Goal: Communication & Community: Answer question/provide support

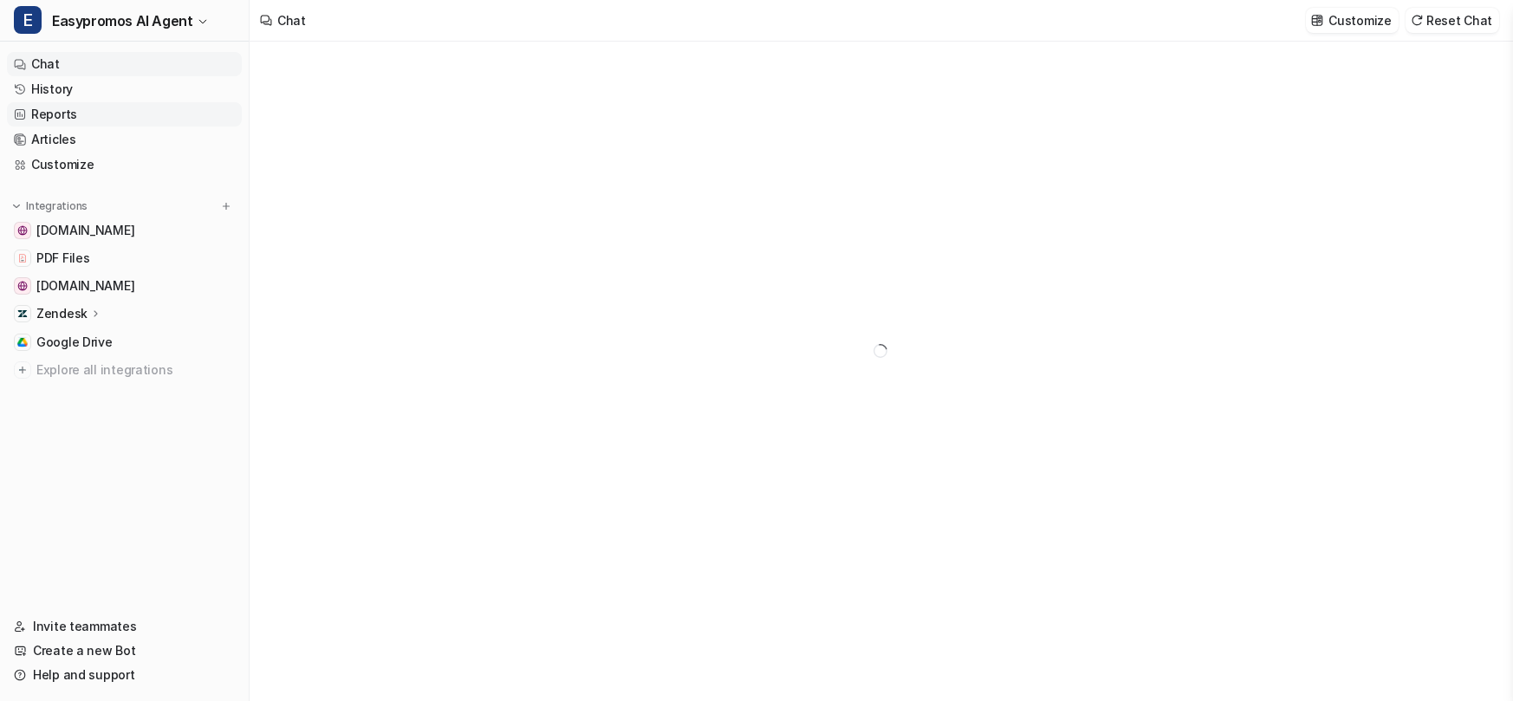
click at [133, 112] on link "Reports" at bounding box center [124, 114] width 235 height 24
click at [128, 98] on link "History" at bounding box center [124, 89] width 235 height 24
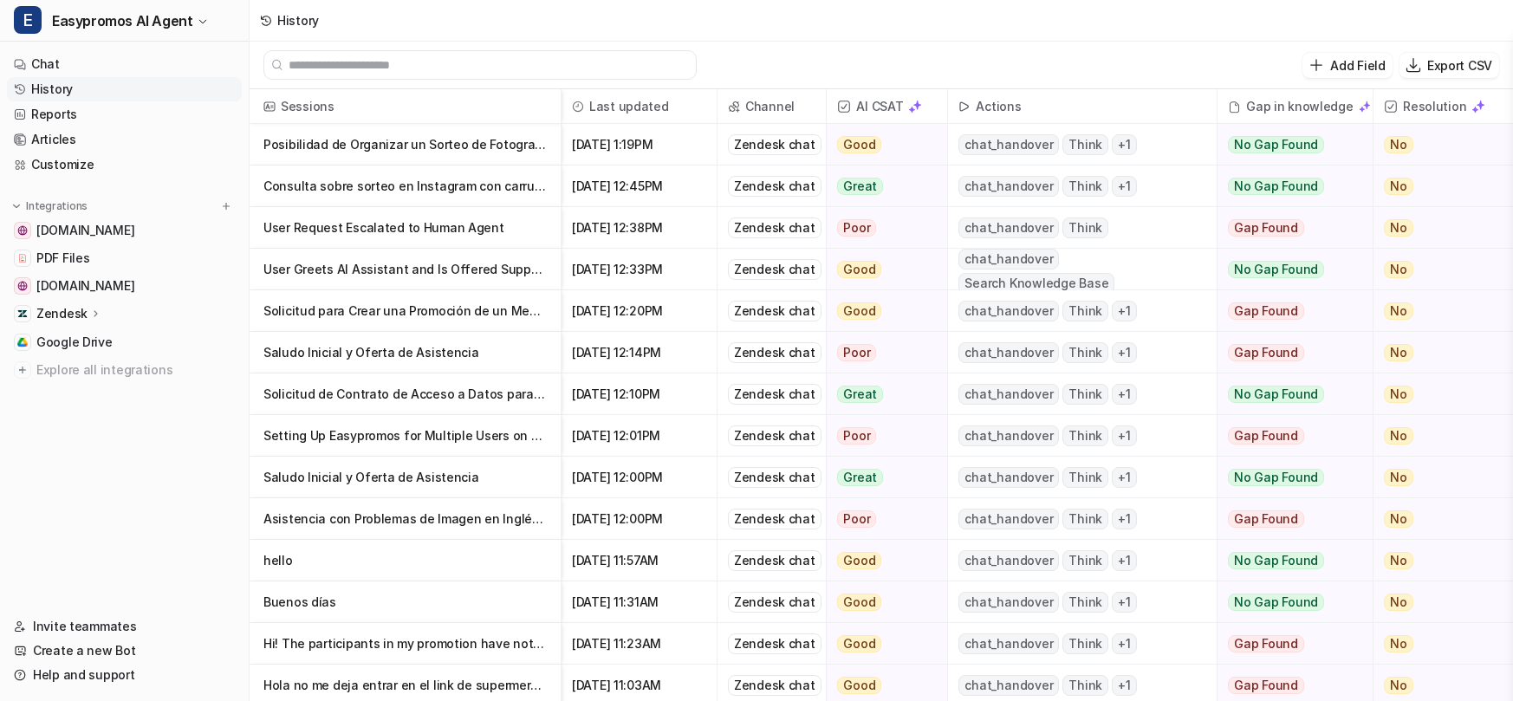
click at [410, 187] on p "Consulta sobre sorteo en Instagram con carruseles y Reel" at bounding box center [405, 187] width 283 height 42
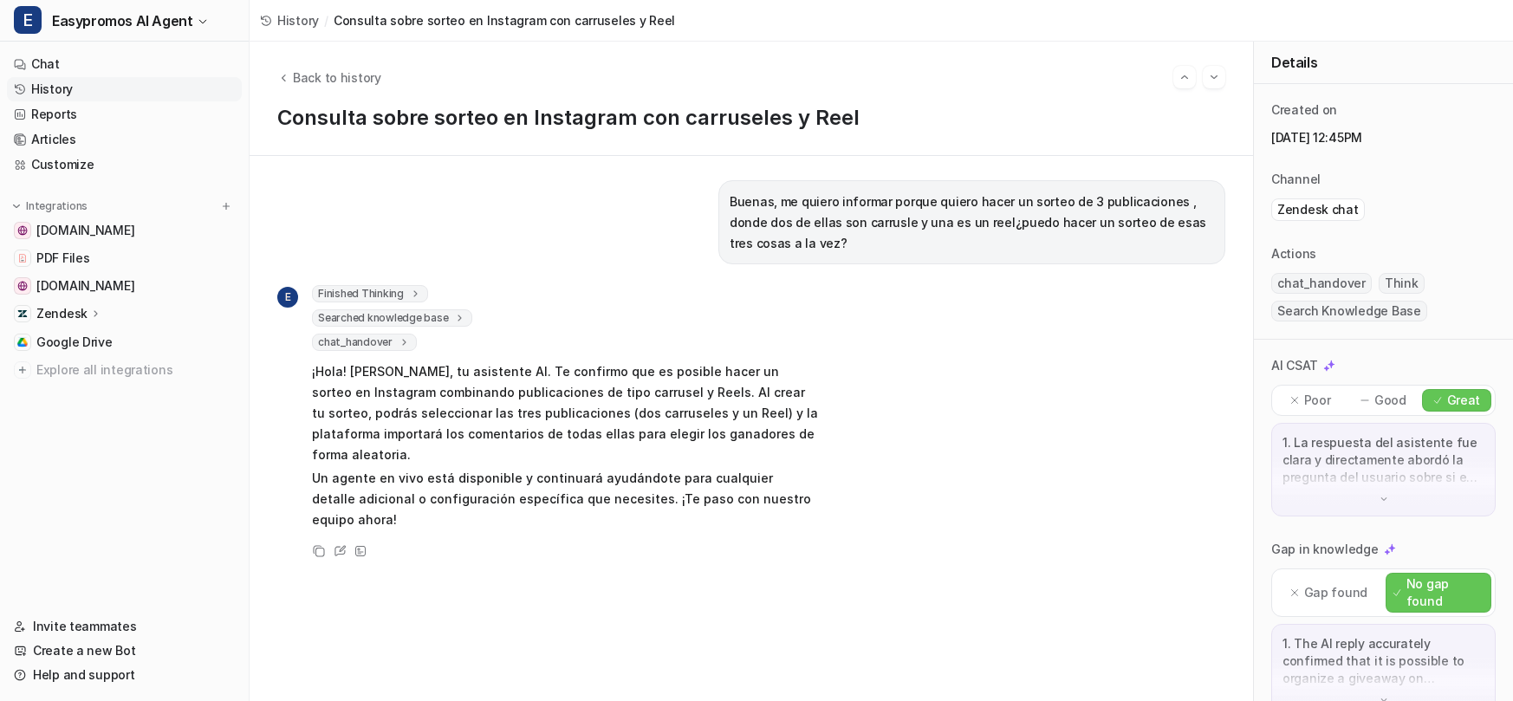
click at [526, 417] on p "¡Hola! Soy Adrian, tu asistente AI. Te confirmo que es posible hacer un sorteo …" at bounding box center [565, 413] width 507 height 104
click at [80, 73] on link "Chat" at bounding box center [124, 64] width 235 height 24
click at [79, 85] on link "History" at bounding box center [124, 89] width 235 height 24
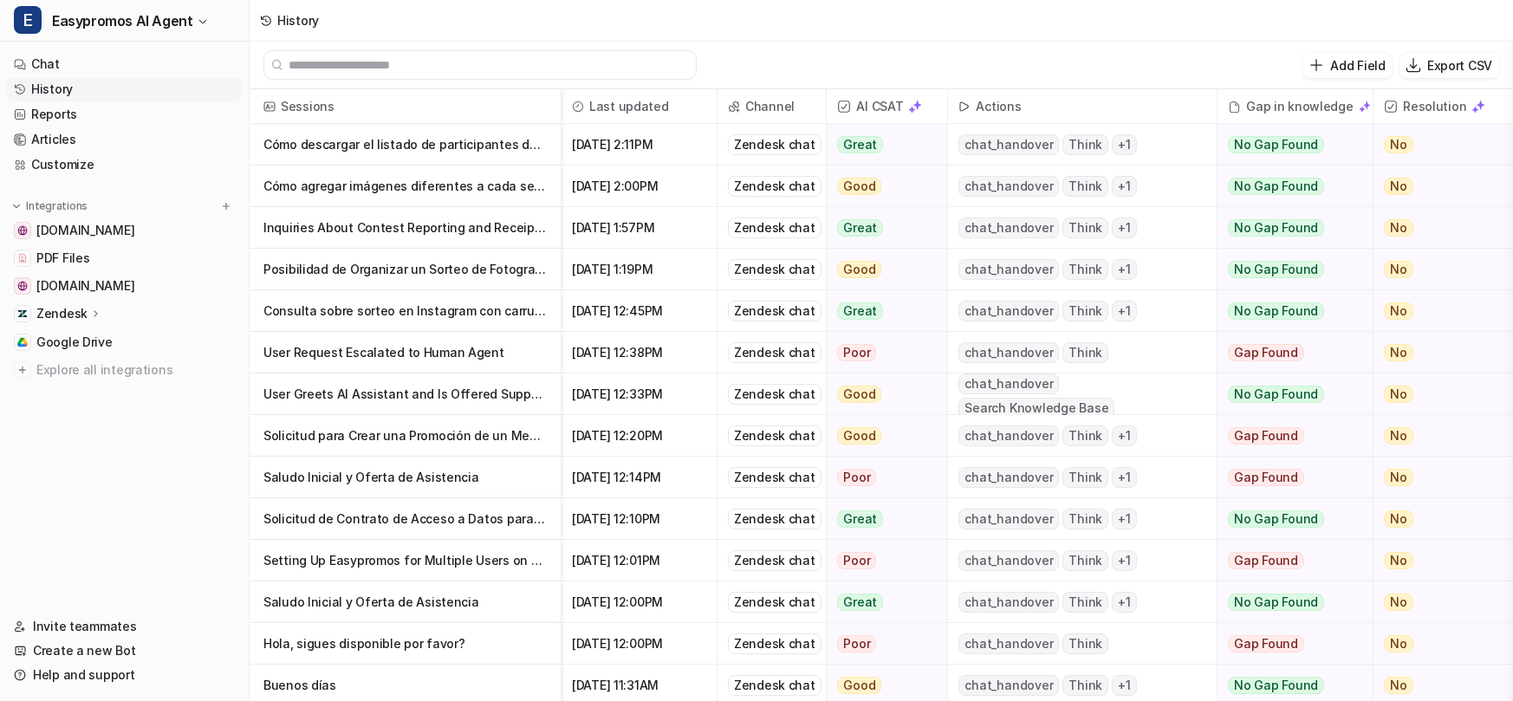
click at [418, 435] on p "Solicitud para Crear una Promoción de un Mes de Duración" at bounding box center [405, 436] width 283 height 42
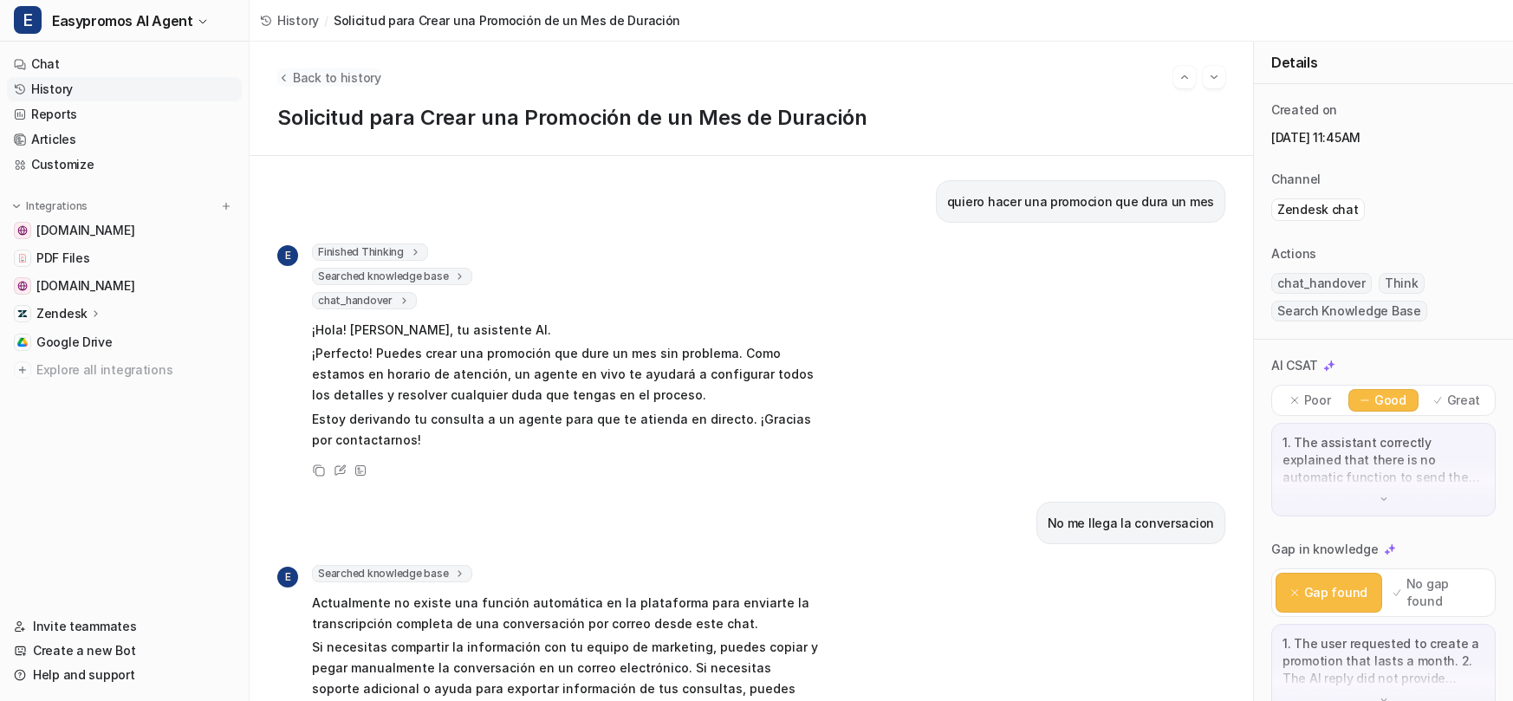
click at [333, 77] on span "Back to history" at bounding box center [337, 77] width 88 height 18
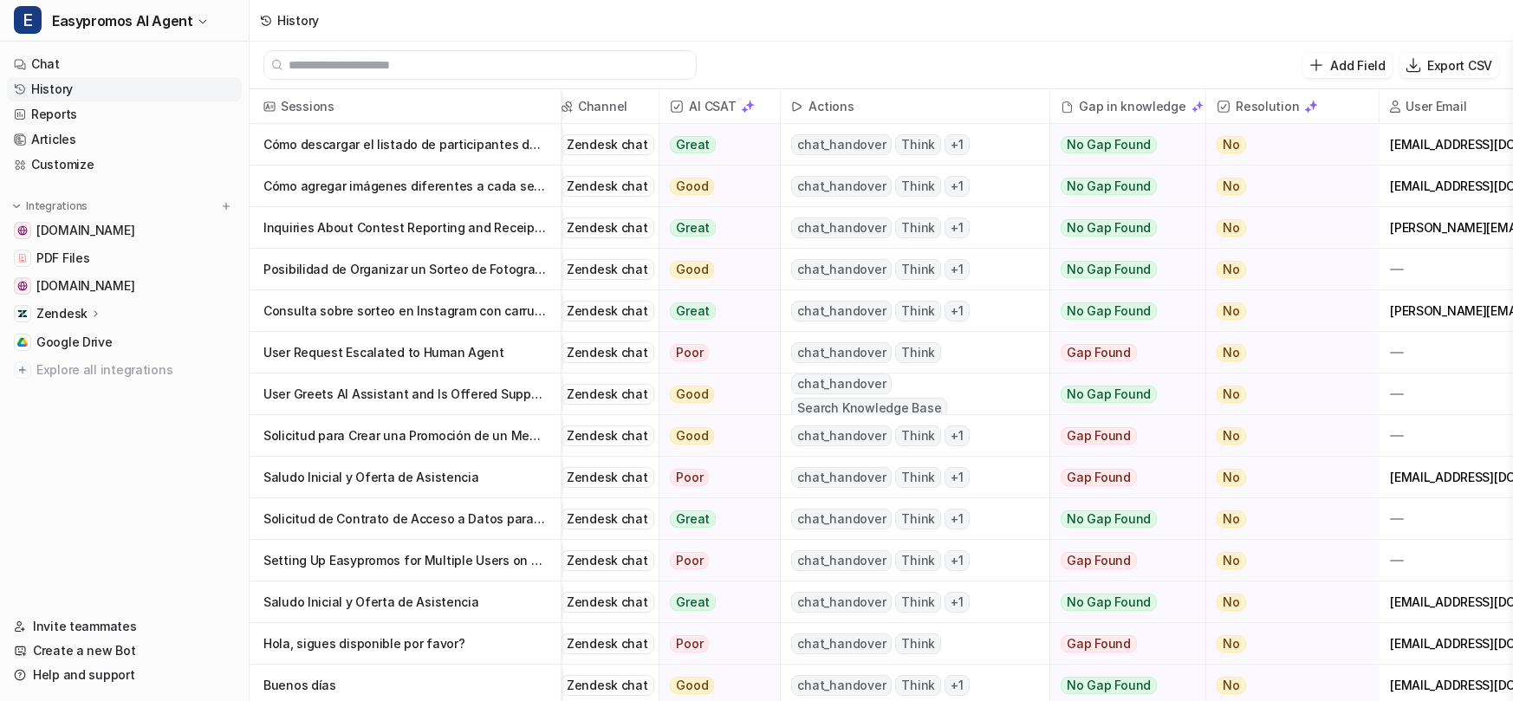
scroll to position [0, 262]
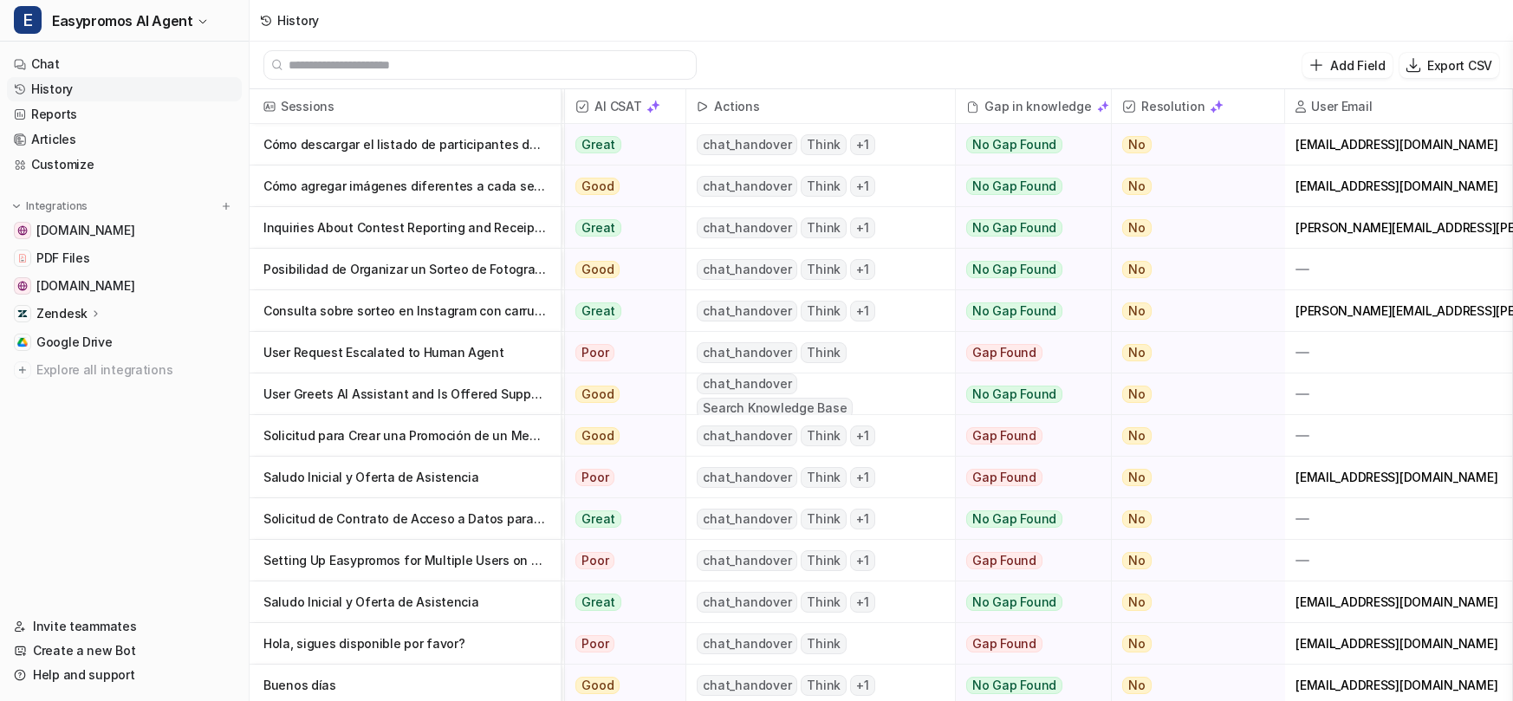
click at [479, 446] on p "Solicitud para Crear una Promoción de un Mes de Duración" at bounding box center [405, 436] width 283 height 42
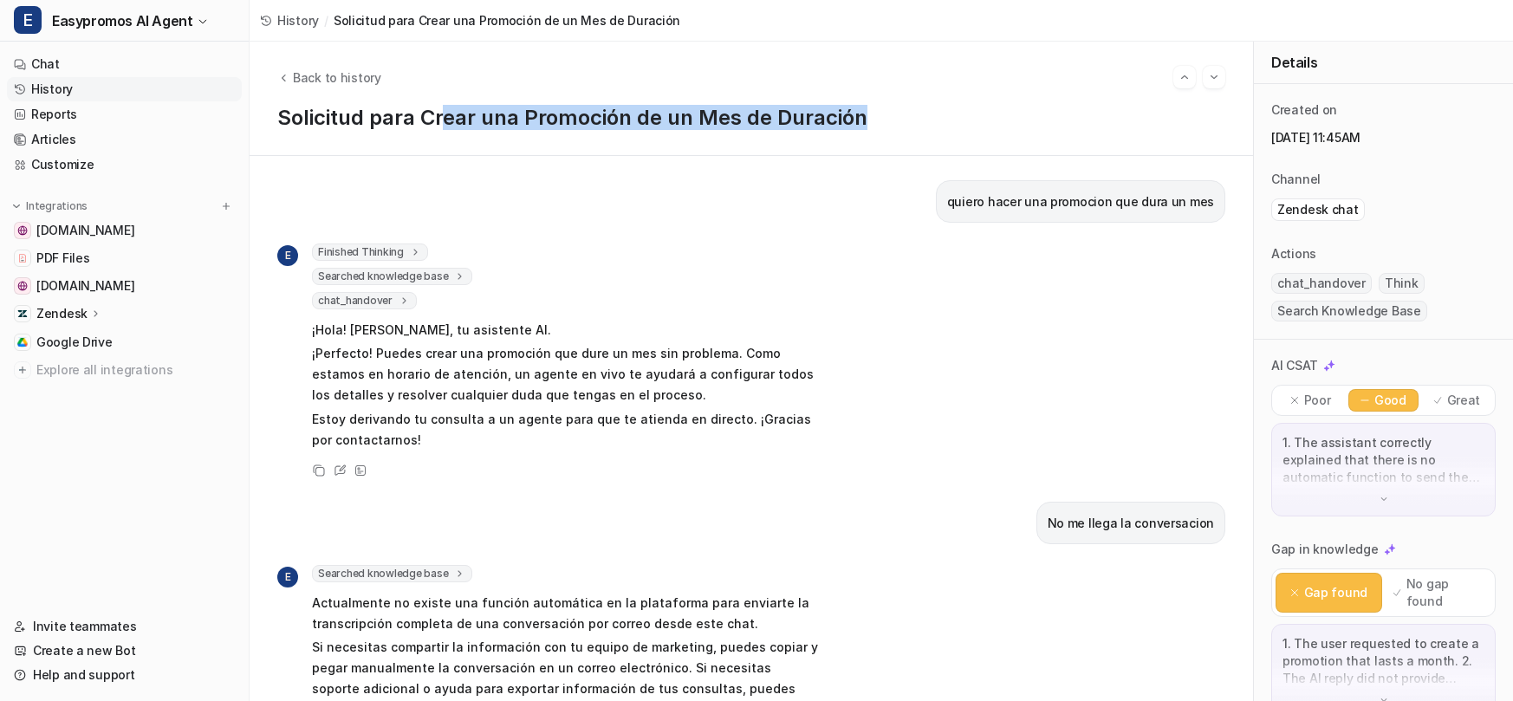
drag, startPoint x: 874, startPoint y: 114, endPoint x: 474, endPoint y: 127, distance: 399.8
click at [456, 127] on h1 "Solicitud para Crear una Promoción de un Mes de Duración" at bounding box center [751, 118] width 948 height 25
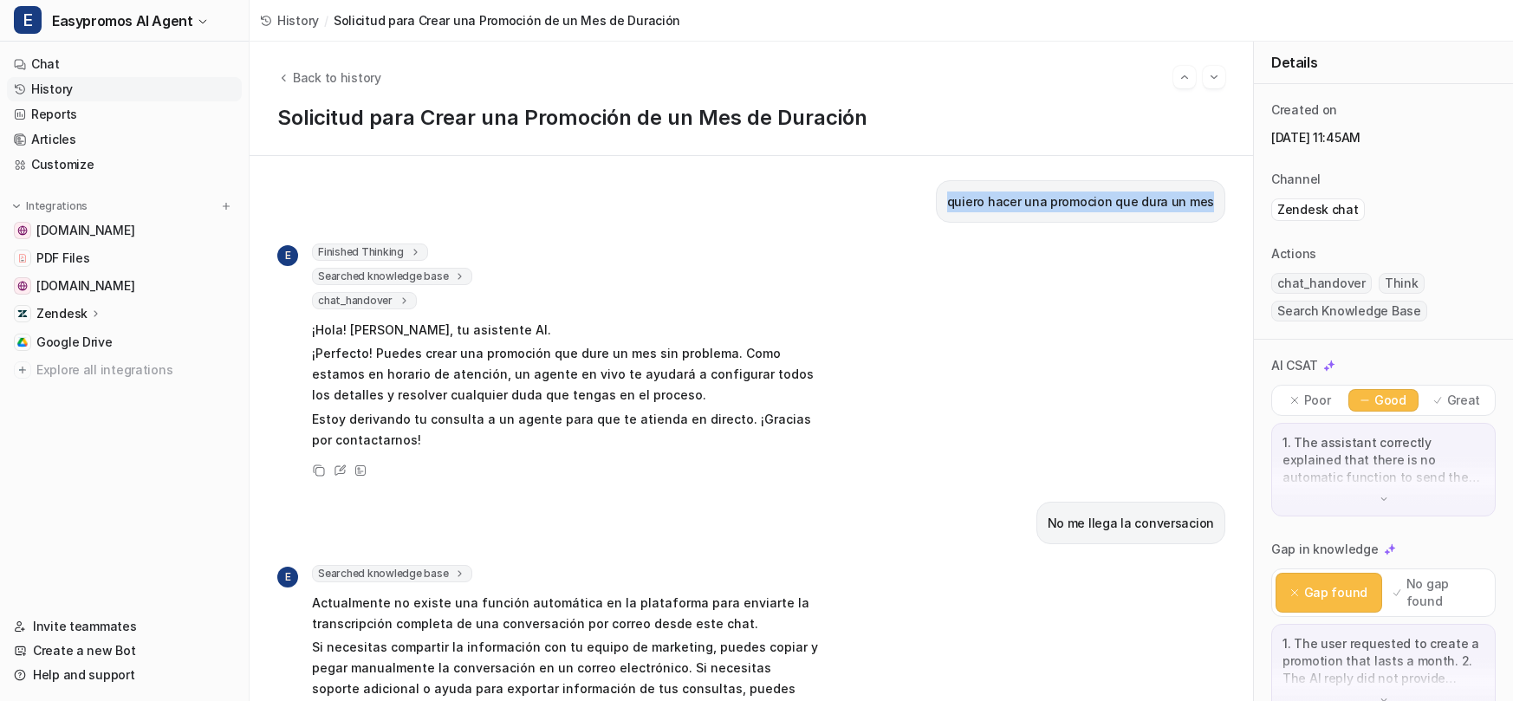
drag, startPoint x: 959, startPoint y: 198, endPoint x: 1215, endPoint y: 201, distance: 256.6
click at [1216, 201] on div "quiero hacer una promocion que dura un mes" at bounding box center [1081, 201] width 290 height 42
copy p "quiero hacer una promocion que dura un mes"
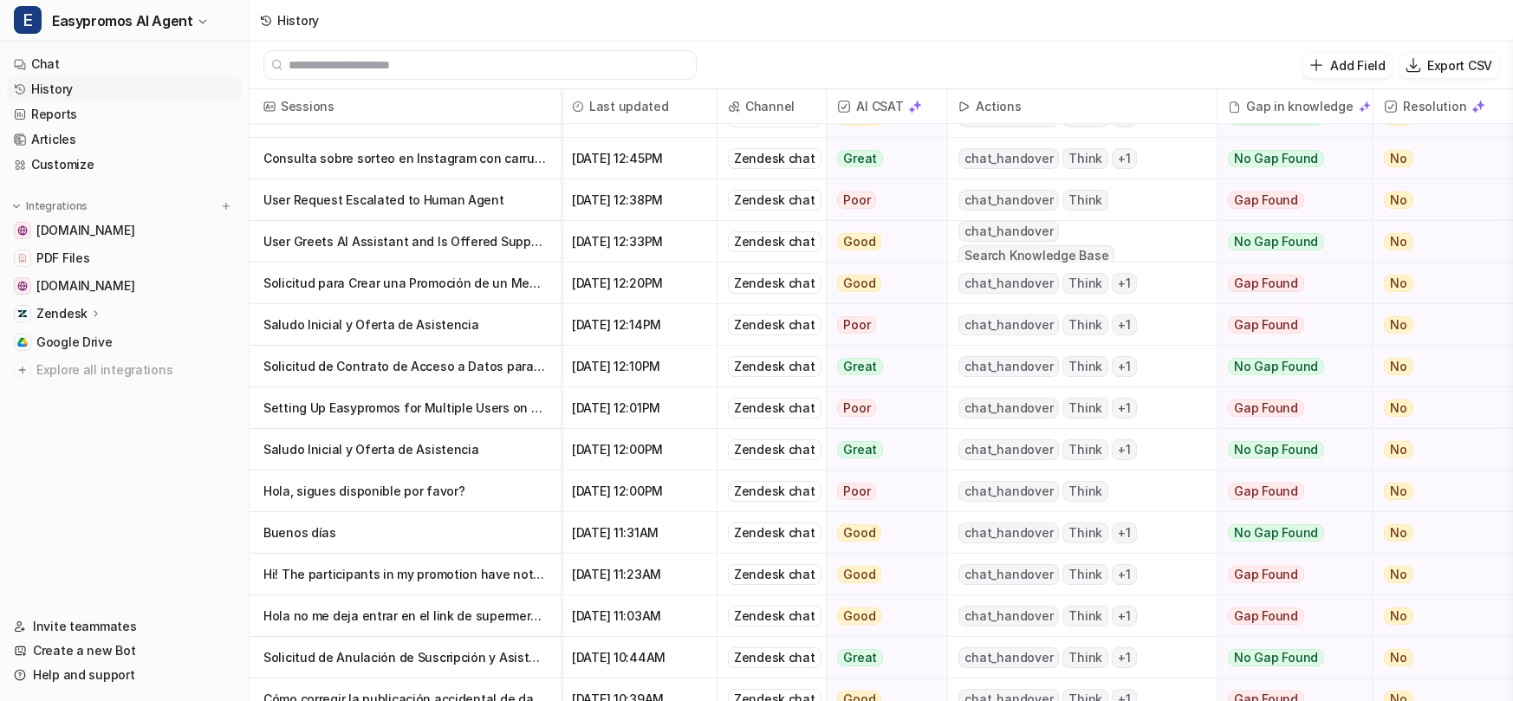
scroll to position [157, 0]
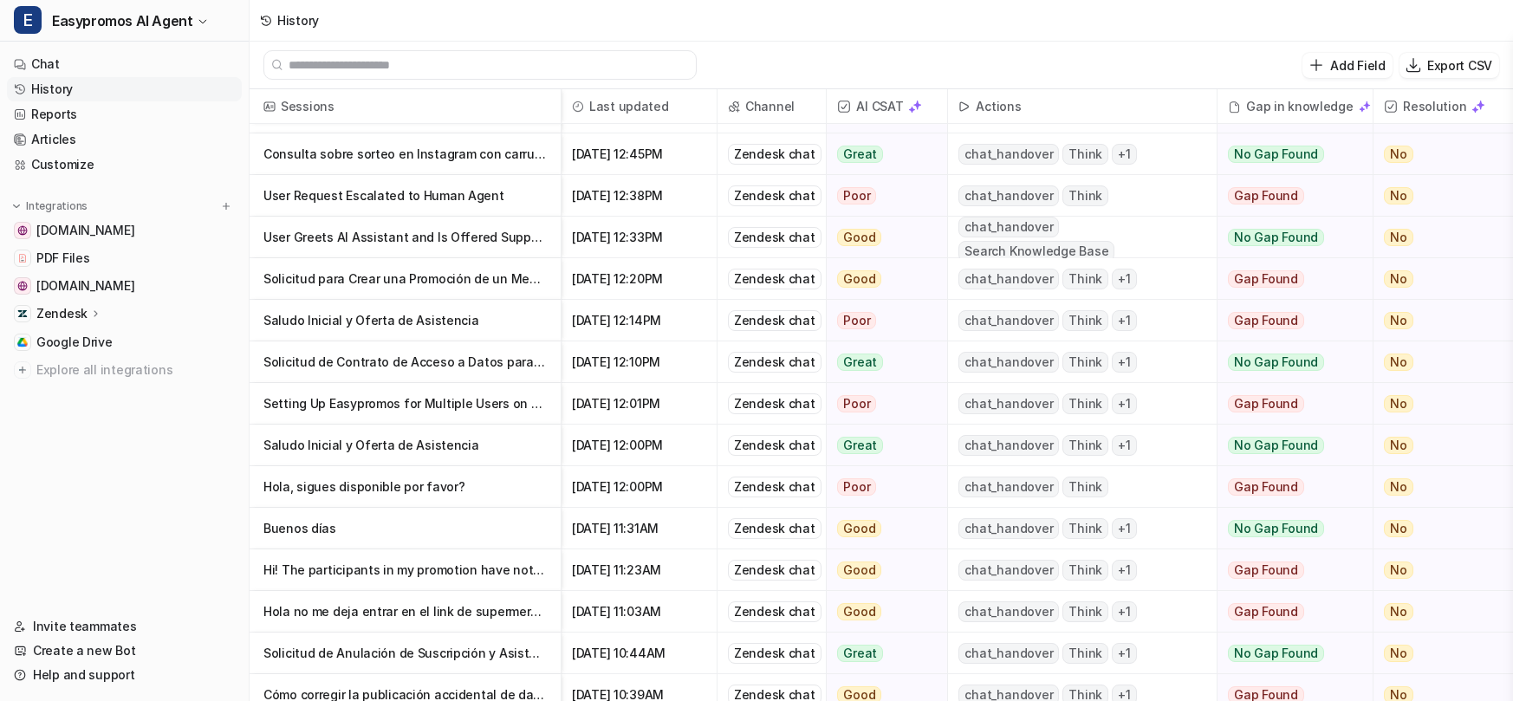
click at [437, 286] on p "Solicitud para Crear una Promoción de un Mes de Duración" at bounding box center [405, 279] width 283 height 42
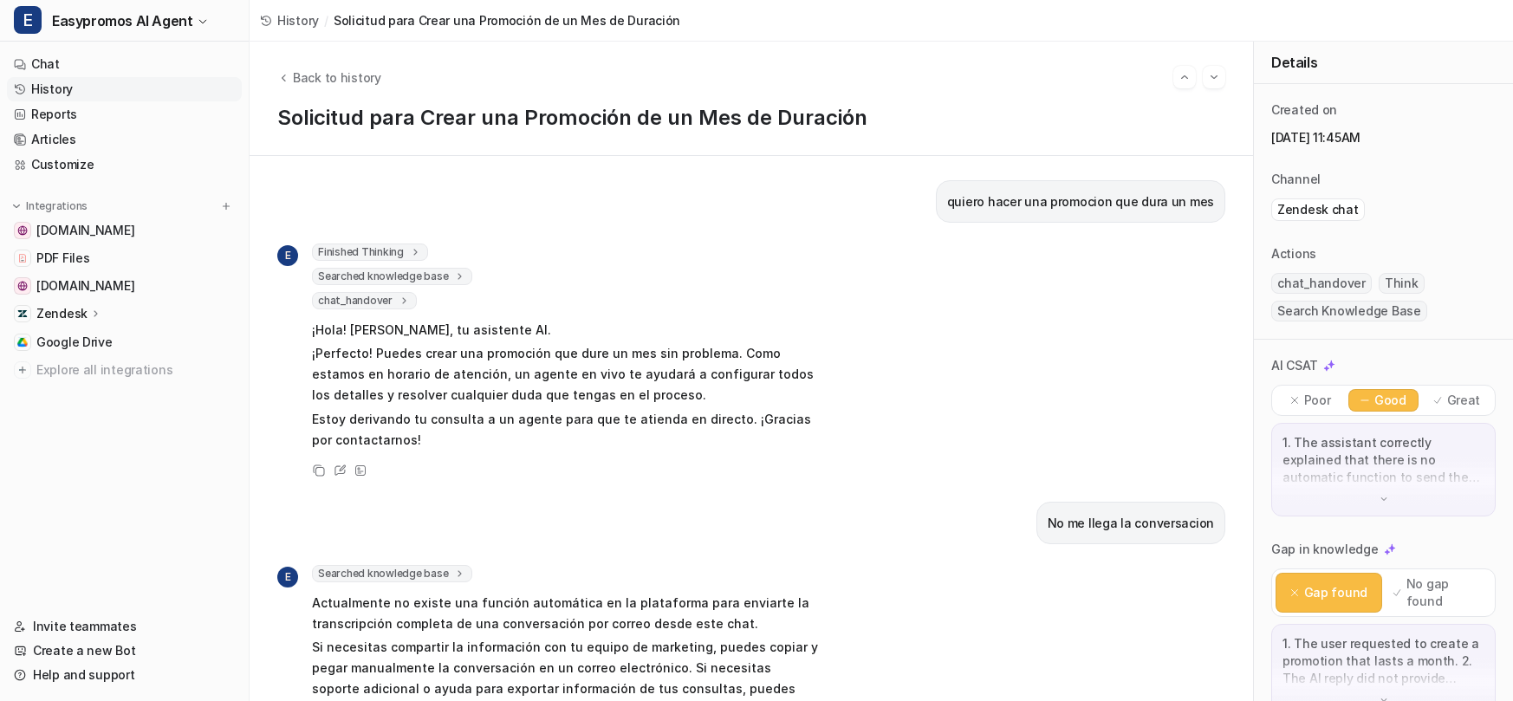
click at [1290, 282] on span "chat_handover" at bounding box center [1322, 283] width 101 height 21
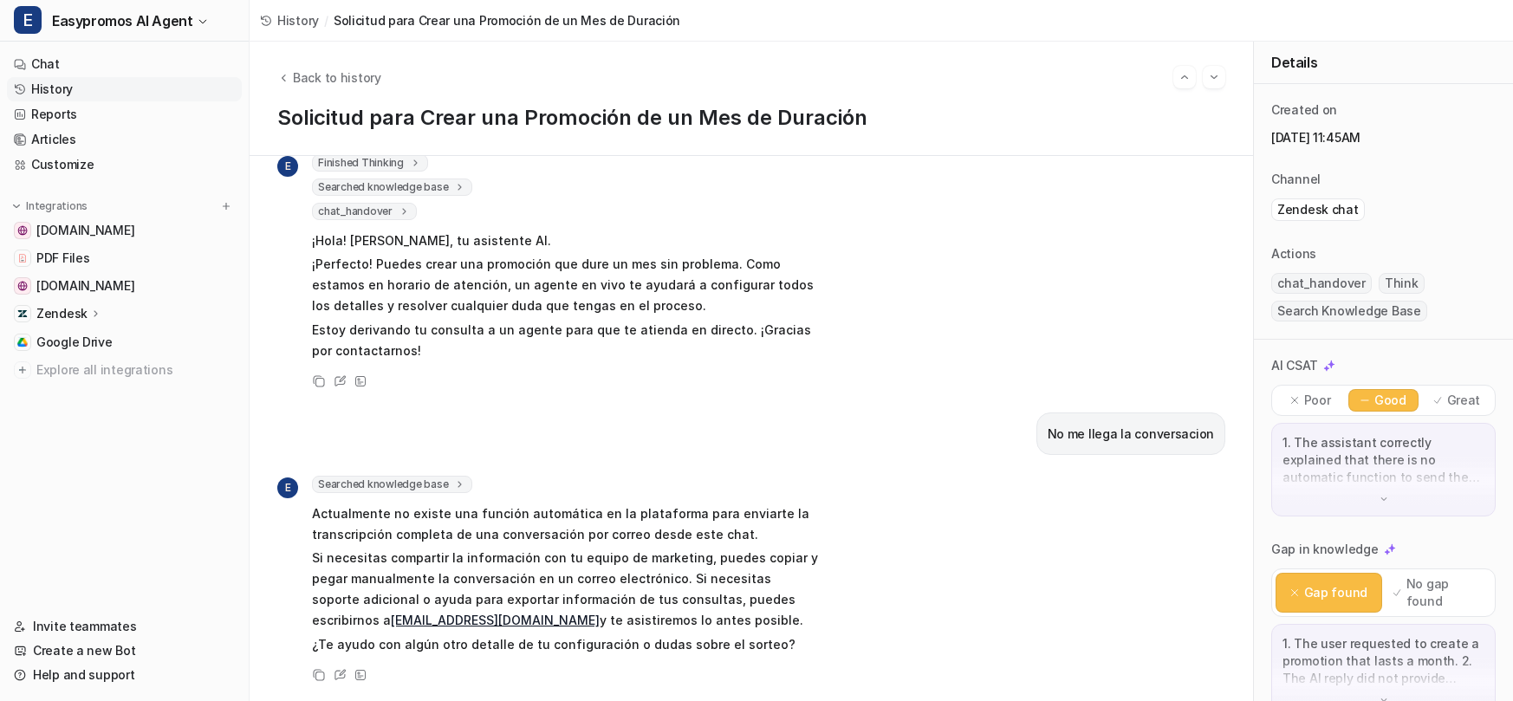
click at [1290, 402] on icon at bounding box center [1295, 400] width 12 height 12
click at [1286, 290] on span "chat_handover" at bounding box center [1322, 283] width 101 height 21
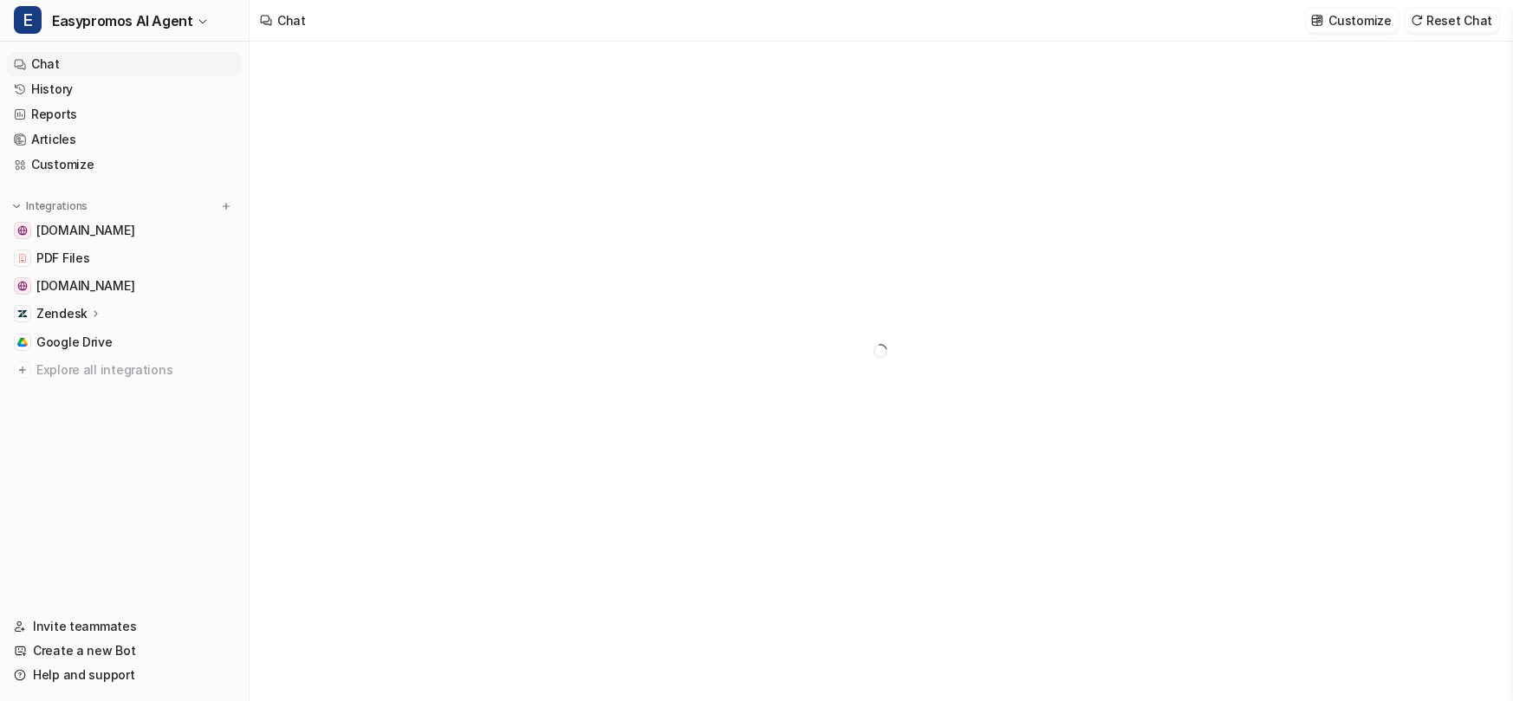
type textarea "**********"
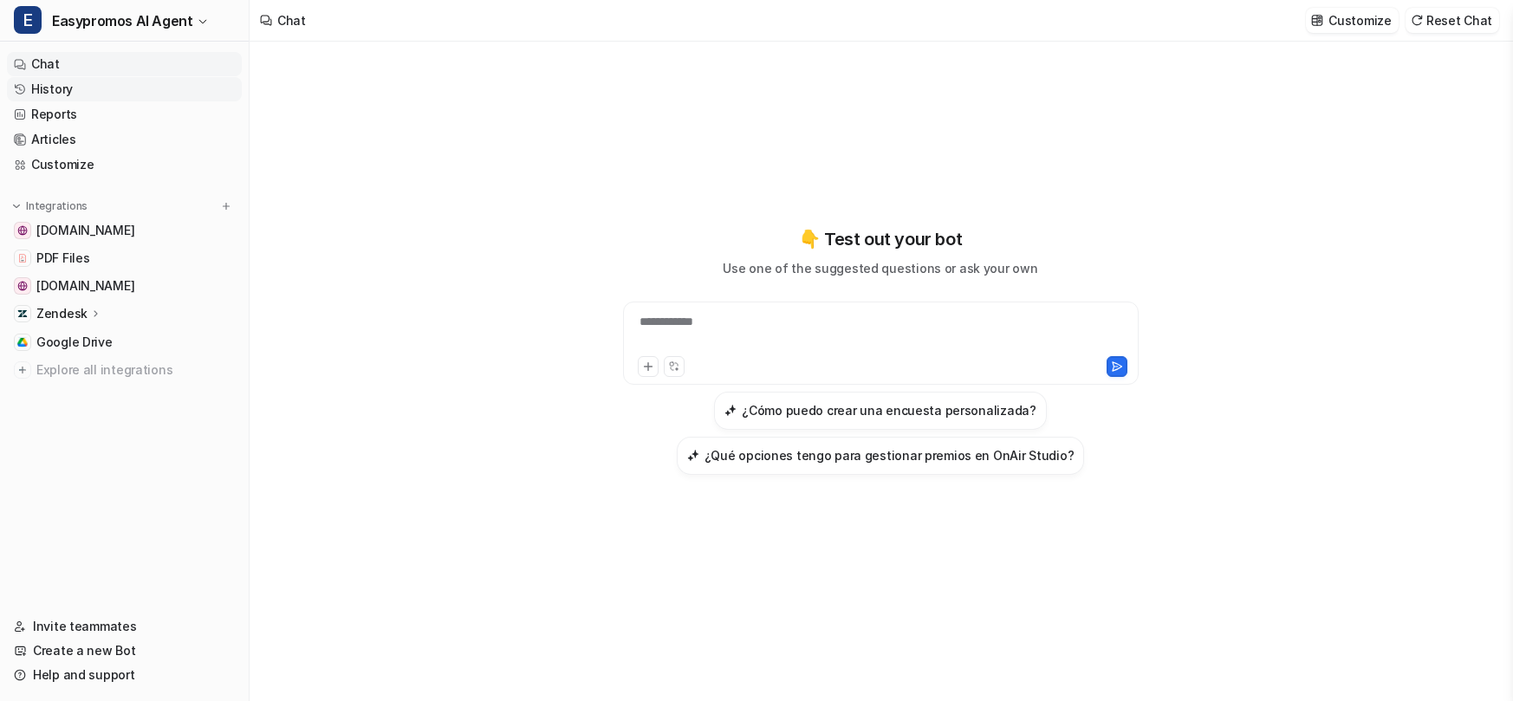
click at [99, 94] on link "History" at bounding box center [124, 89] width 235 height 24
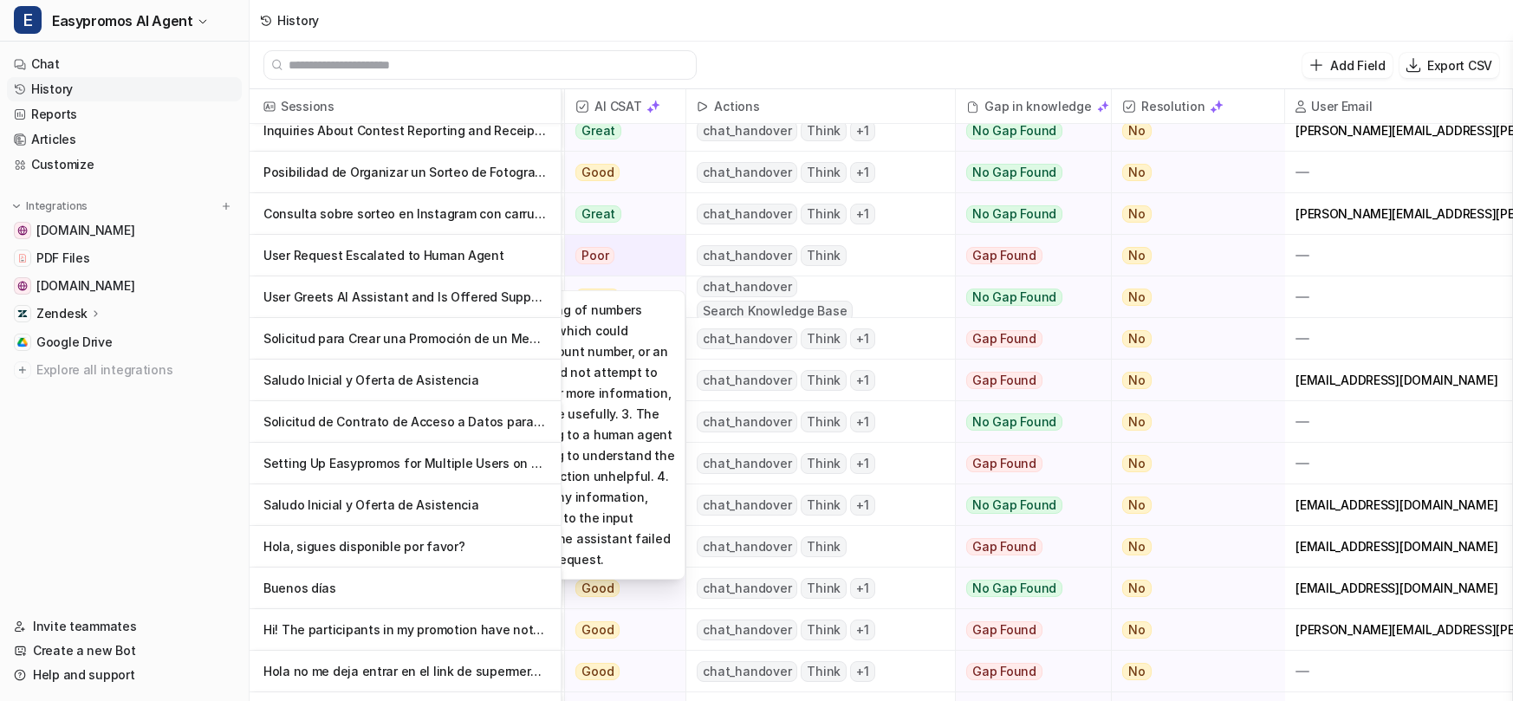
scroll to position [104, 262]
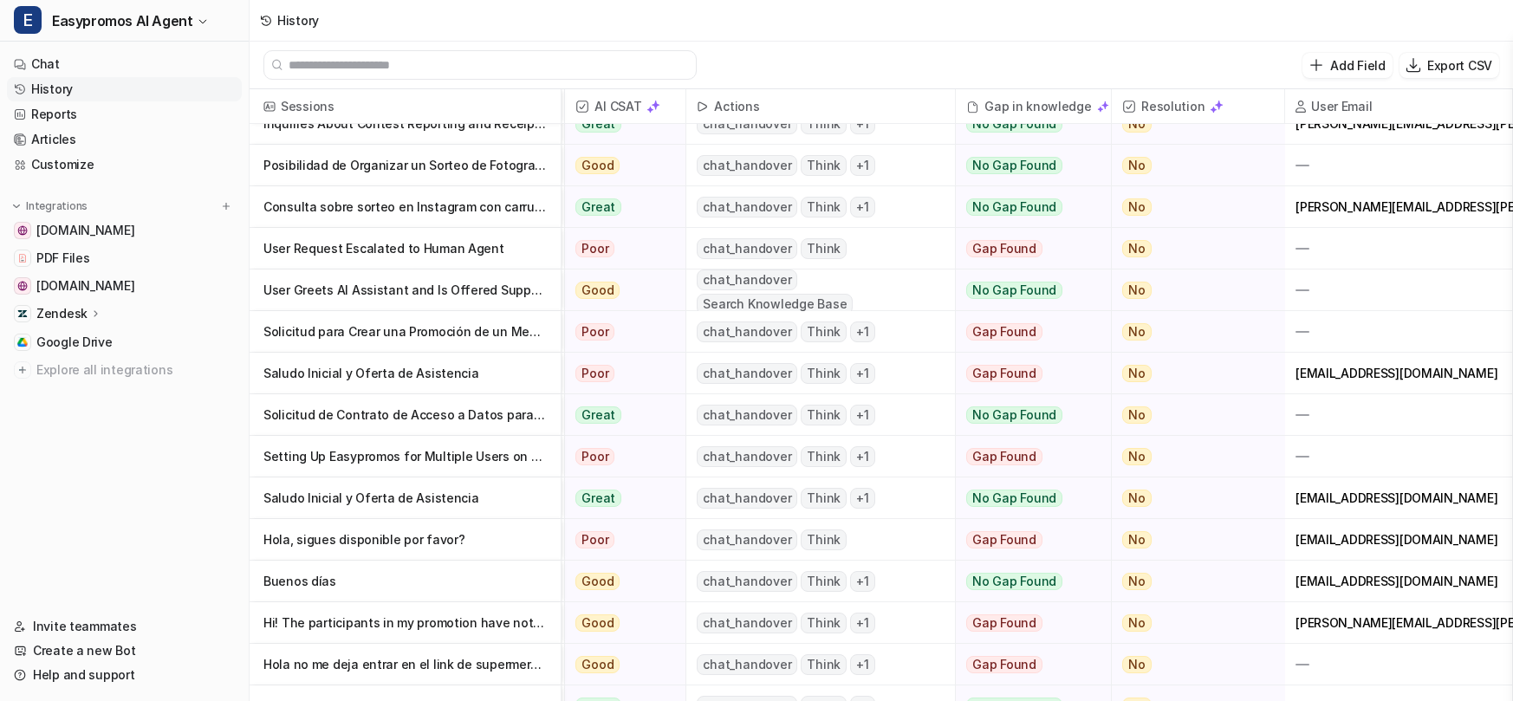
click at [350, 506] on p "Saludo Inicial y Oferta de Asistencia" at bounding box center [405, 499] width 283 height 42
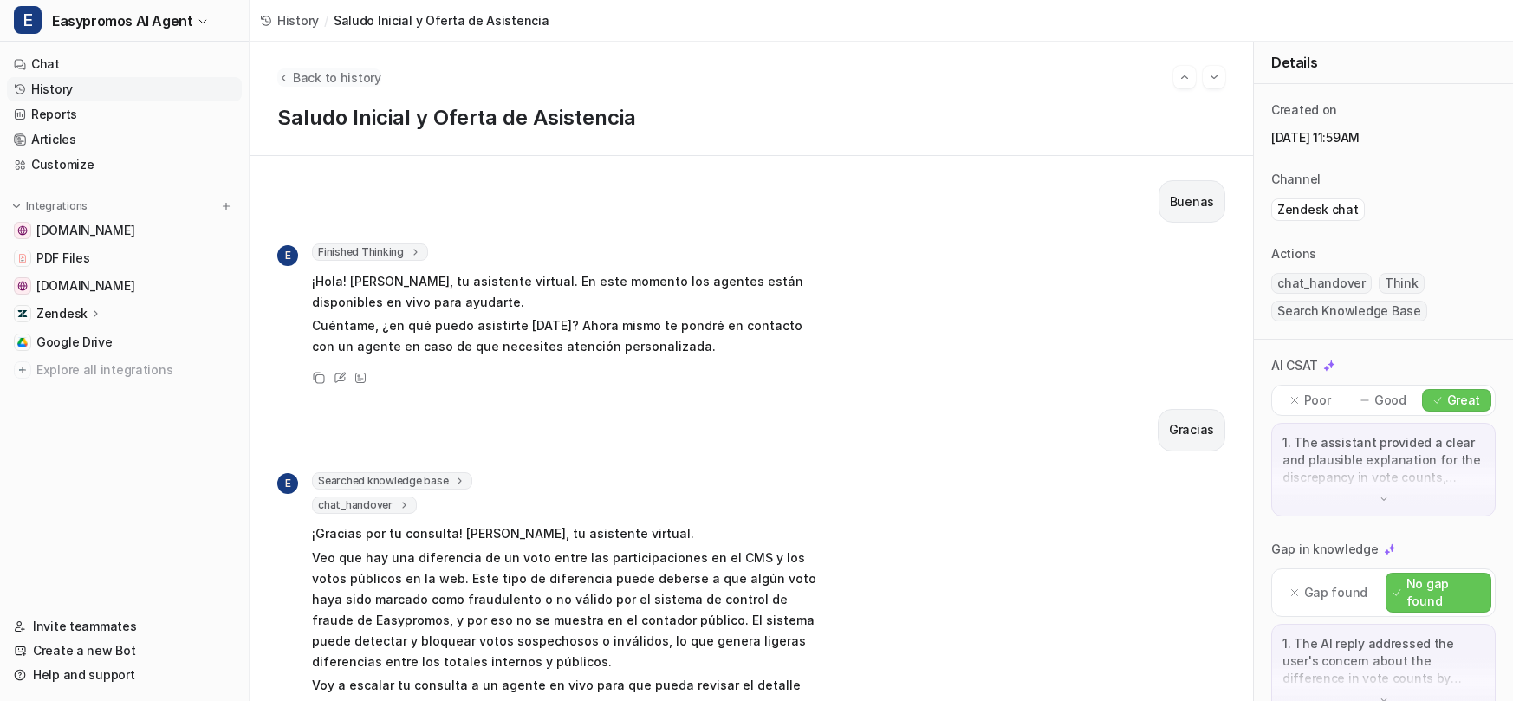
click at [327, 82] on span "Back to history" at bounding box center [337, 77] width 88 height 18
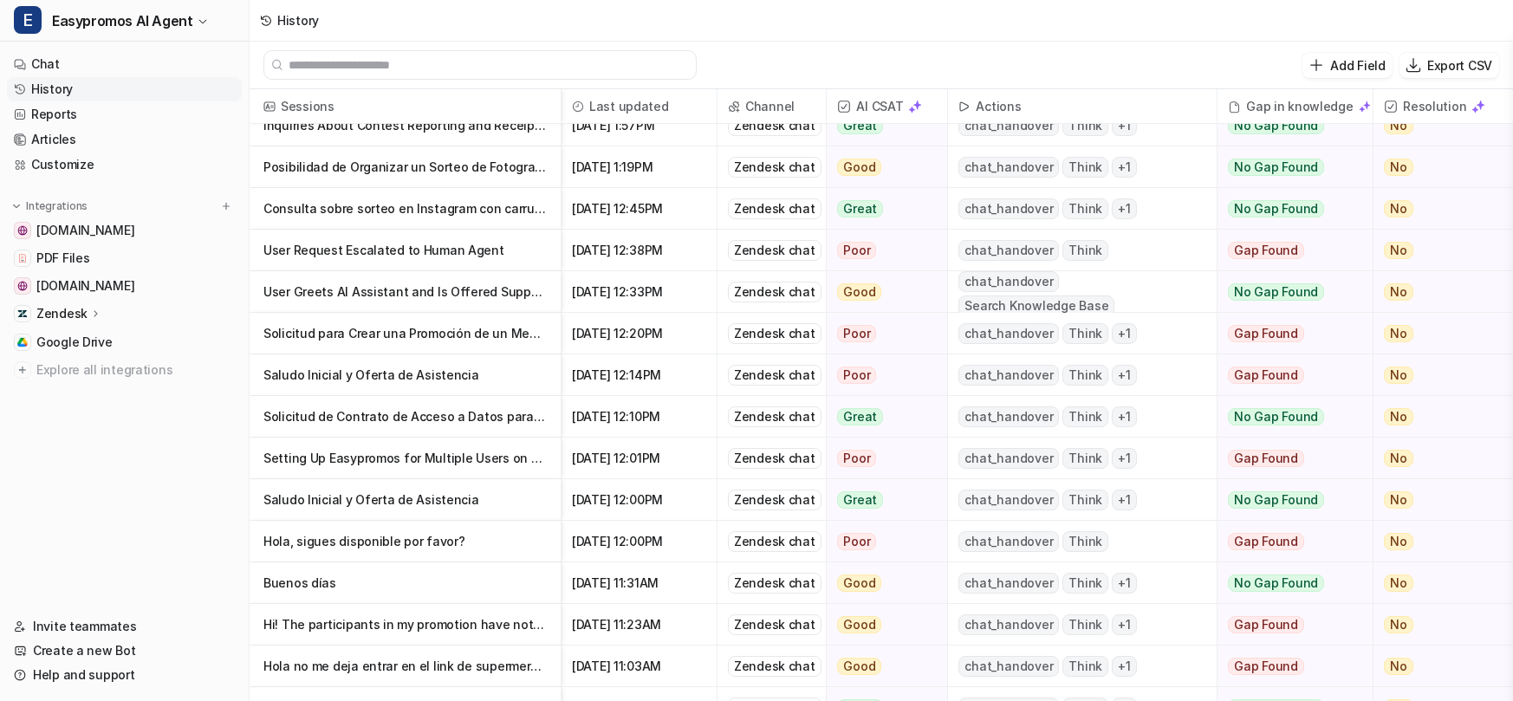
scroll to position [104, 0]
click at [505, 413] on p "Solicitud de Contrato de Acceso a Datos para Solución Contratada" at bounding box center [405, 415] width 283 height 42
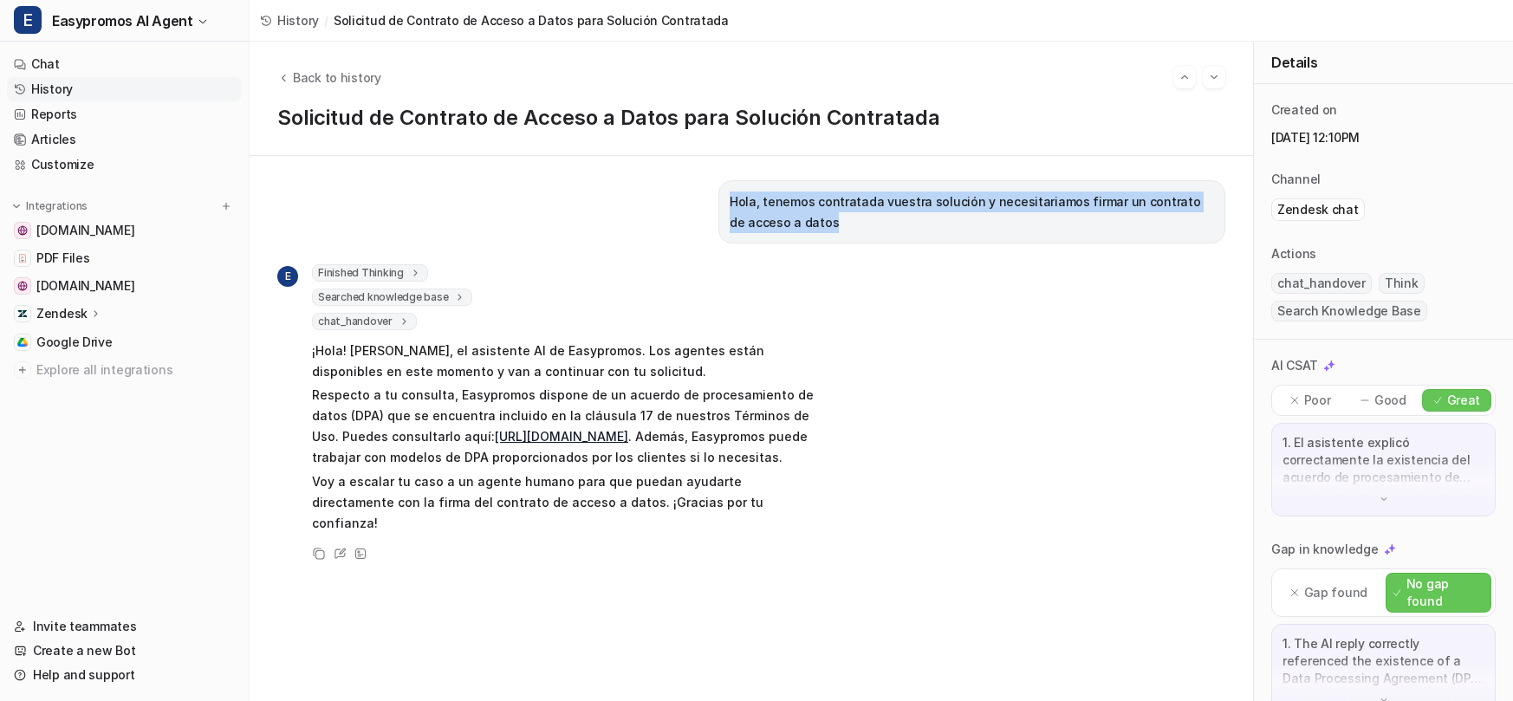
drag, startPoint x: 840, startPoint y: 228, endPoint x: 711, endPoint y: 201, distance: 131.9
click at [711, 201] on div "Hola, tenemos contratada vuestra solución y necesitariamos firmar un contrato d…" at bounding box center [751, 211] width 948 height 63
copy p "Hola, tenemos contratada vuestra solución y necesitariamos firmar un contrato d…"
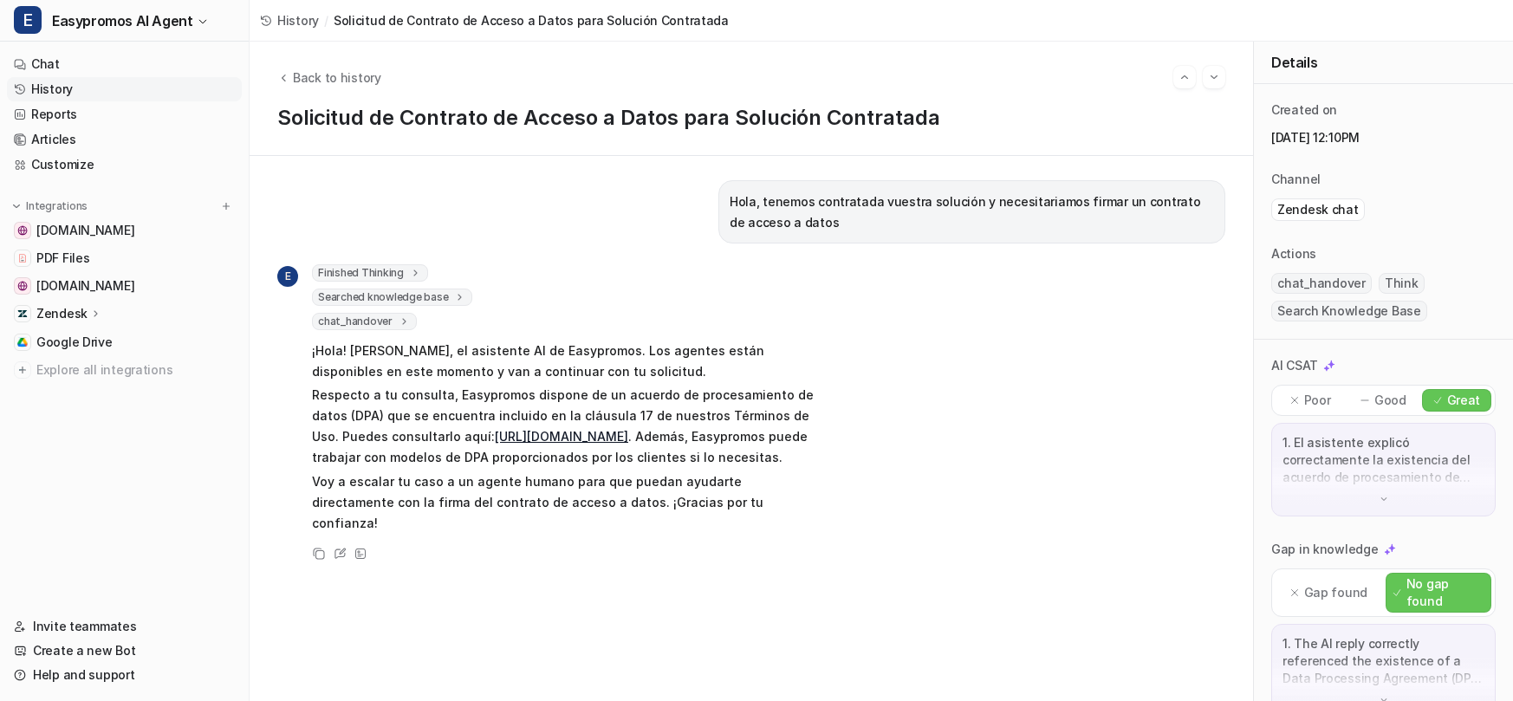
click at [159, 86] on link "History" at bounding box center [124, 89] width 235 height 24
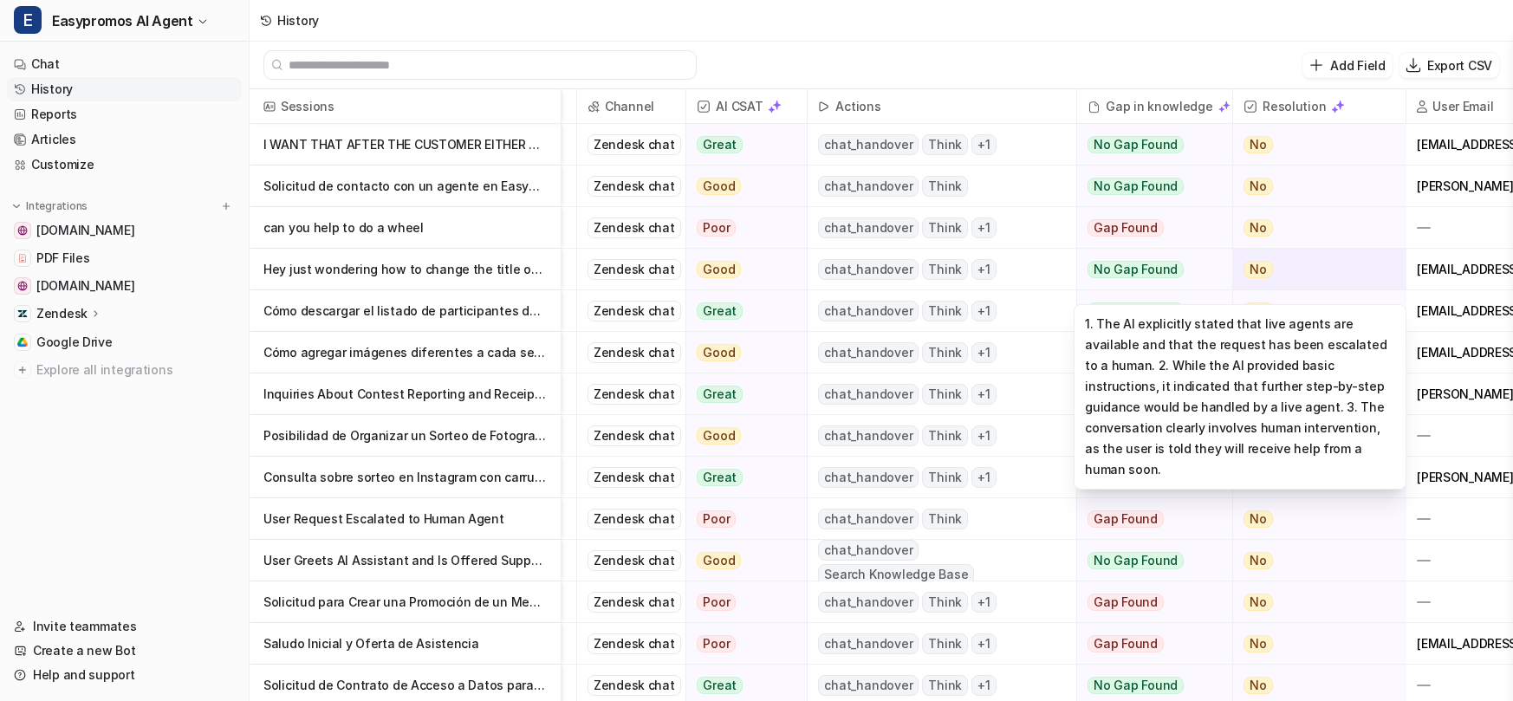
scroll to position [0, 231]
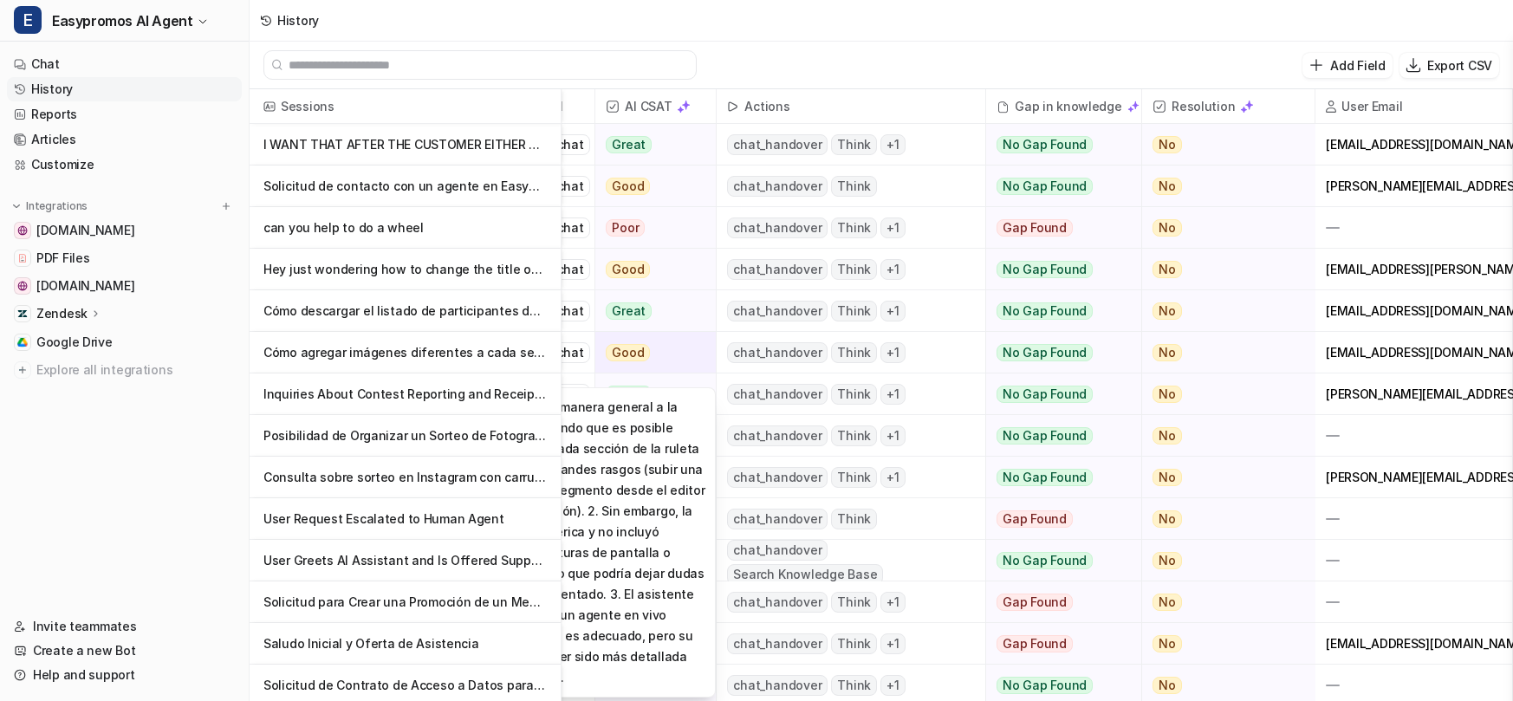
click at [679, 352] on div "Good" at bounding box center [651, 353] width 110 height 42
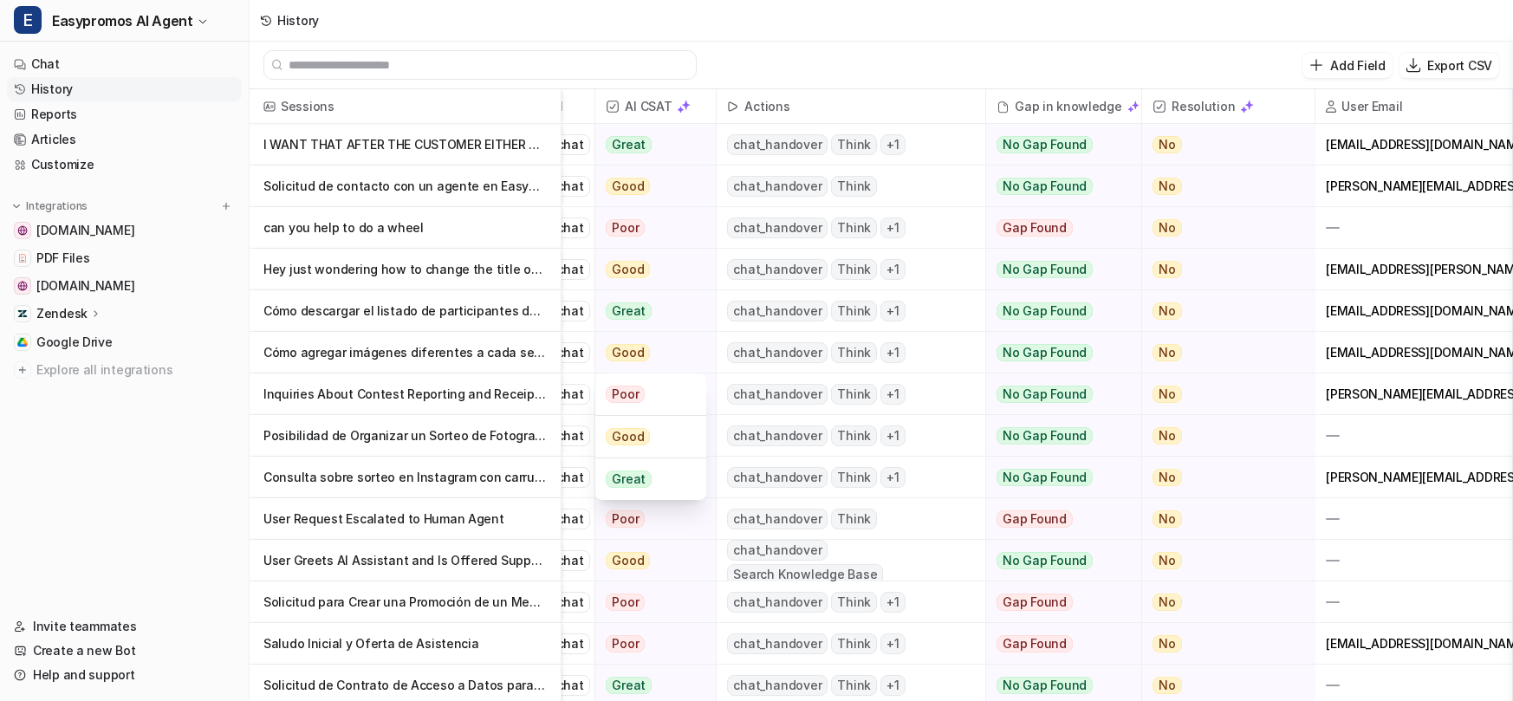
click at [583, 361] on span "Zendesk chat" at bounding box center [540, 352] width 94 height 41
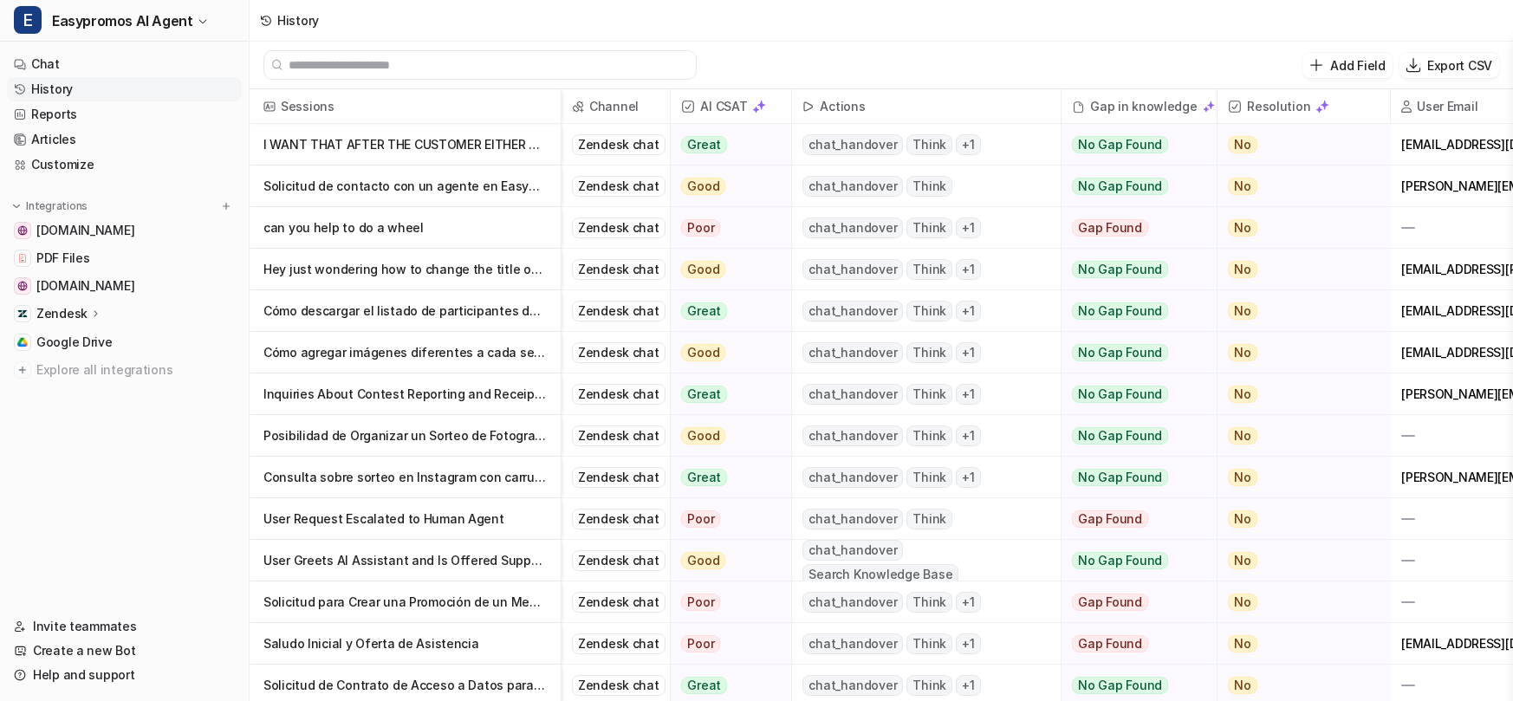
scroll to position [0, 0]
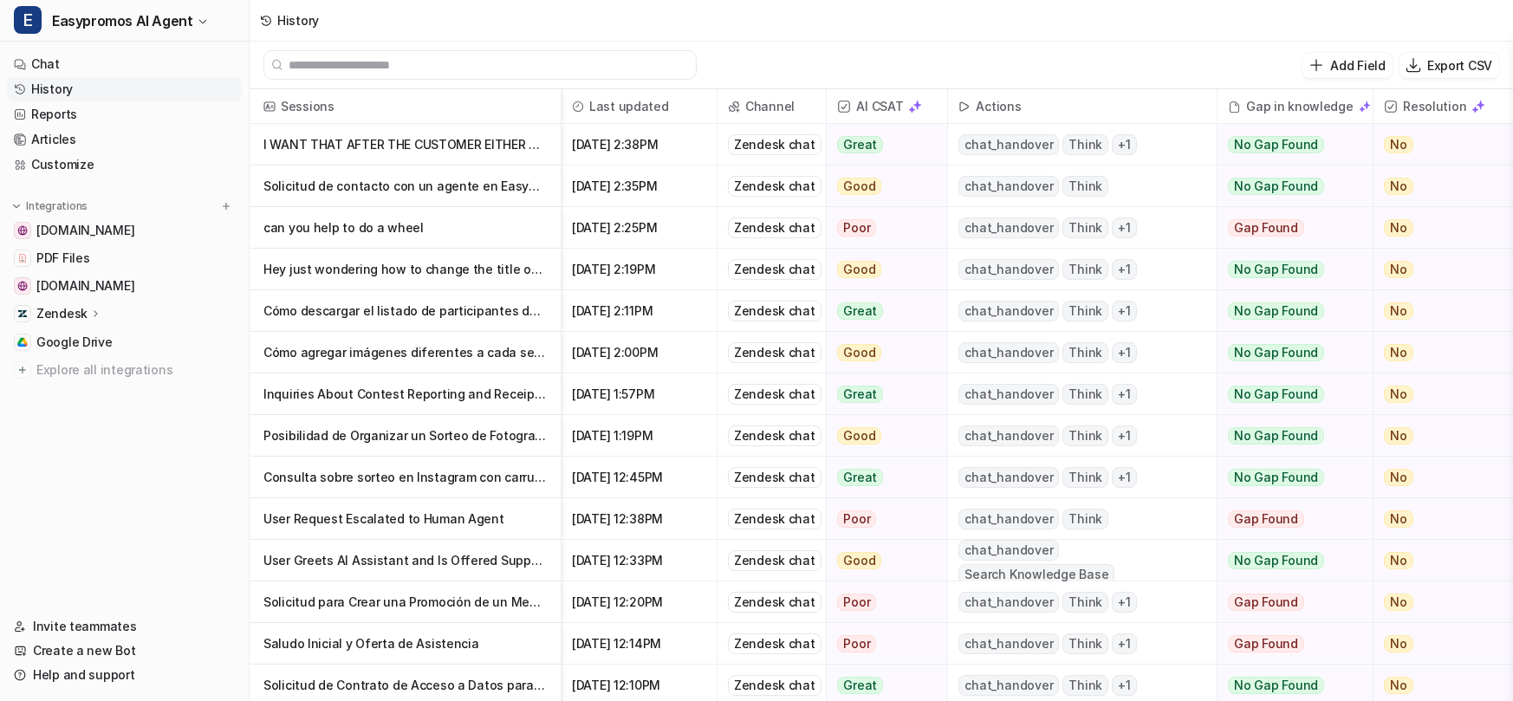
click at [465, 353] on p "Cómo agregar imágenes diferentes a cada sección de una ruleta" at bounding box center [405, 353] width 283 height 42
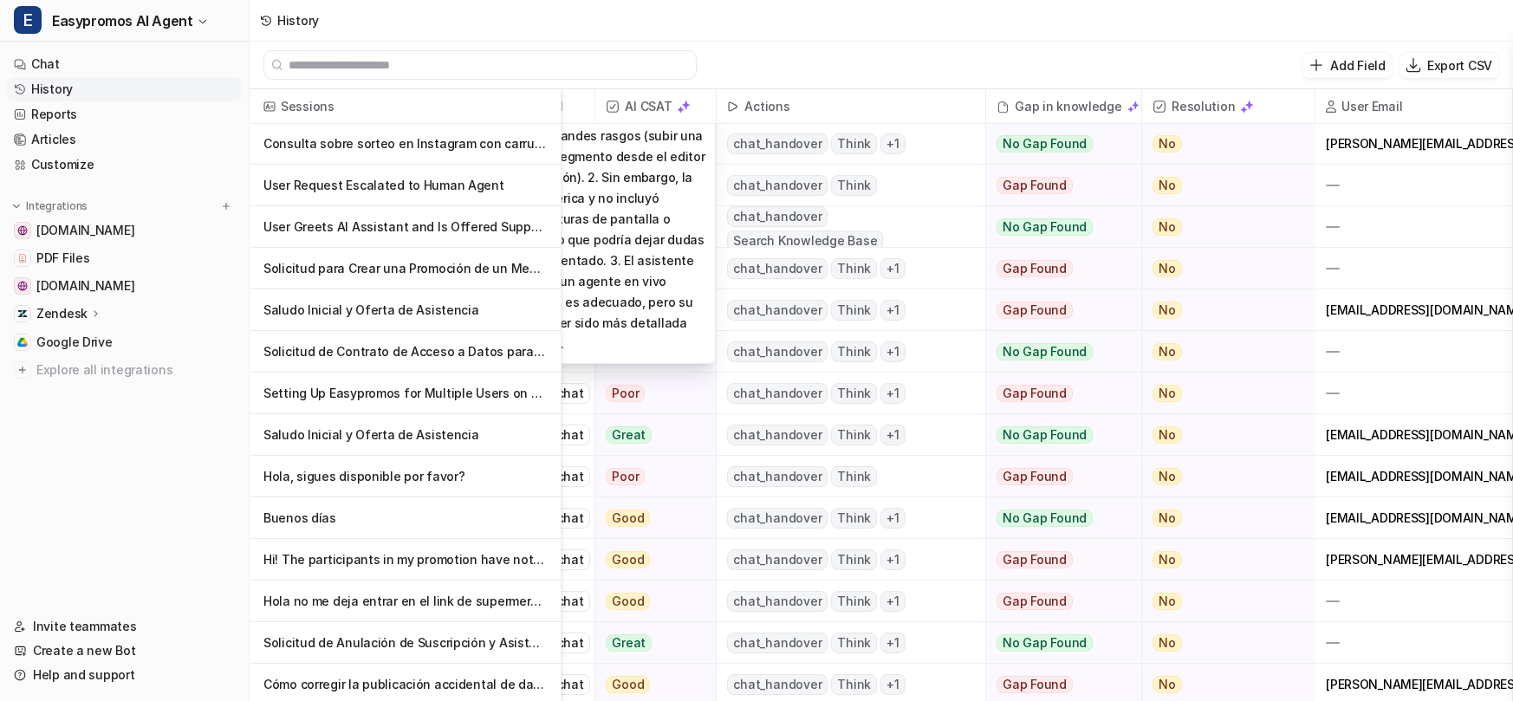
scroll to position [335, 231]
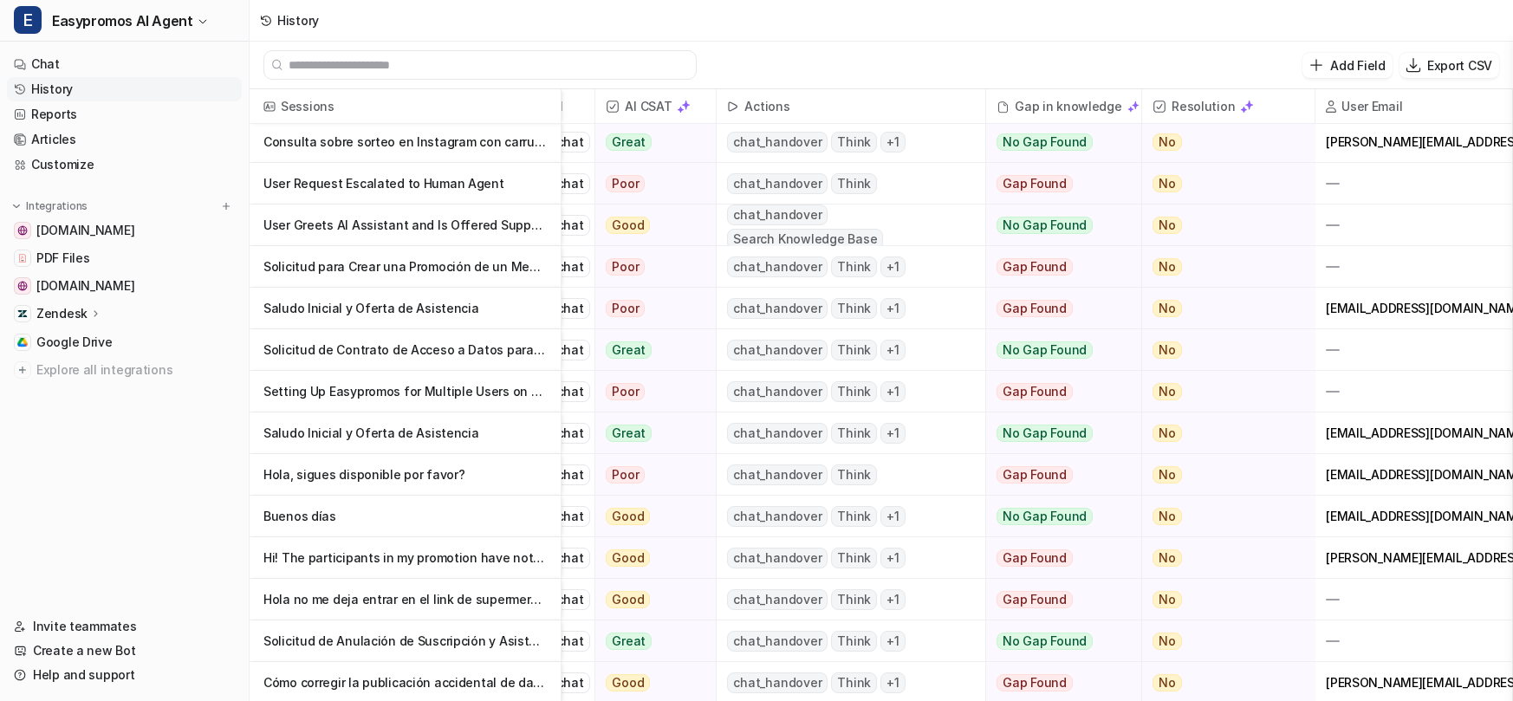
click at [406, 483] on p "Hola, sigues disponible por favor?" at bounding box center [405, 475] width 283 height 42
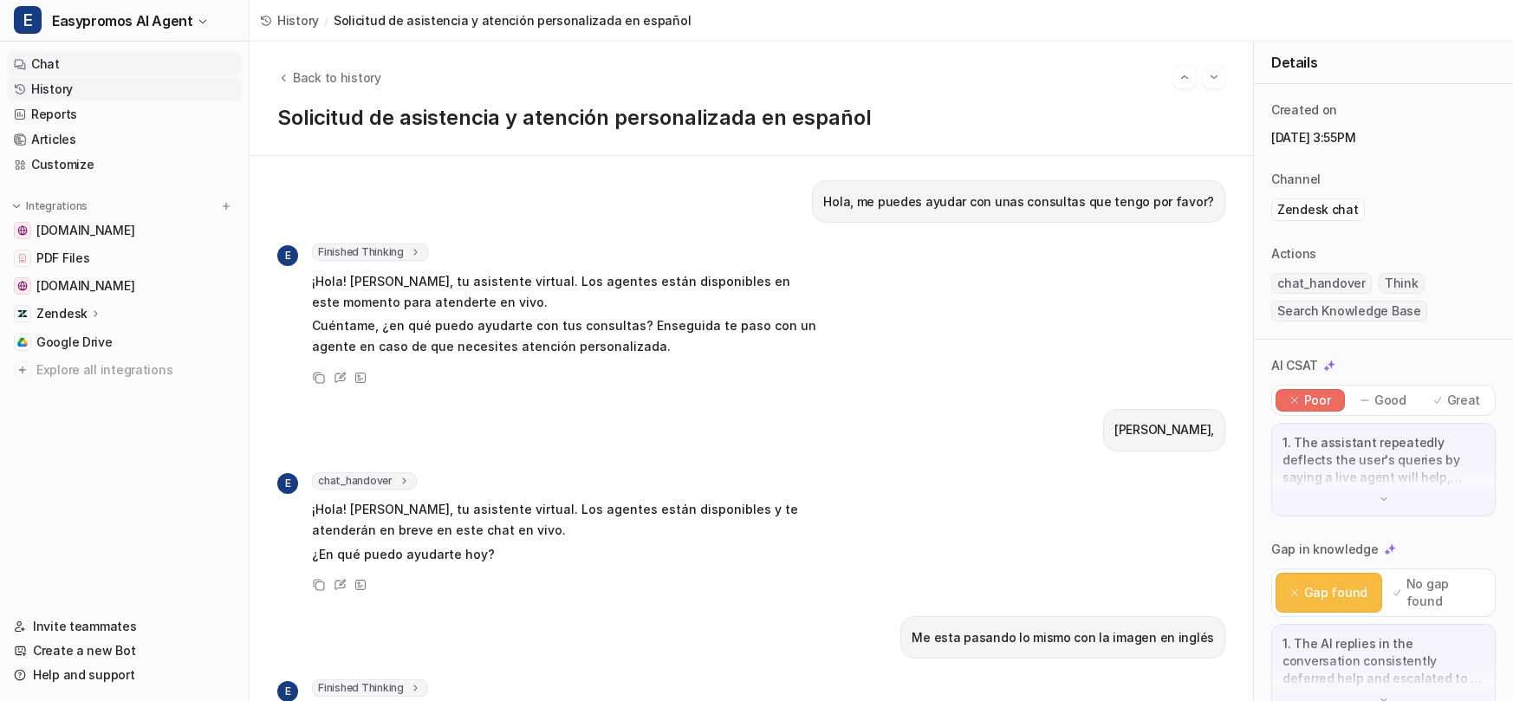
click at [108, 67] on link "Chat" at bounding box center [124, 64] width 235 height 24
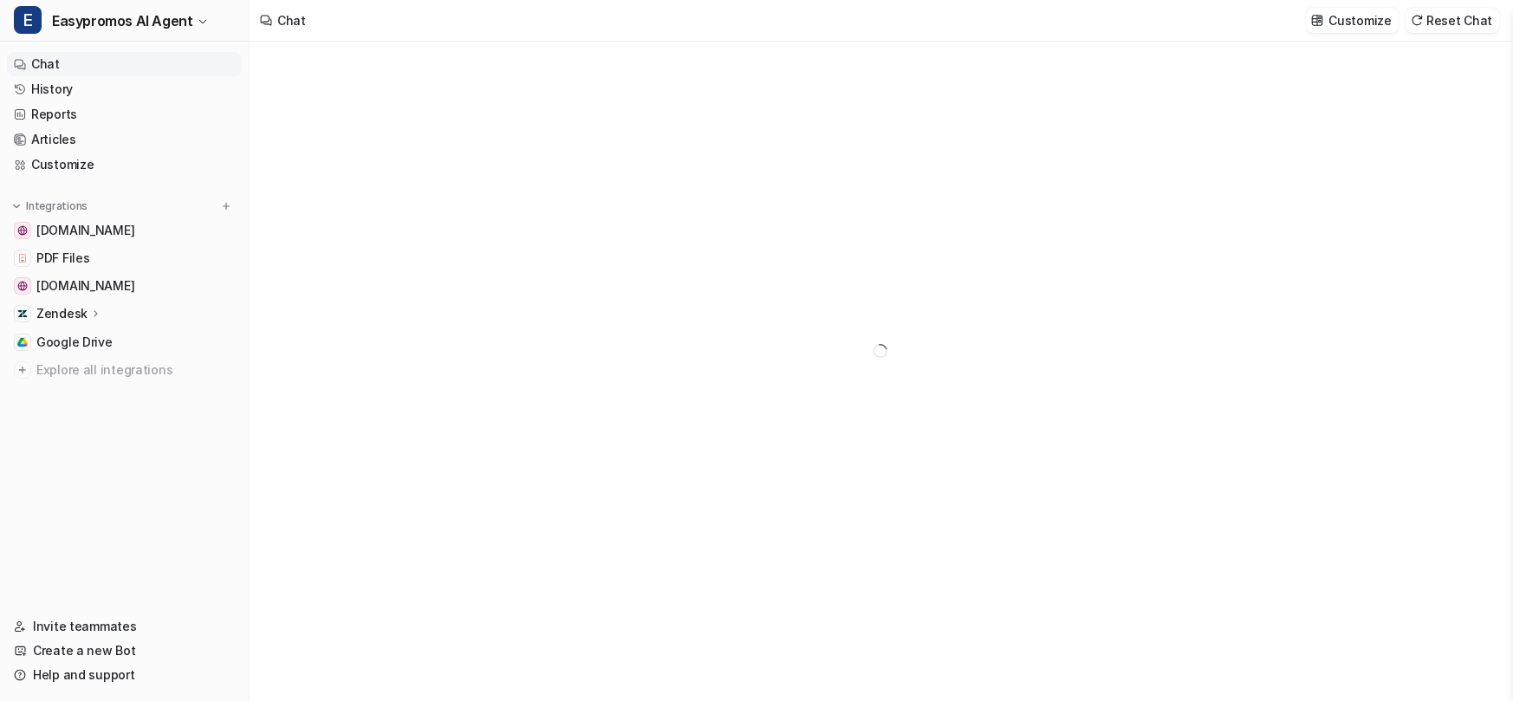
type textarea "**********"
click at [102, 81] on link "History" at bounding box center [124, 89] width 235 height 24
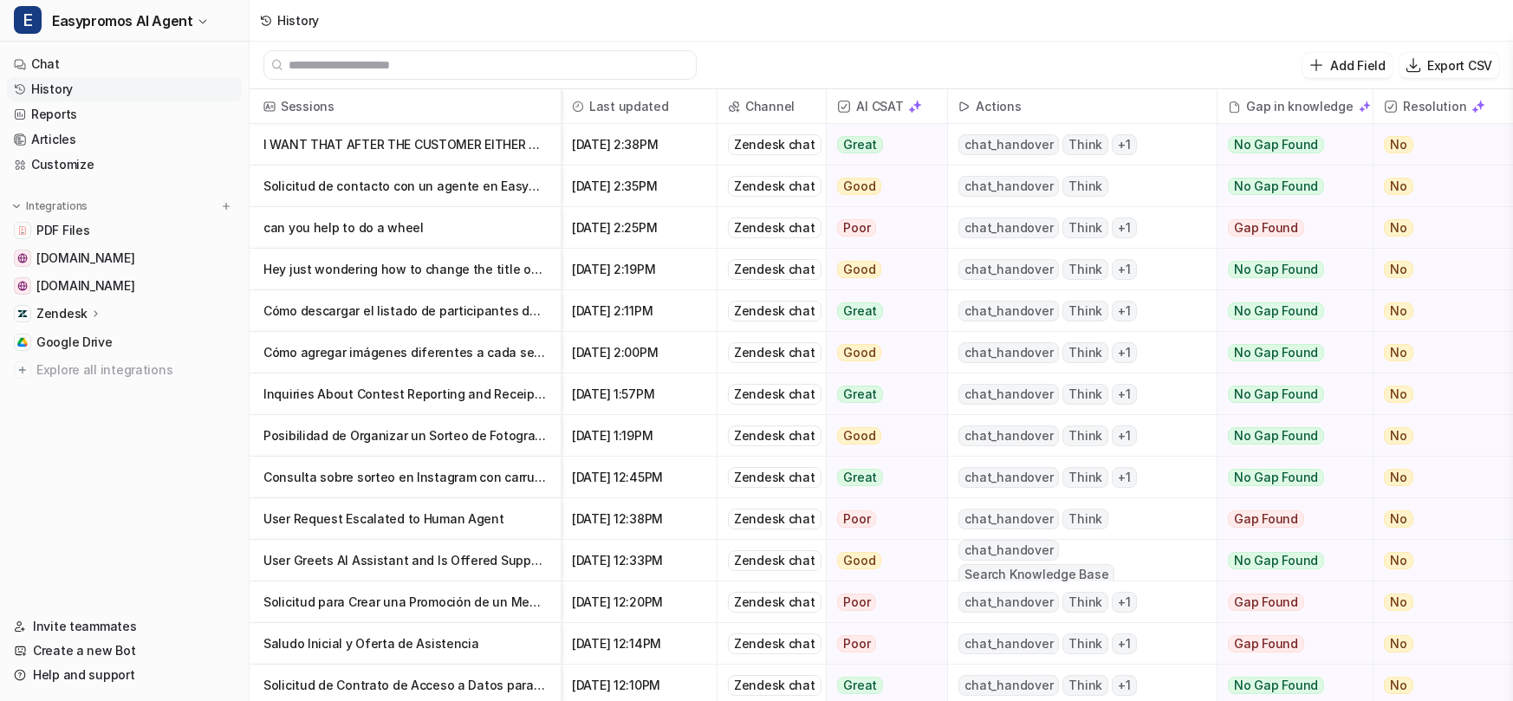
click at [366, 149] on p "I WANT THAT AFTER THE CUSTOMER EITHER WIN PRIZE 1 OR PRIZE 2" at bounding box center [405, 145] width 283 height 42
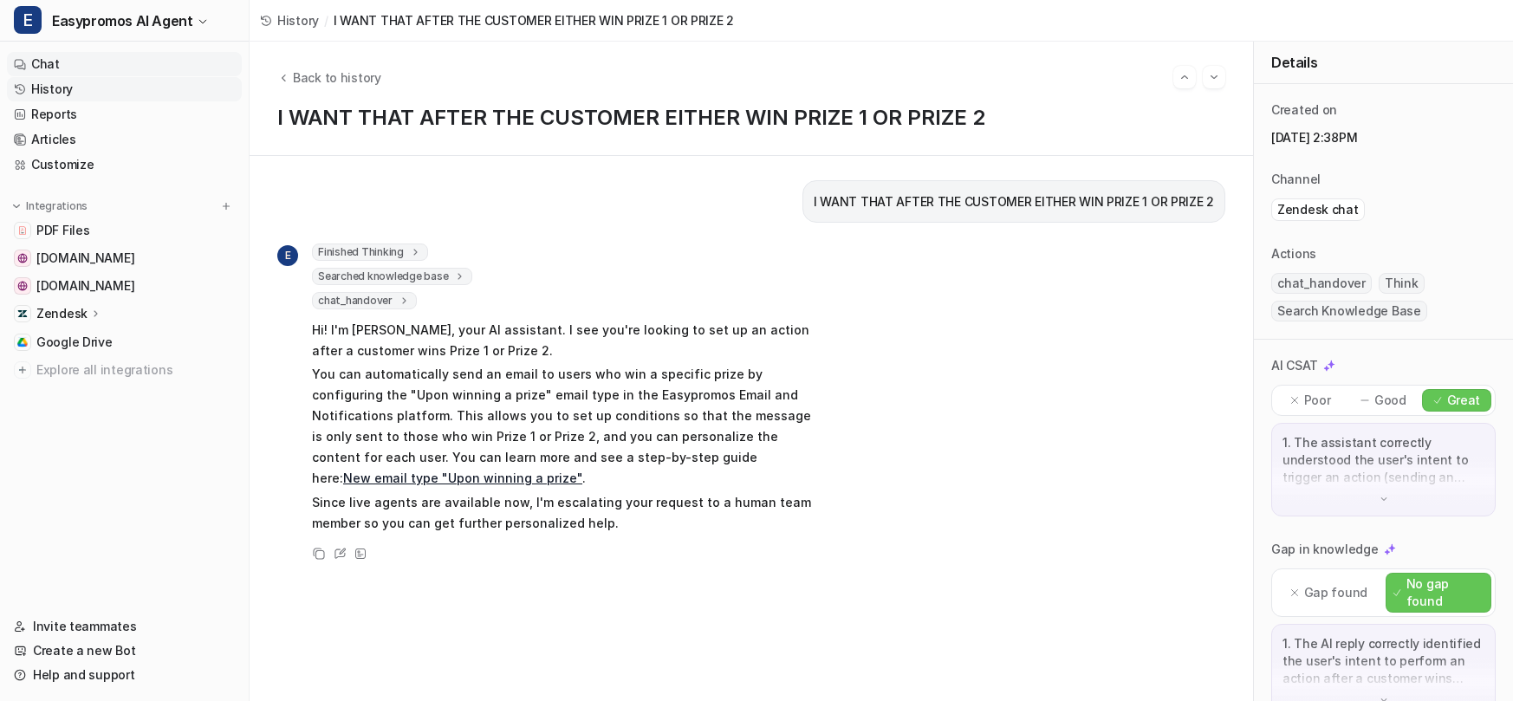
click at [144, 74] on link "Chat" at bounding box center [124, 64] width 235 height 24
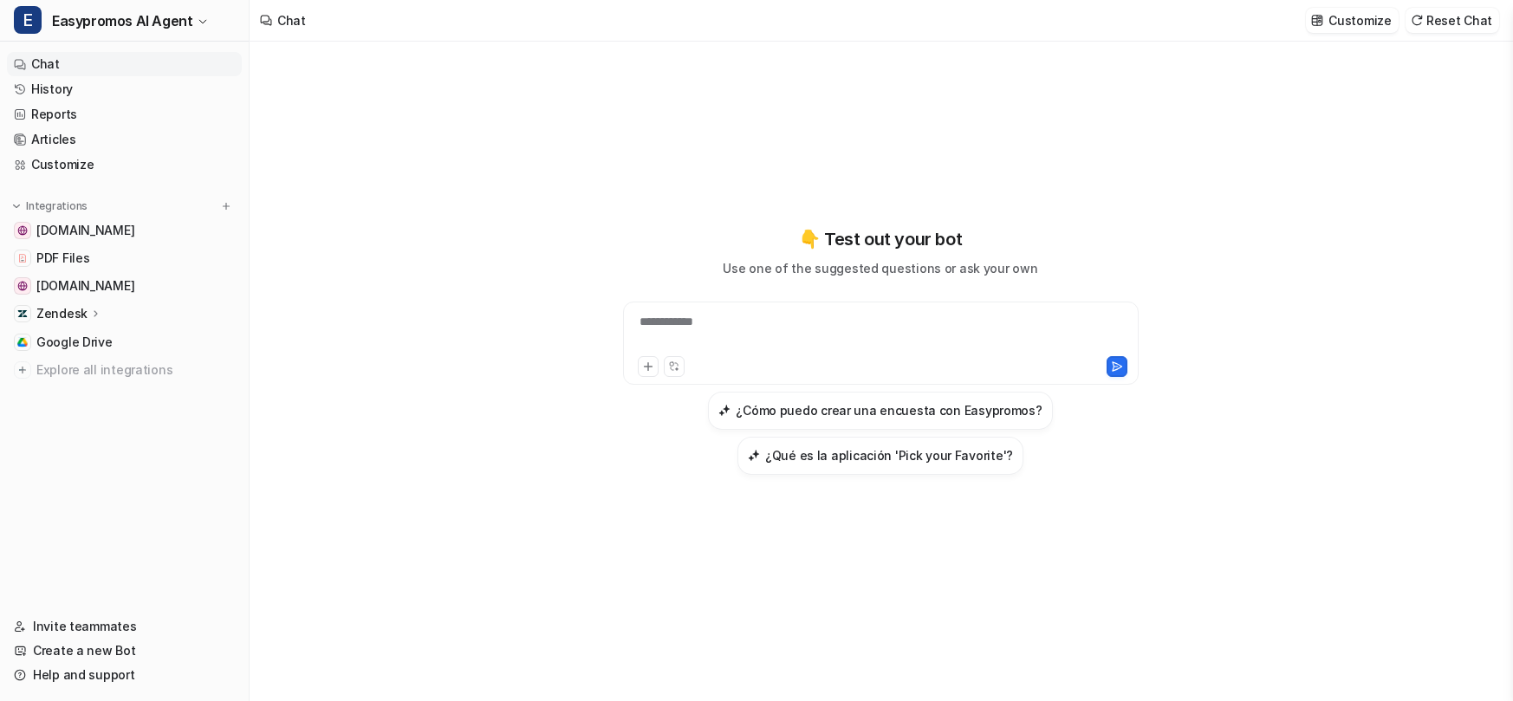
click at [710, 340] on div "**********" at bounding box center [881, 333] width 507 height 40
drag, startPoint x: 882, startPoint y: 329, endPoint x: 607, endPoint y: 310, distance: 275.4
click at [606, 309] on div "**********" at bounding box center [881, 350] width 638 height 249
click at [1125, 368] on button at bounding box center [1117, 366] width 21 height 21
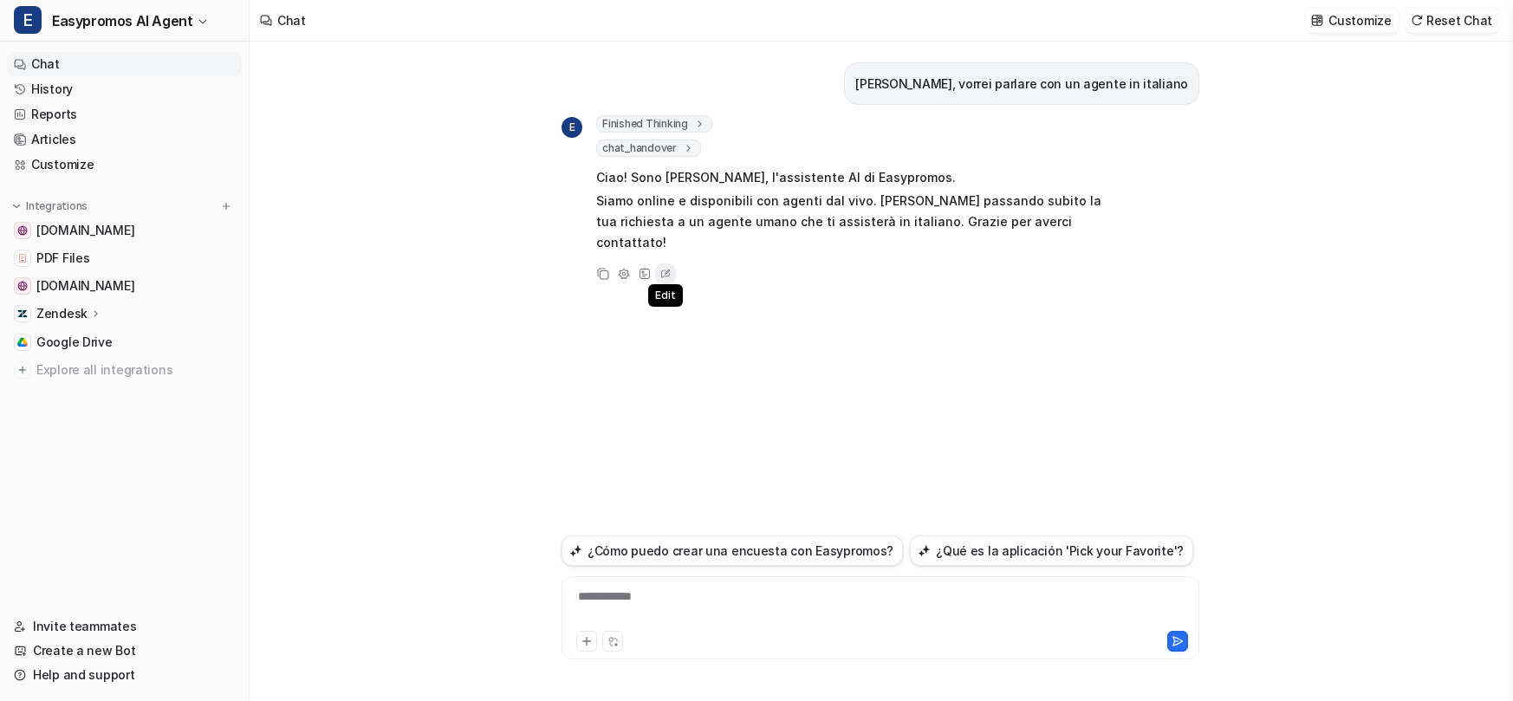
click at [657, 263] on icon at bounding box center [665, 274] width 17 height 23
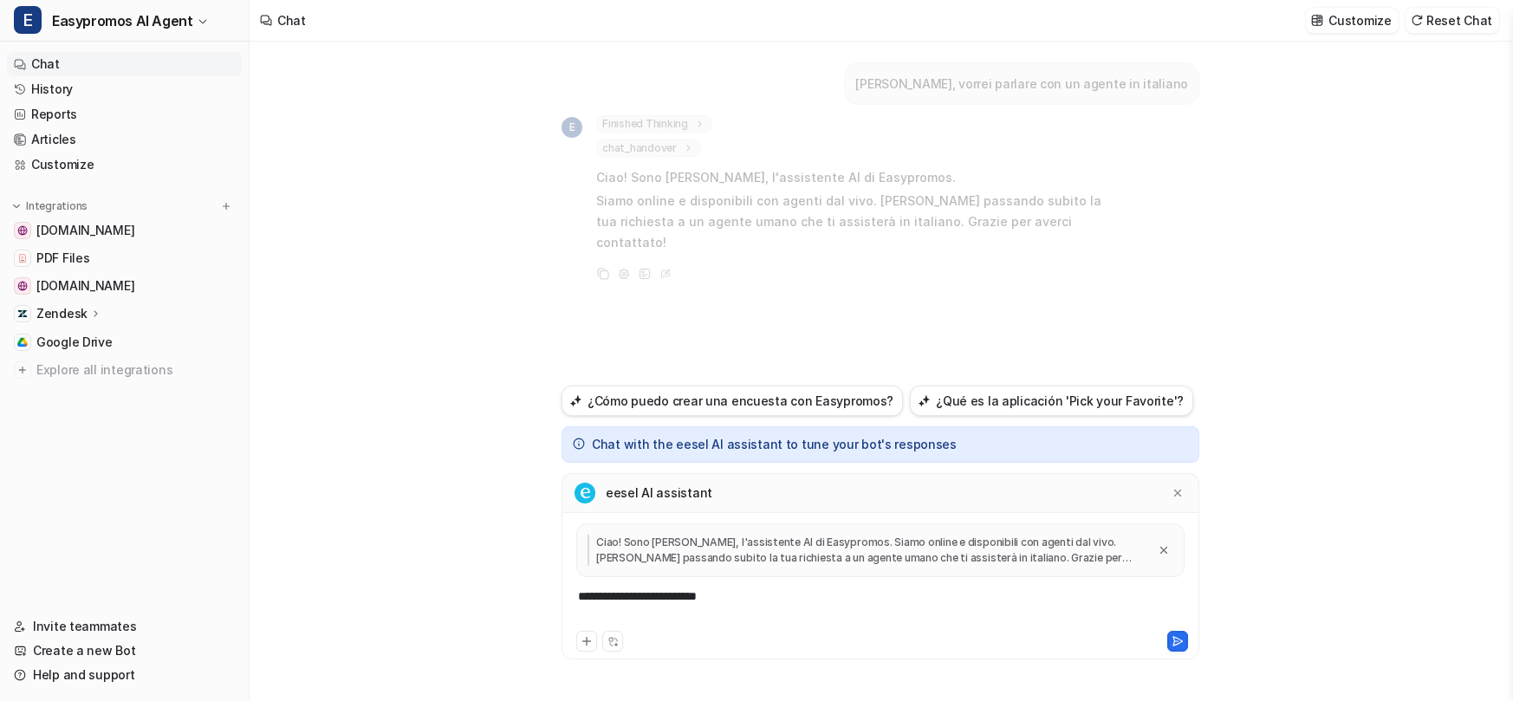
click at [800, 596] on div "**********" at bounding box center [880, 608] width 629 height 40
click at [1180, 644] on icon at bounding box center [1178, 641] width 12 height 12
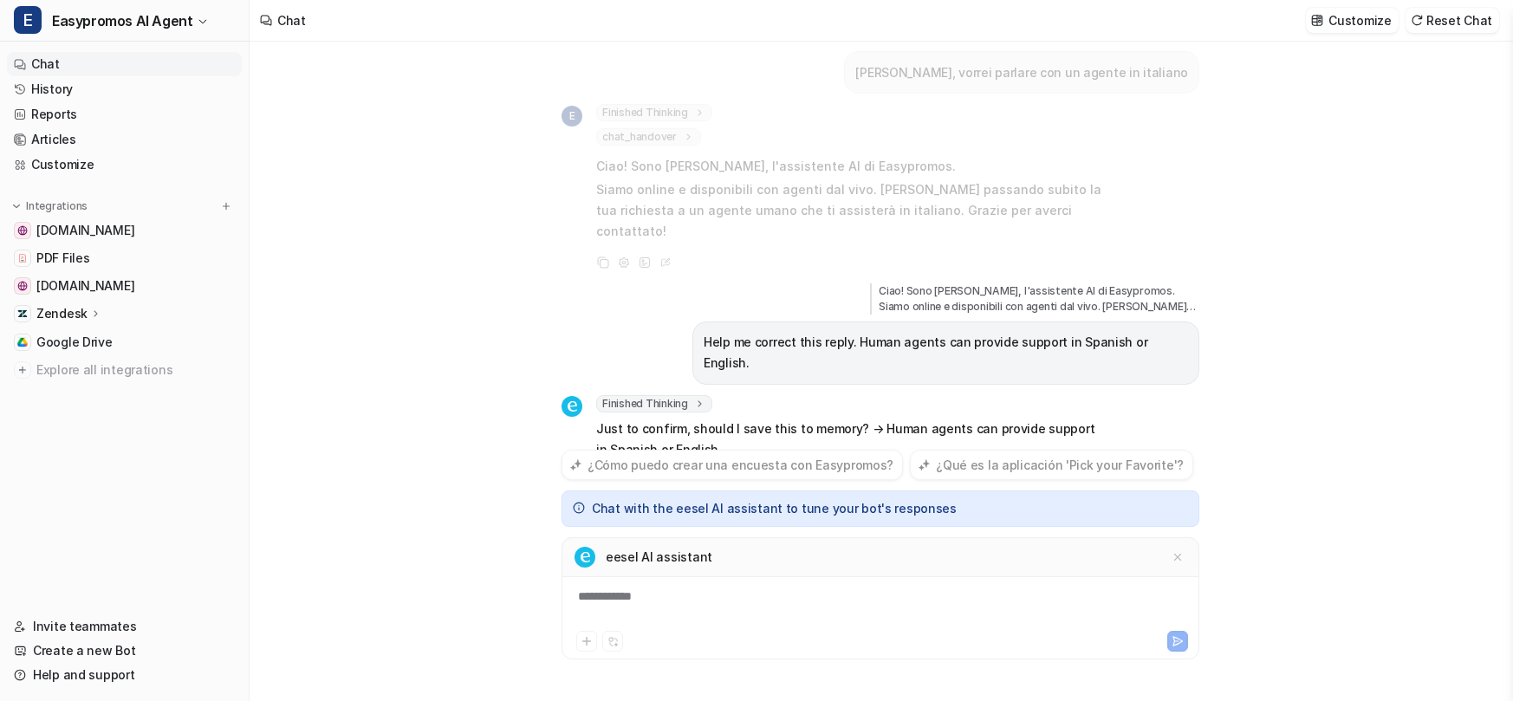
scroll to position [32, 0]
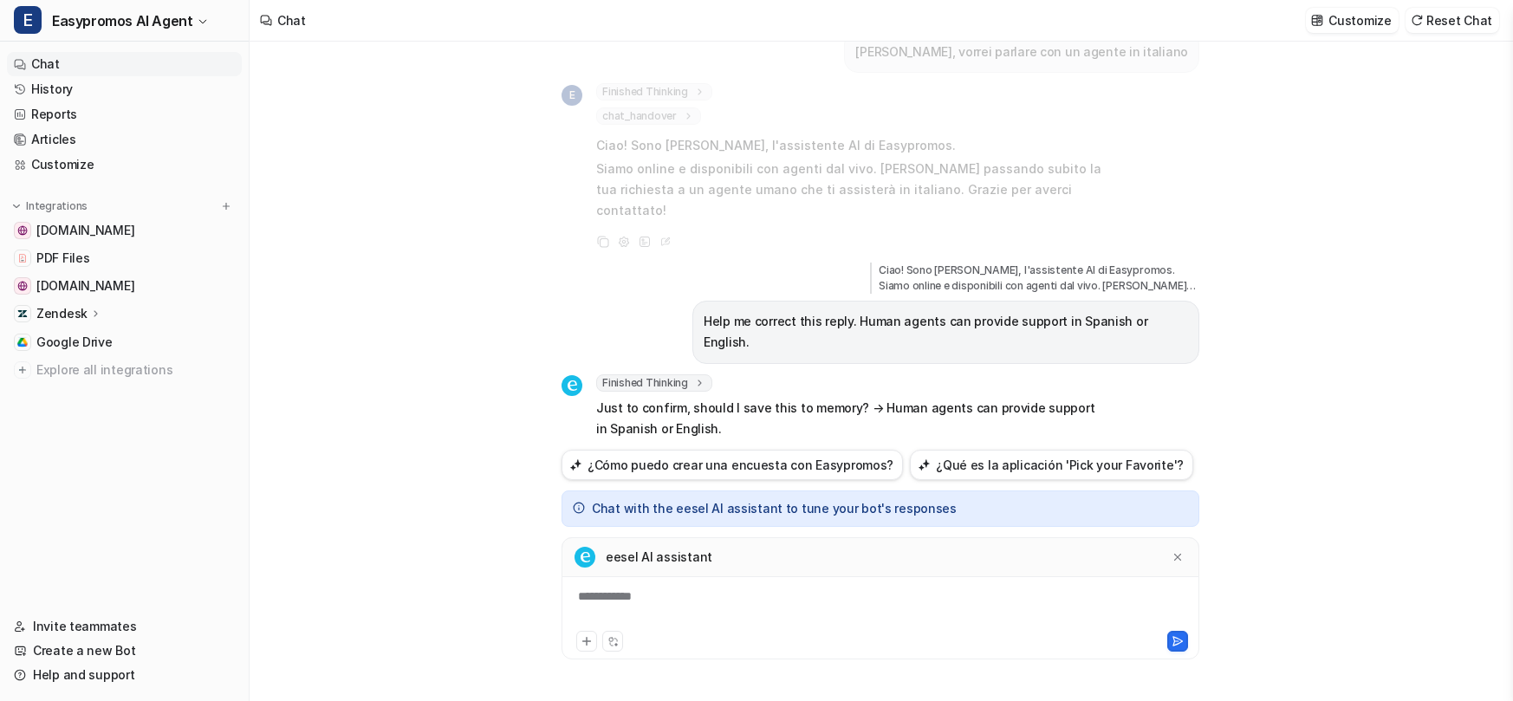
click at [368, 290] on div "**********" at bounding box center [881, 372] width 1262 height 660
click at [721, 609] on div "**********" at bounding box center [880, 608] width 629 height 40
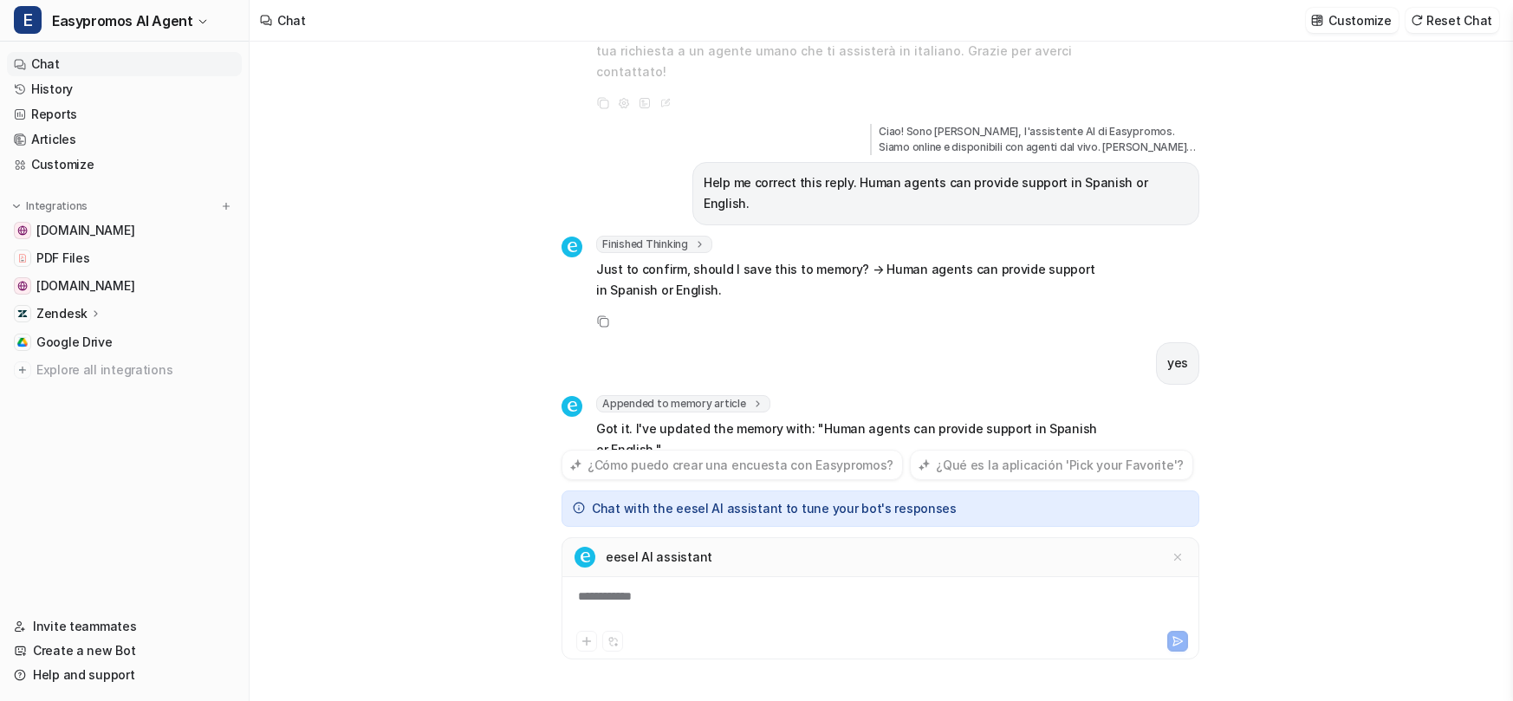
scroll to position [192, 0]
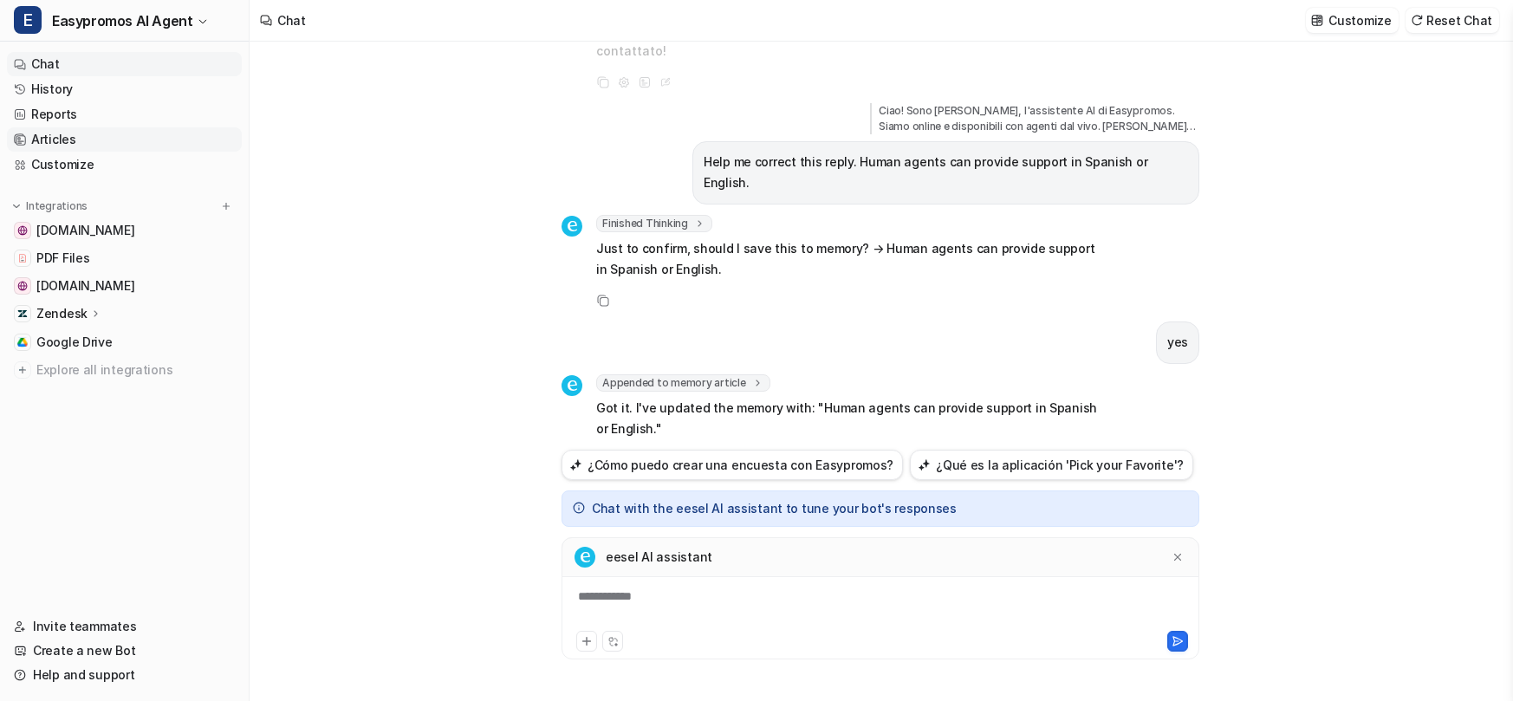
click at [105, 139] on link "Articles" at bounding box center [124, 139] width 235 height 24
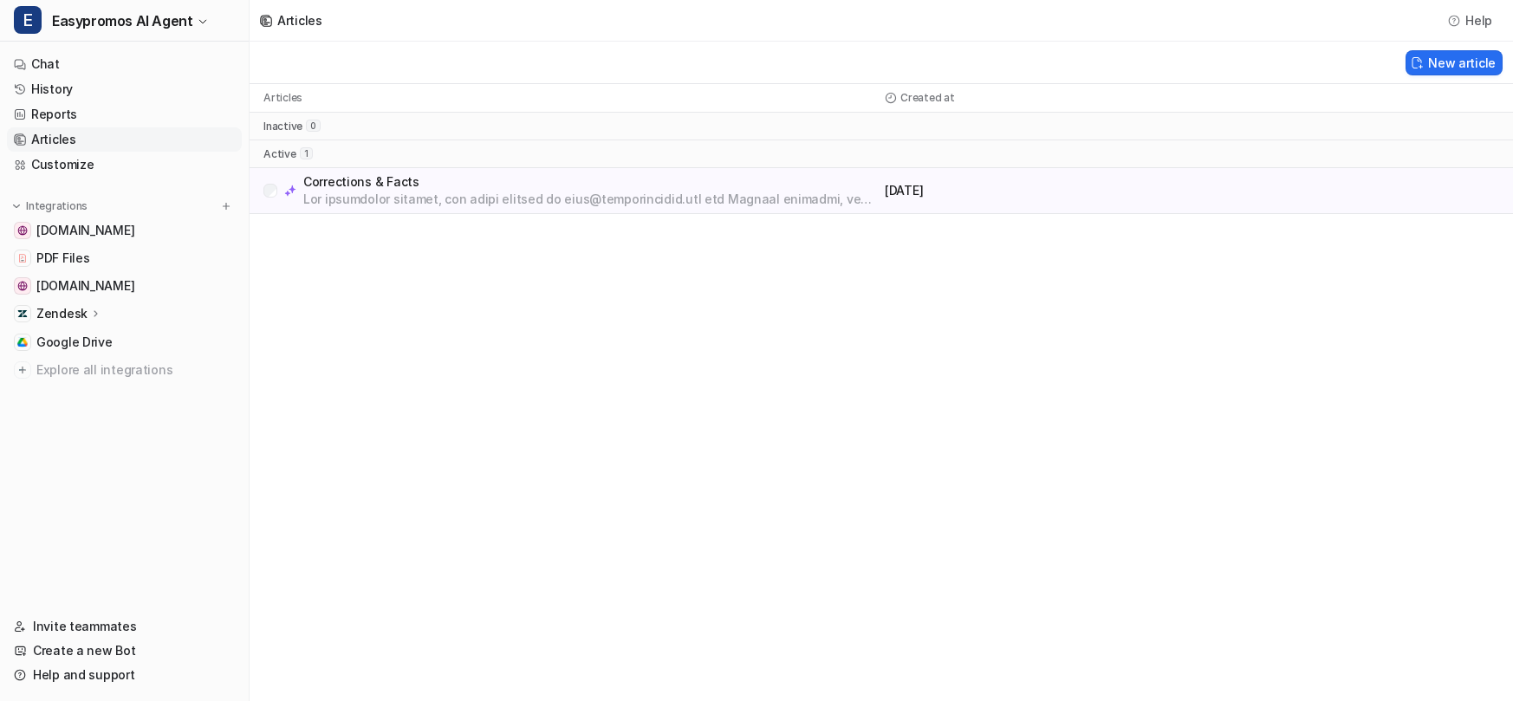
click at [391, 180] on p "Corrections & Facts" at bounding box center [590, 181] width 575 height 17
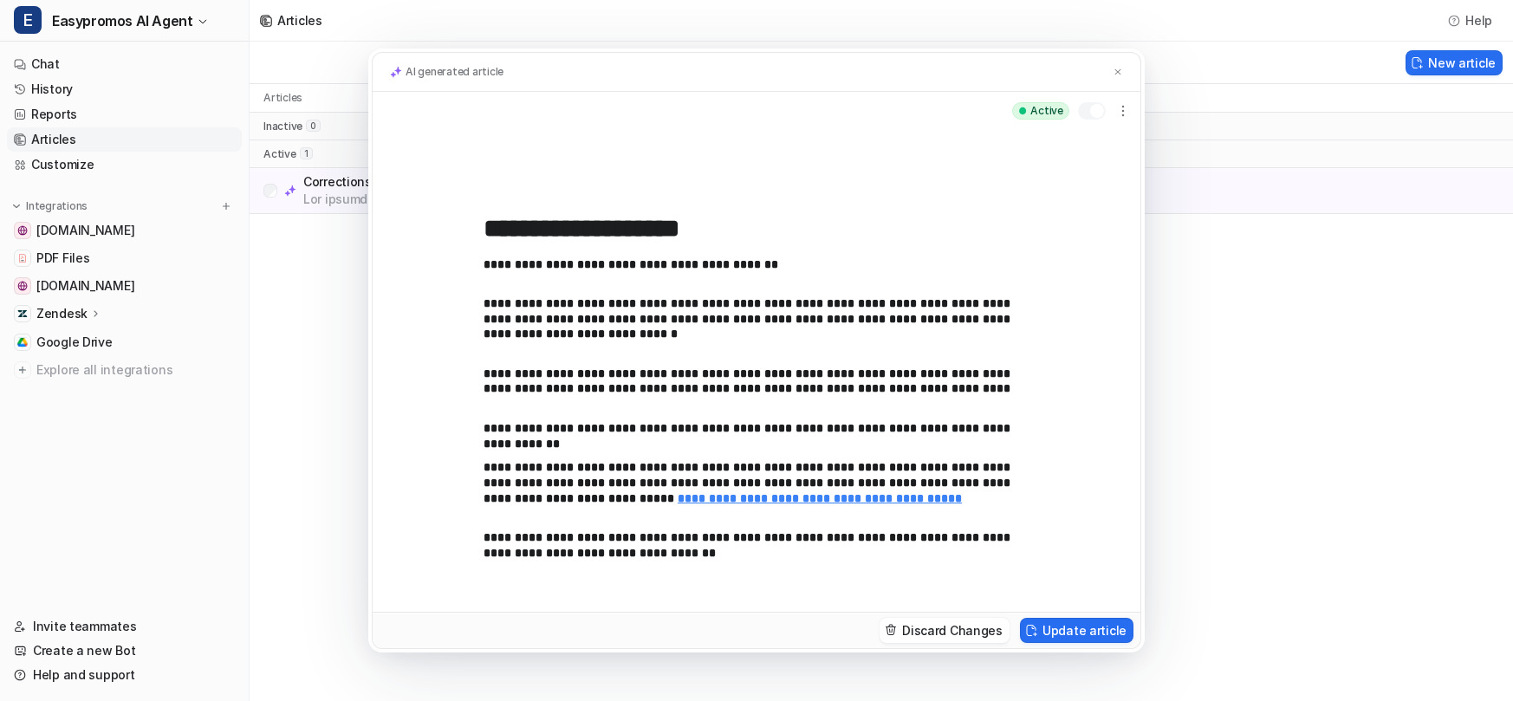
scroll to position [1462, 0]
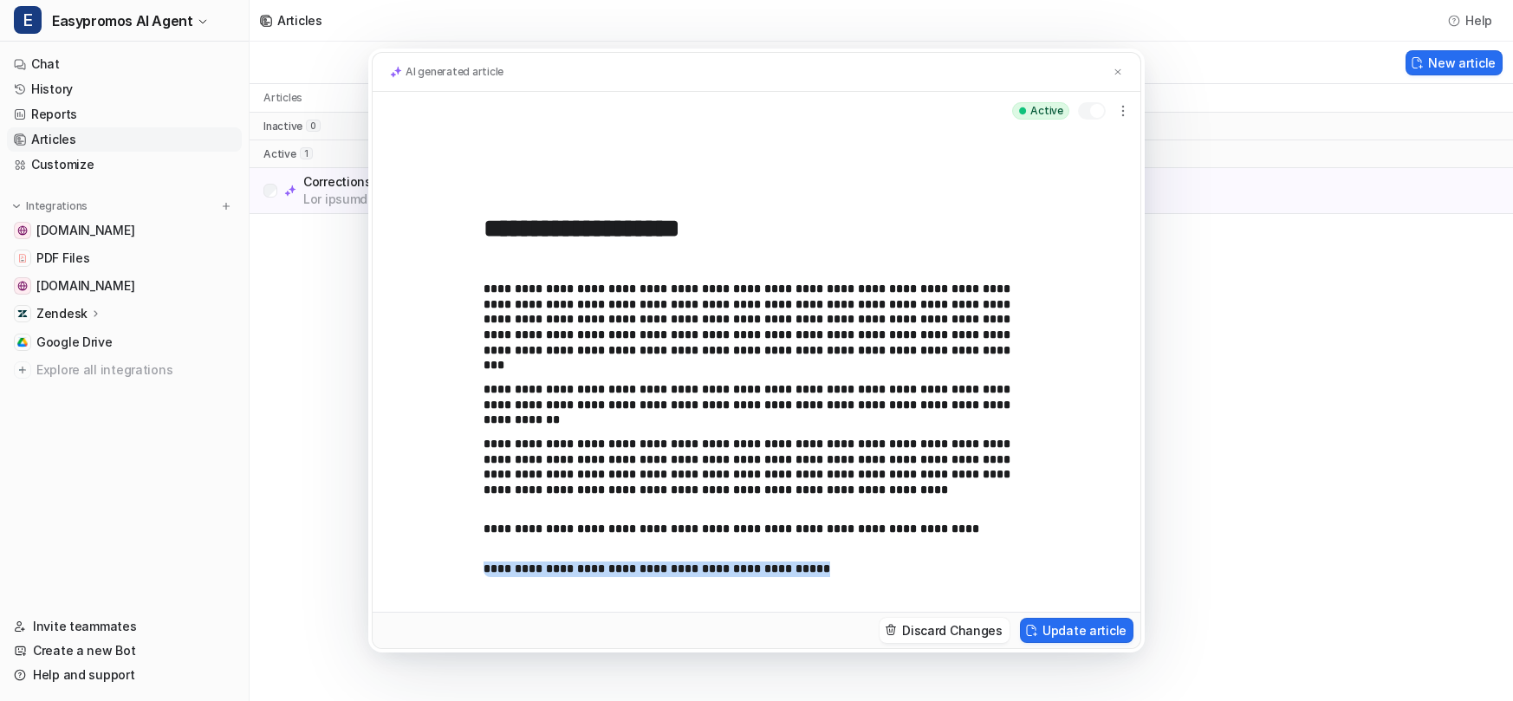
drag, startPoint x: 760, startPoint y: 572, endPoint x: 471, endPoint y: 560, distance: 289.8
click at [472, 560] on div "**********" at bounding box center [757, 371] width 768 height 482
click at [484, 528] on p "**********" at bounding box center [757, 531] width 546 height 16
paste div
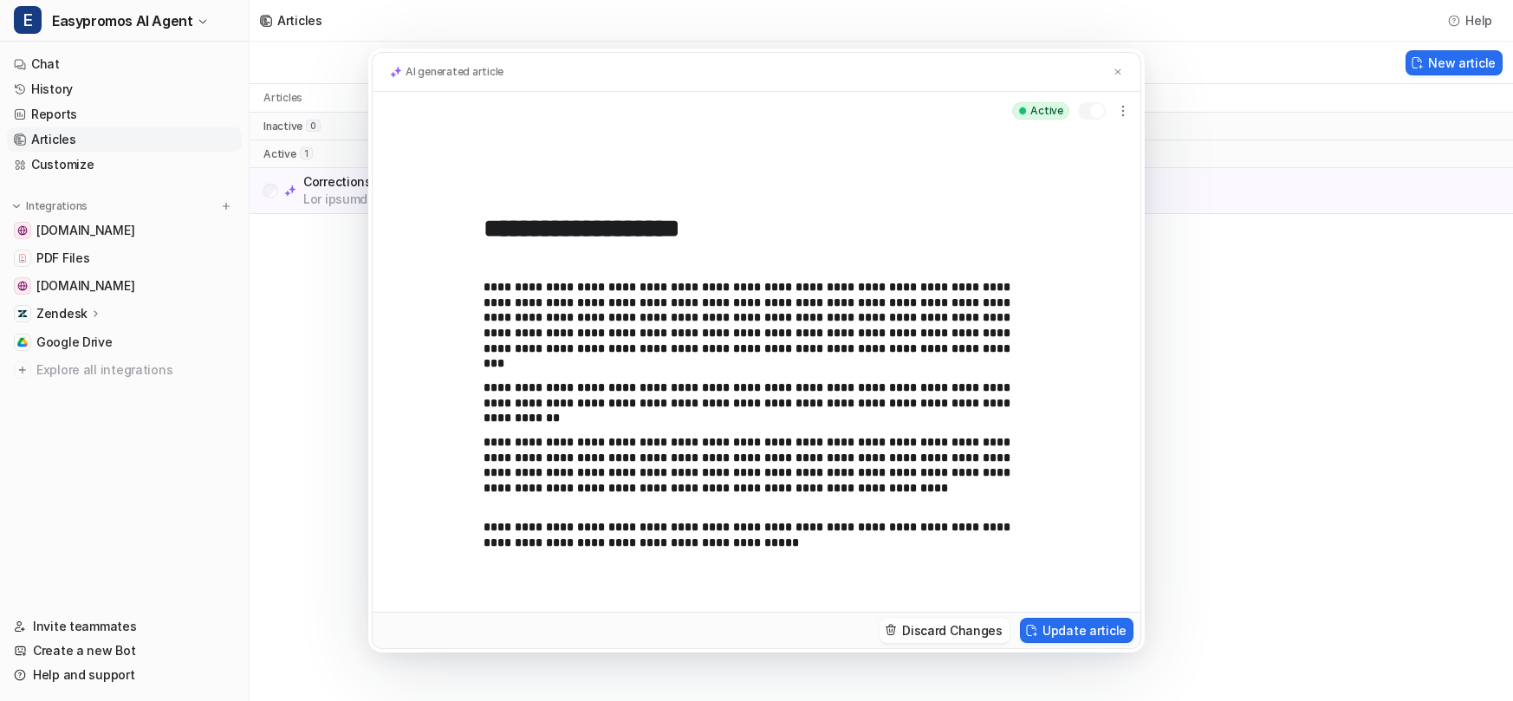
click at [739, 550] on p "**********" at bounding box center [757, 535] width 546 height 30
click at [1079, 632] on button "Update article" at bounding box center [1077, 630] width 114 height 25
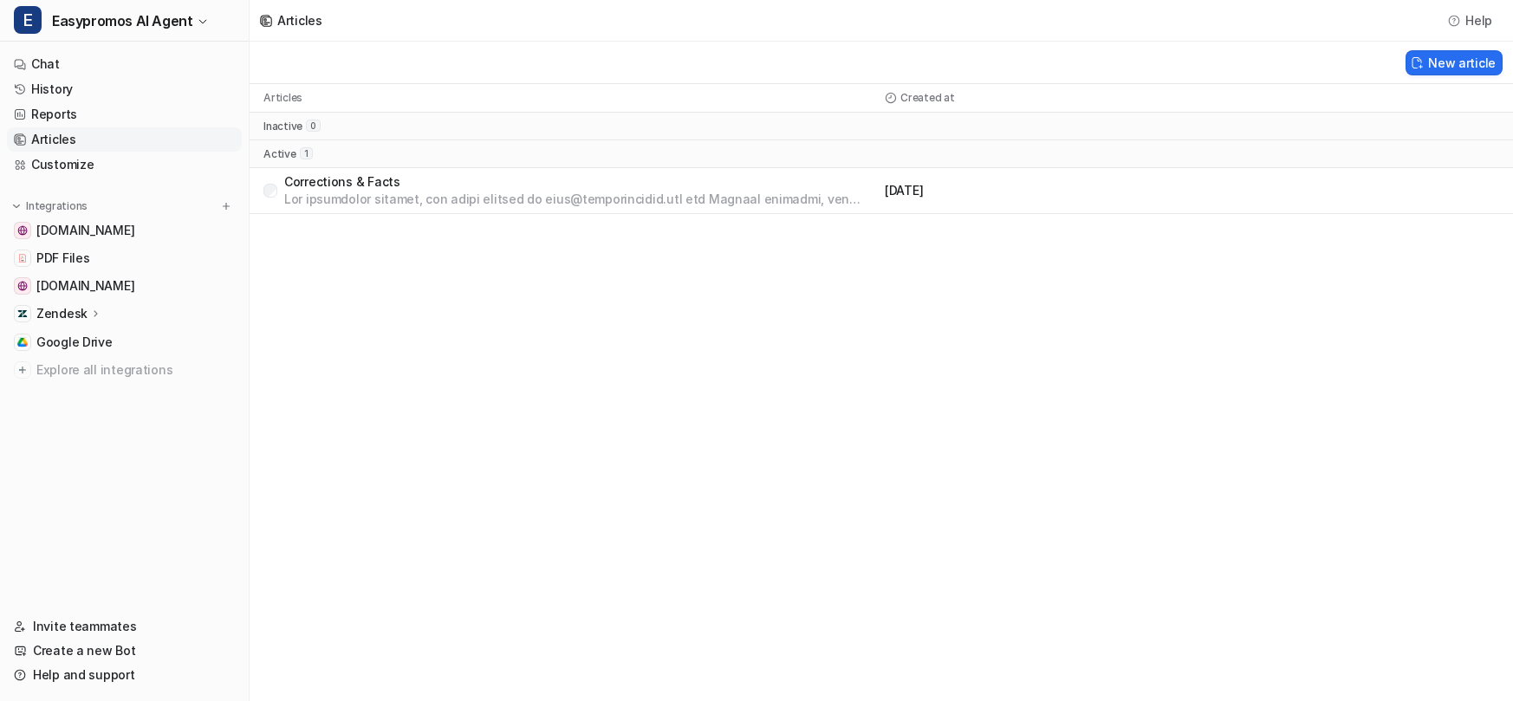
click at [777, 423] on div "Articles Help New article Articles Created at inactive 0 active 1 Corrections &…" at bounding box center [756, 350] width 1513 height 701
click at [49, 60] on link "Chat" at bounding box center [124, 64] width 235 height 24
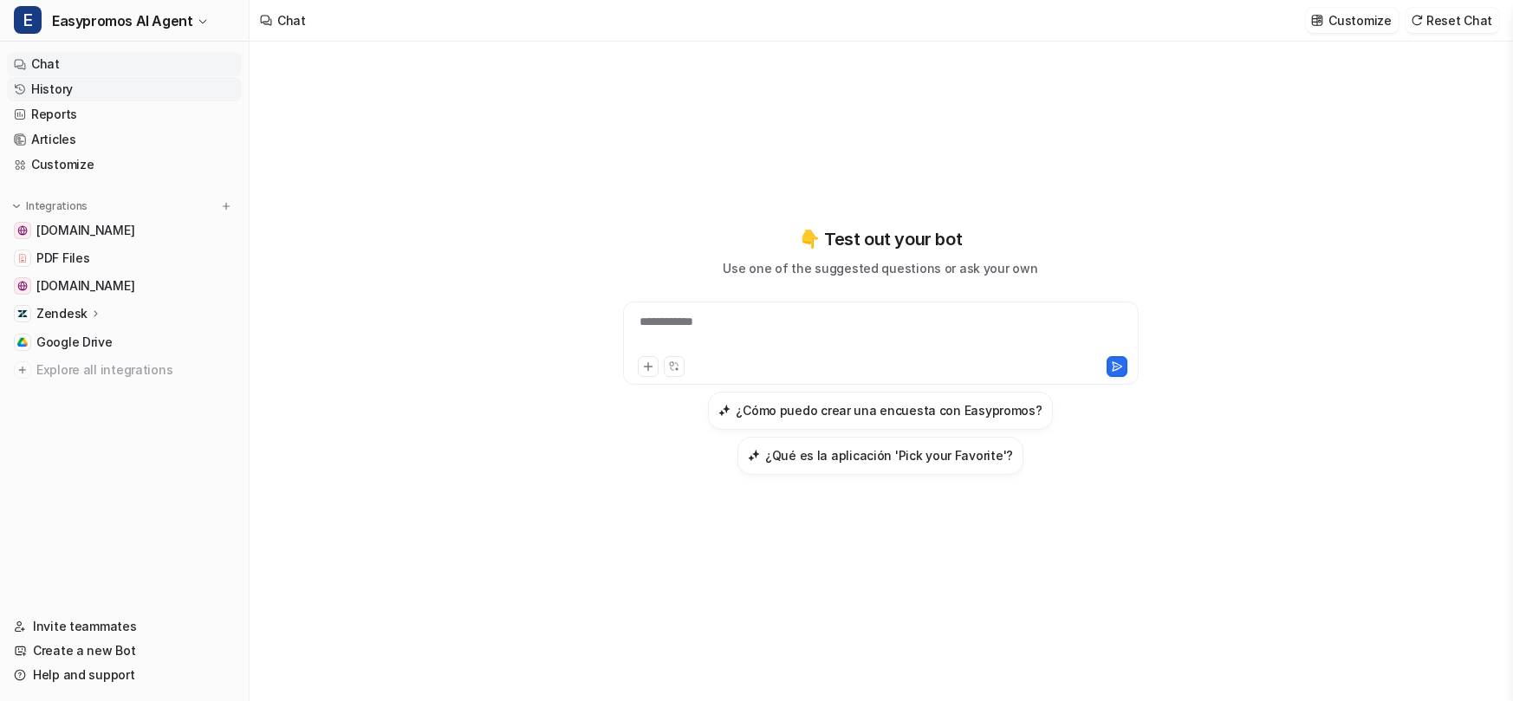
click at [103, 94] on link "History" at bounding box center [124, 89] width 235 height 24
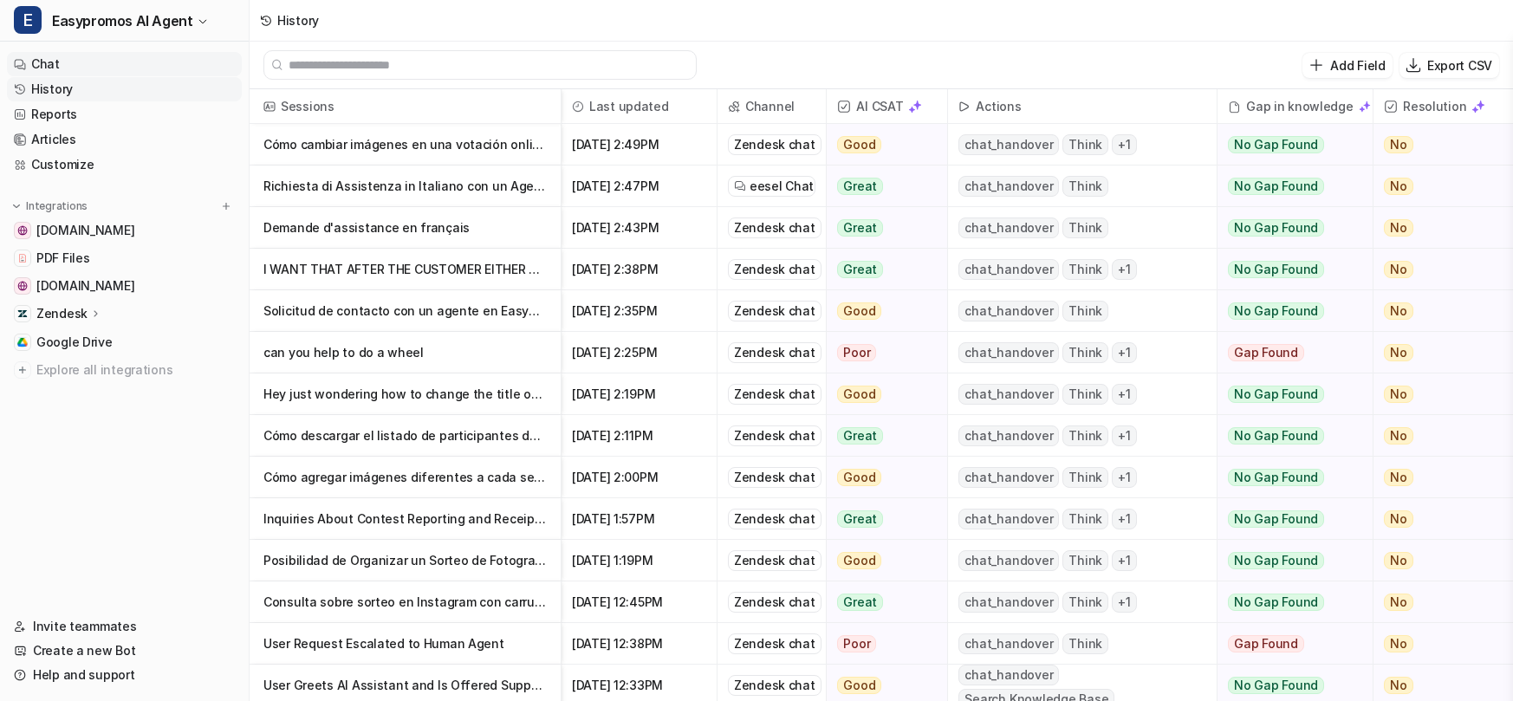
click at [119, 65] on link "Chat" at bounding box center [124, 64] width 235 height 24
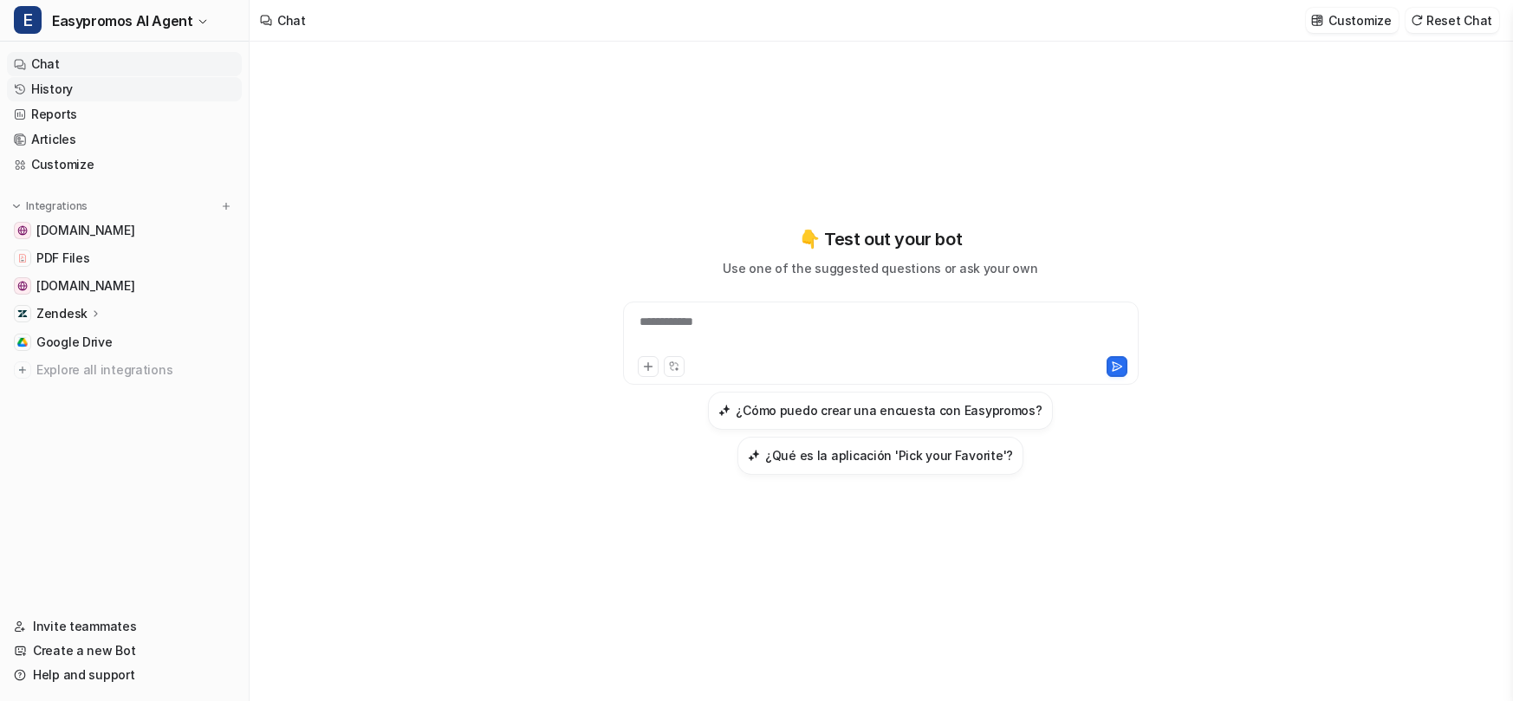
click at [158, 86] on link "History" at bounding box center [124, 89] width 235 height 24
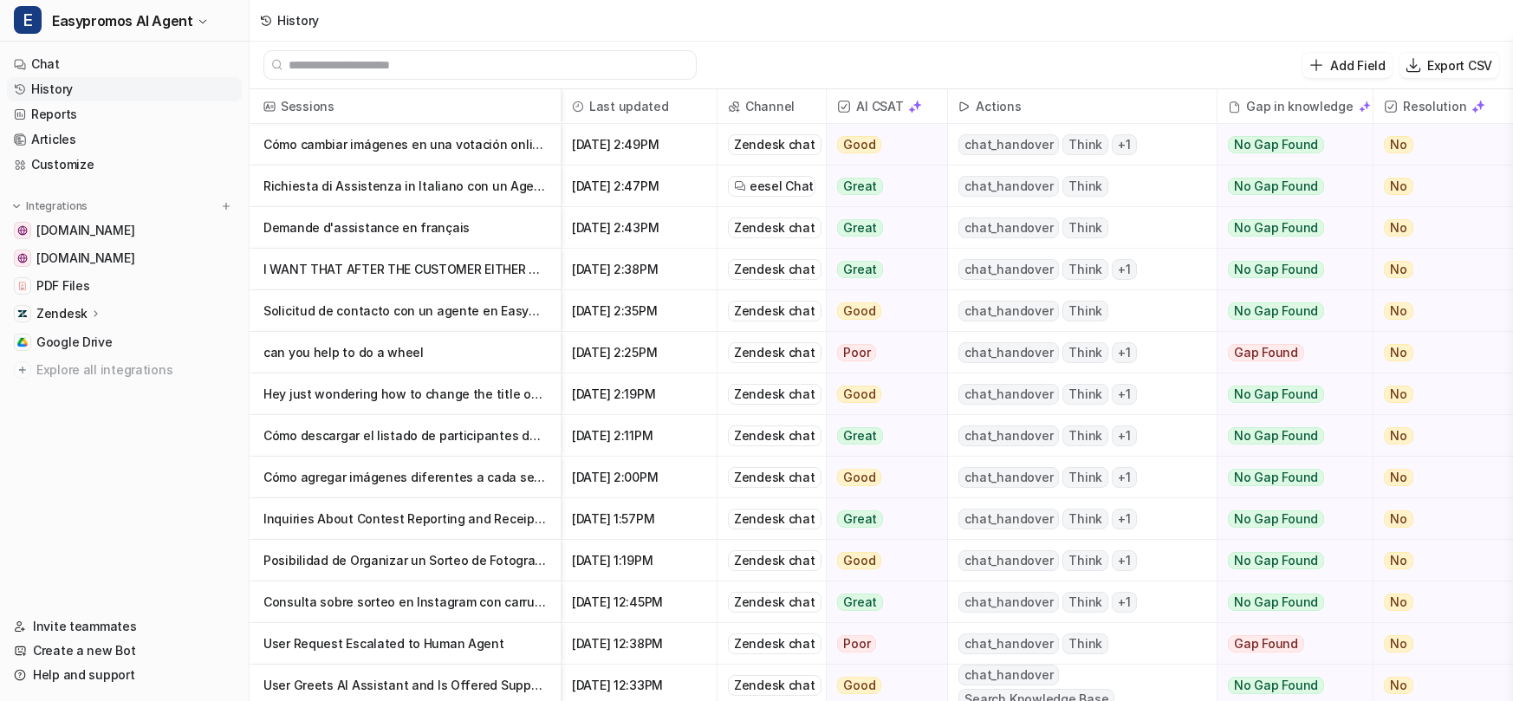
click at [319, 187] on p "Richiesta di Assistenza in Italiano con un Agente" at bounding box center [405, 187] width 283 height 42
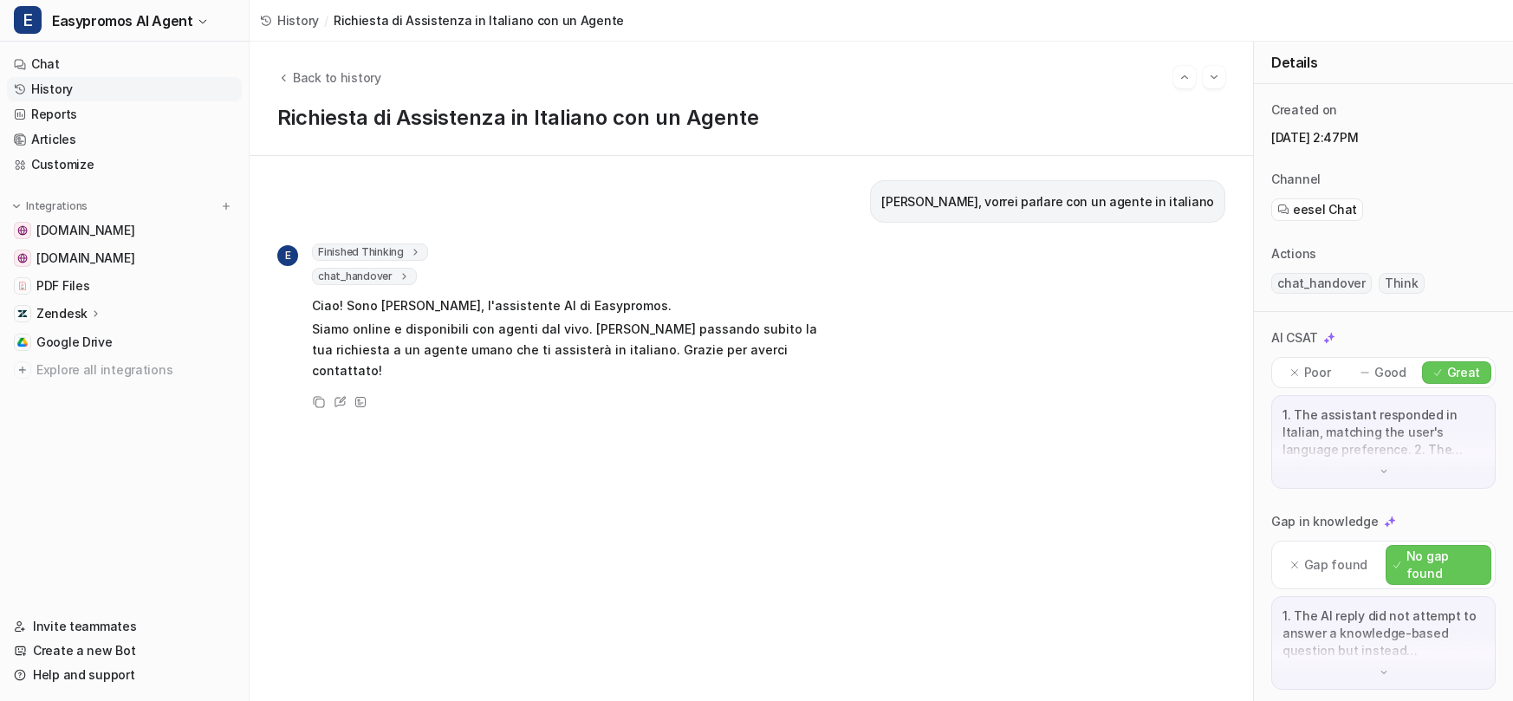
drag, startPoint x: 929, startPoint y: 204, endPoint x: 1226, endPoint y: 209, distance: 296.5
click at [1227, 209] on div "[PERSON_NAME], vorrei parlare con un agente in italiano E Finished Thinking 1 I…" at bounding box center [752, 428] width 1004 height 545
click at [138, 68] on link "Chat" at bounding box center [124, 64] width 235 height 24
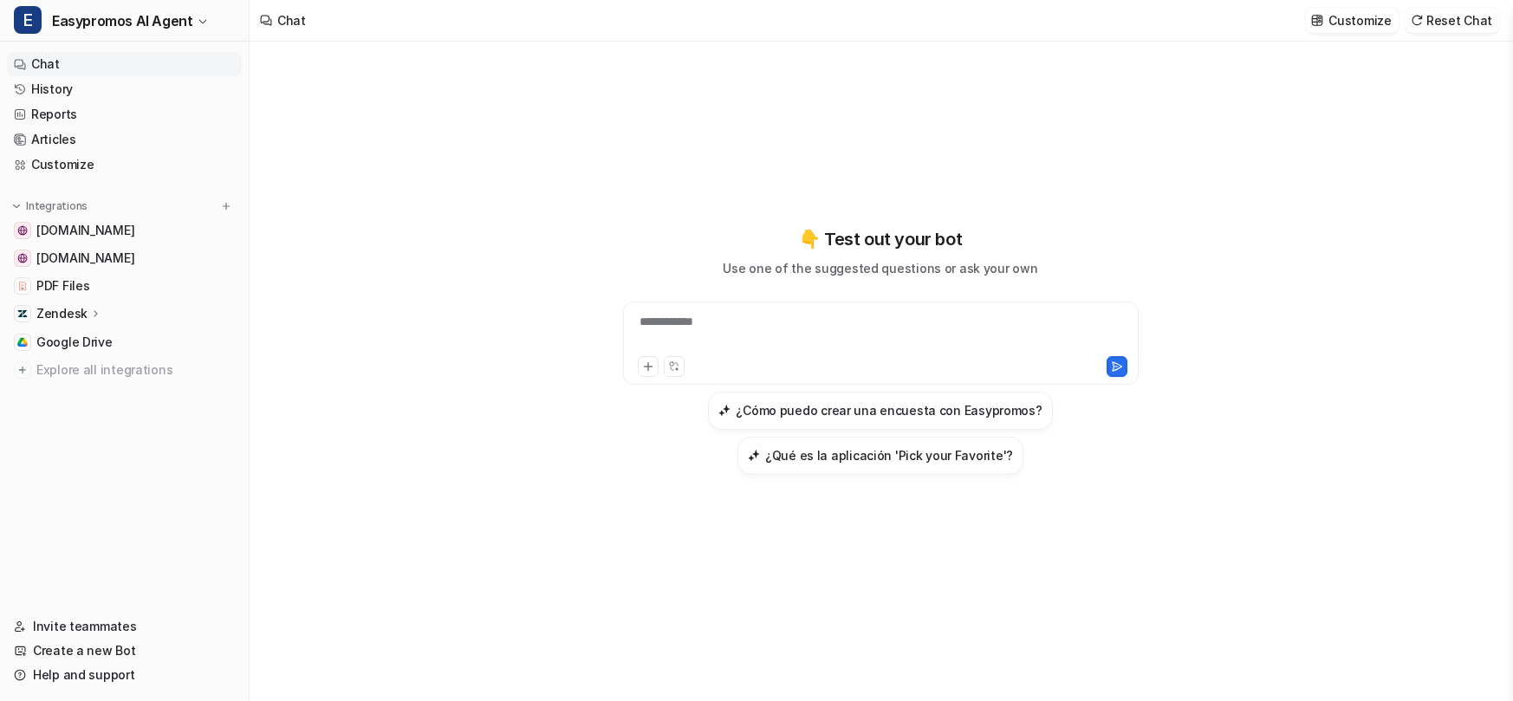
click at [730, 324] on div "**********" at bounding box center [881, 333] width 507 height 40
paste div
click at [1122, 367] on icon at bounding box center [1117, 366] width 10 height 9
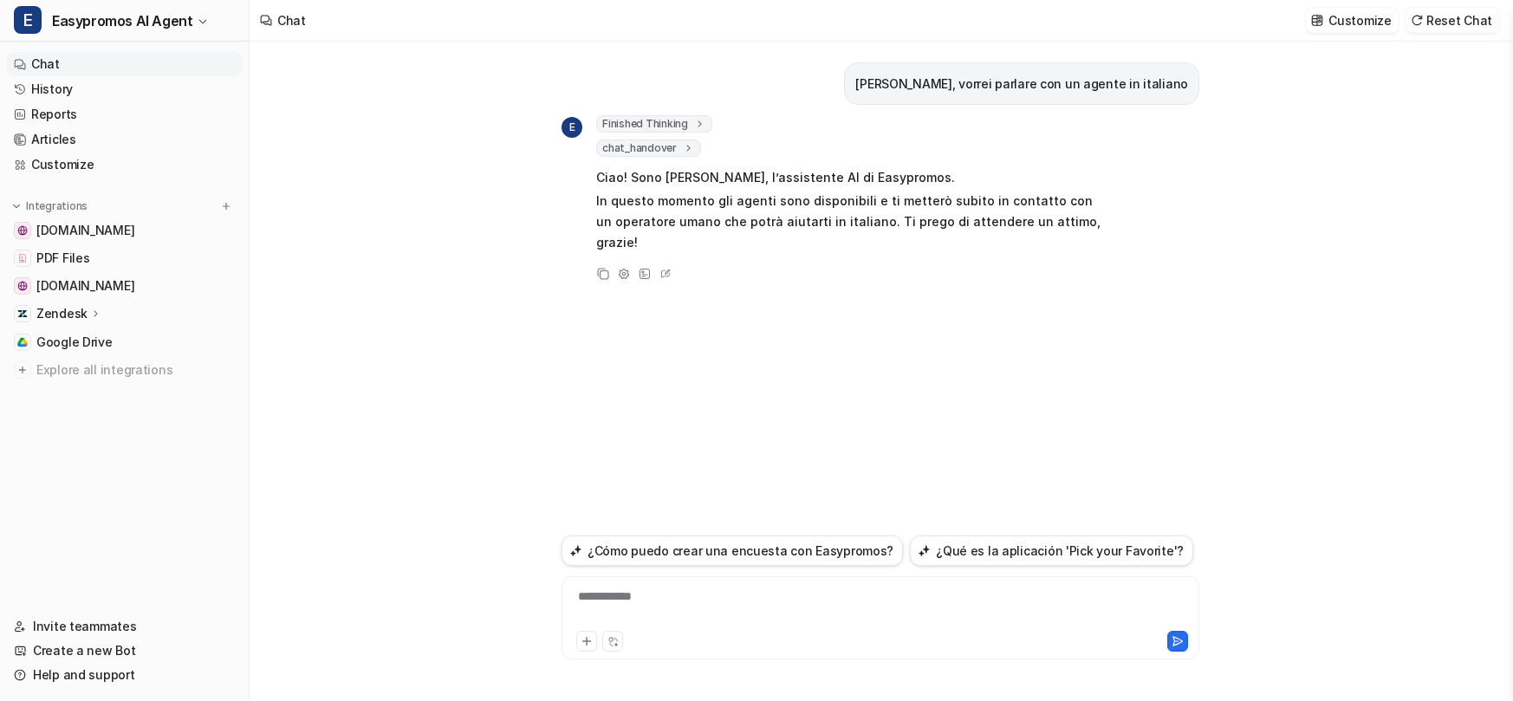
click at [73, 57] on link "Chat" at bounding box center [124, 64] width 235 height 24
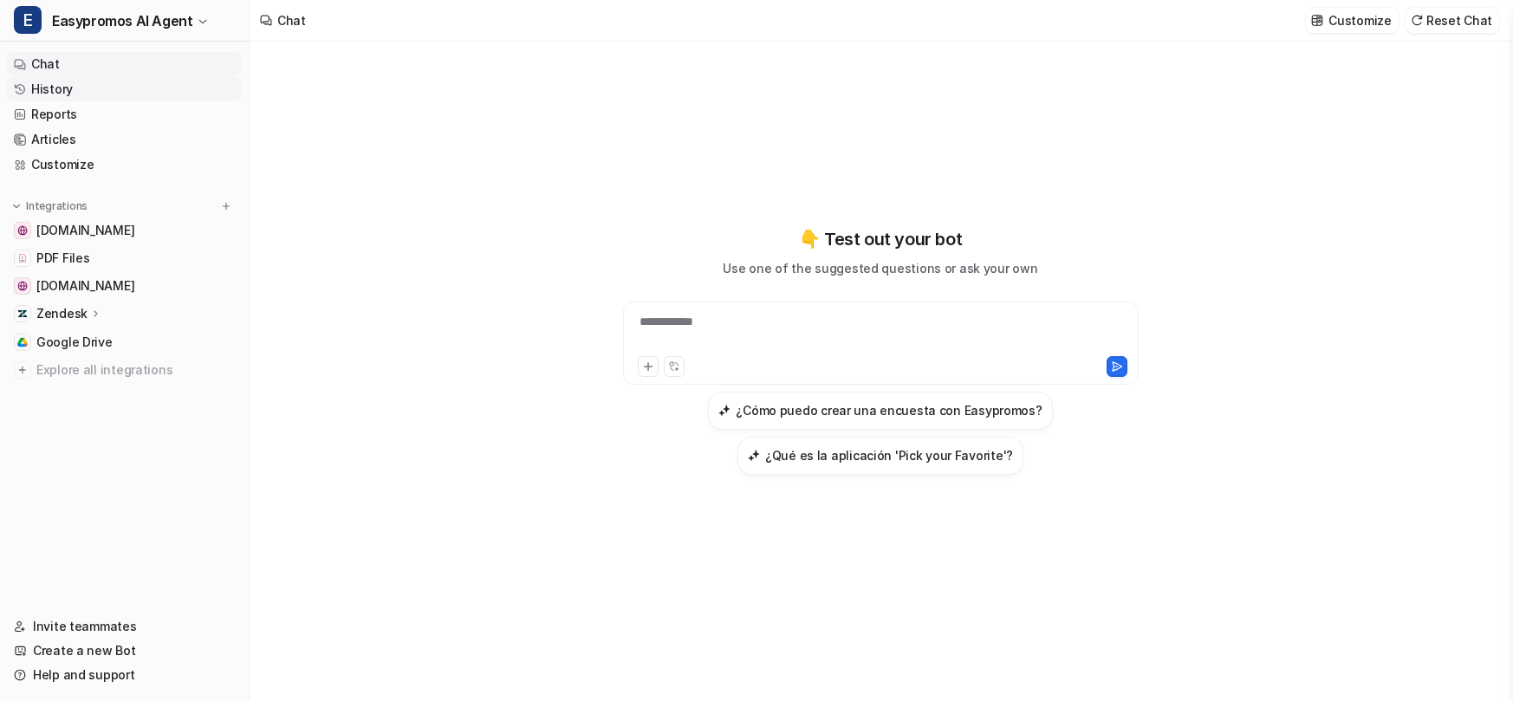
click at [70, 85] on link "History" at bounding box center [124, 89] width 235 height 24
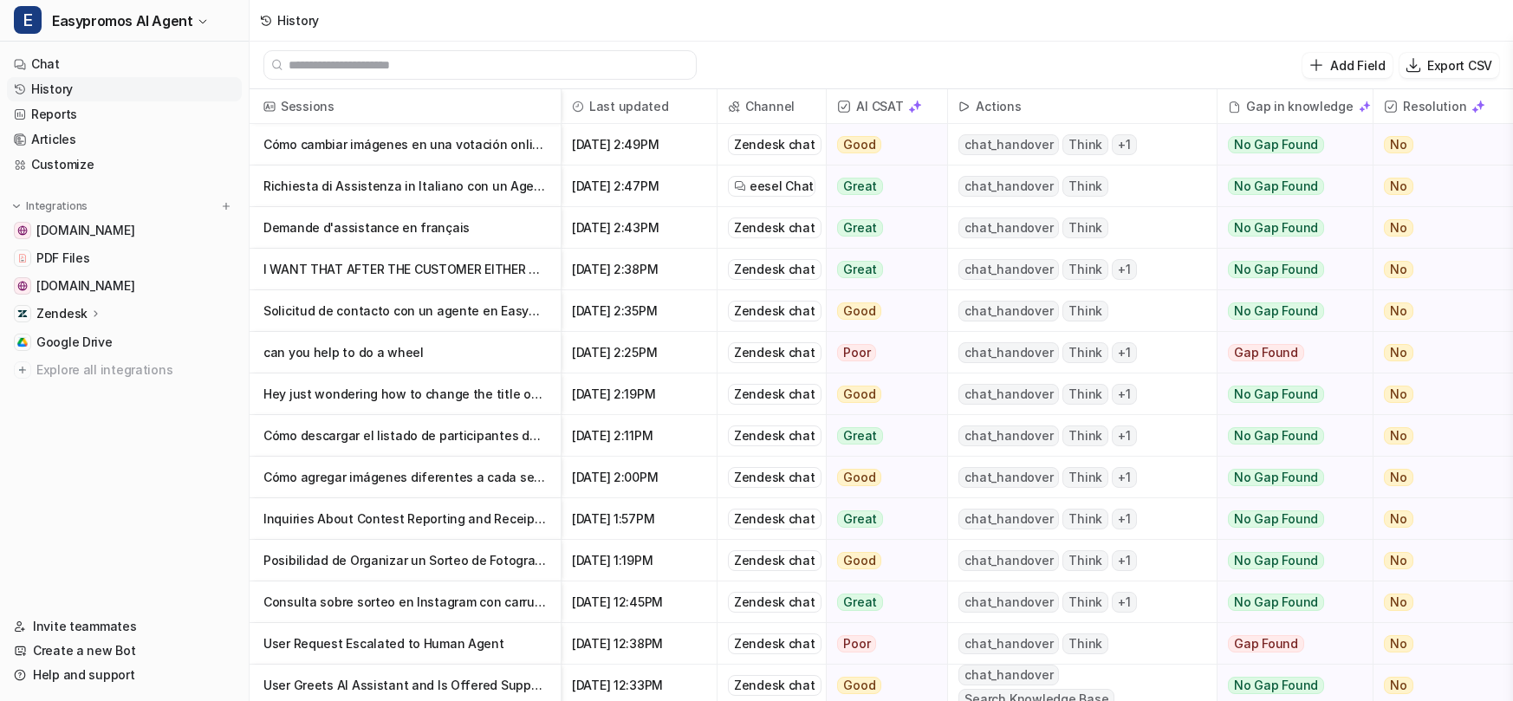
click at [408, 141] on p "Cómo cambiar imágenes en una votación online" at bounding box center [405, 145] width 283 height 42
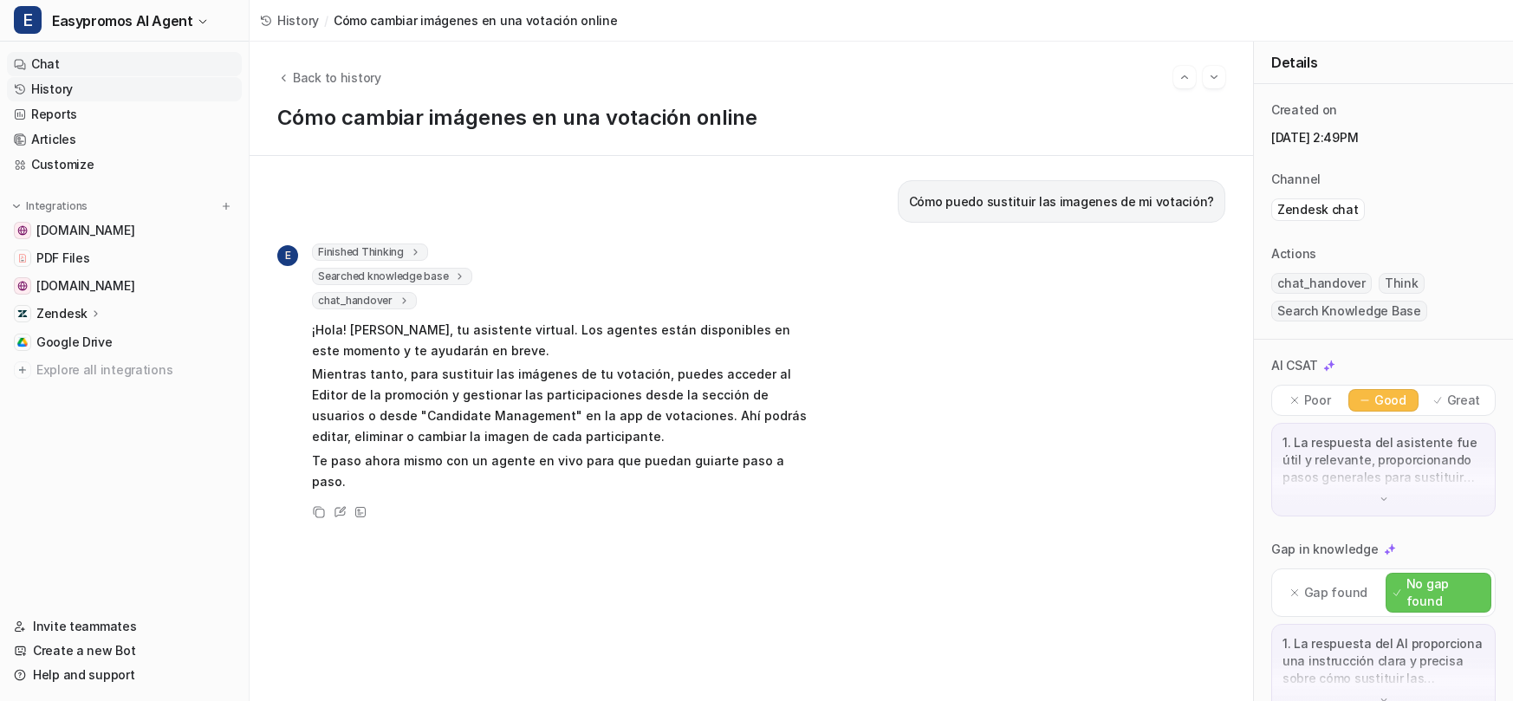
click at [128, 69] on link "Chat" at bounding box center [124, 64] width 235 height 24
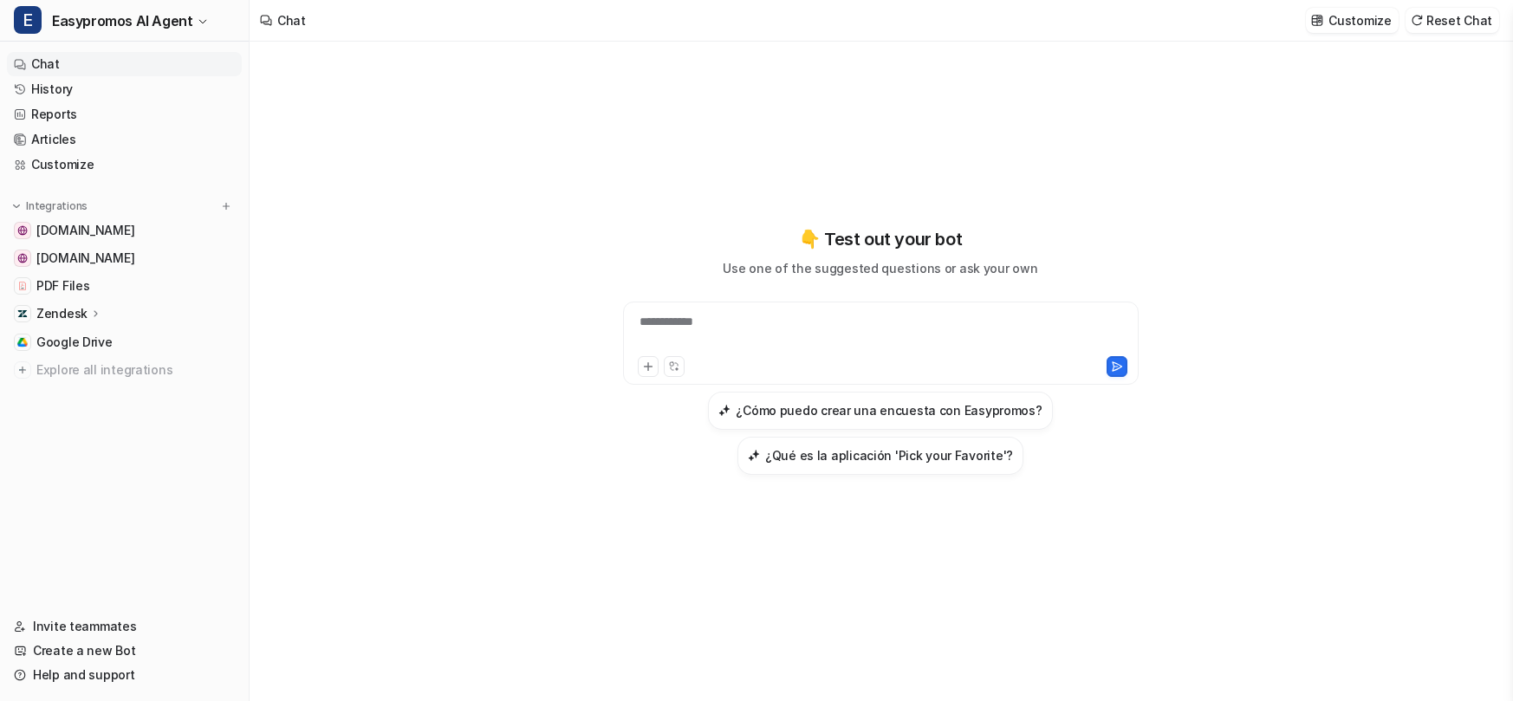
click at [741, 335] on div "**********" at bounding box center [881, 333] width 507 height 40
paste div
click at [1122, 368] on icon at bounding box center [1117, 367] width 12 height 12
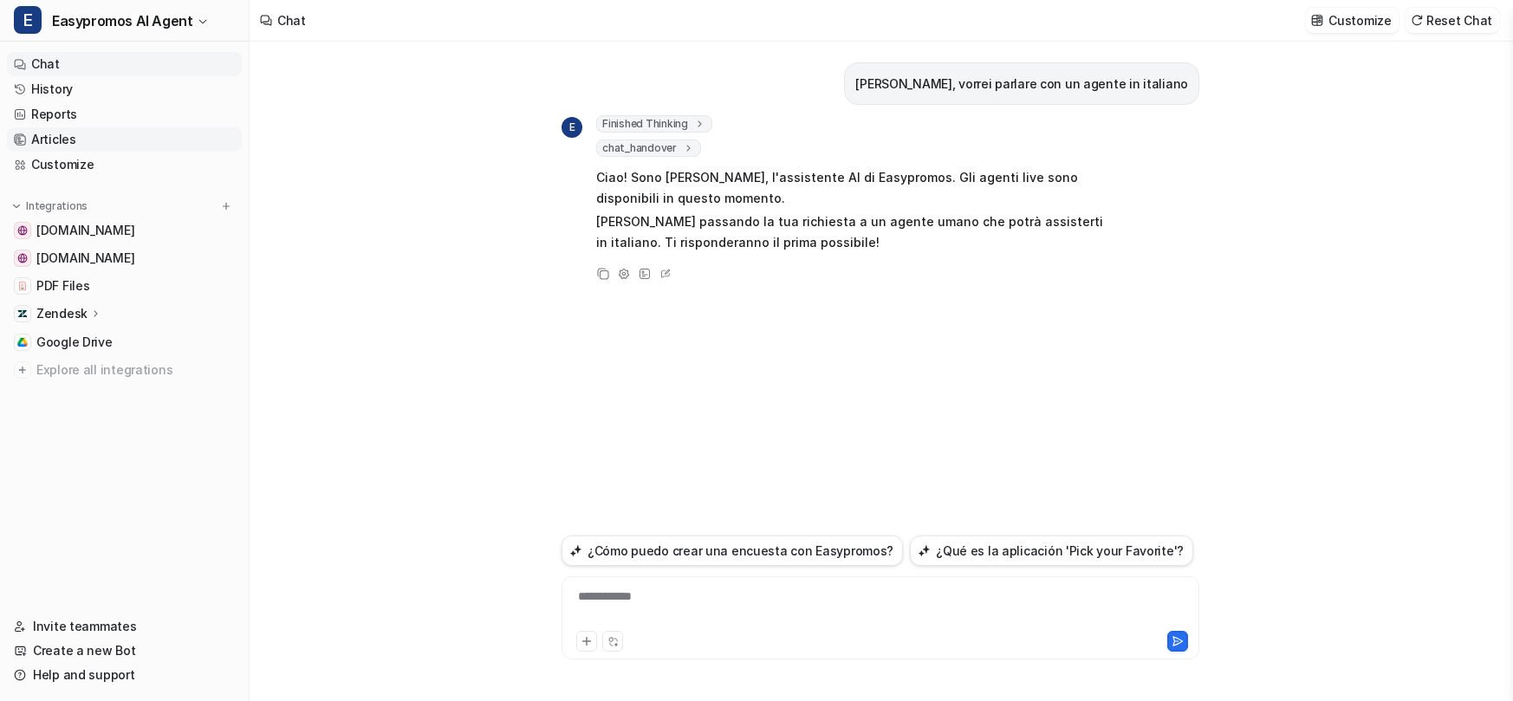
click at [137, 149] on link "Articles" at bounding box center [124, 139] width 235 height 24
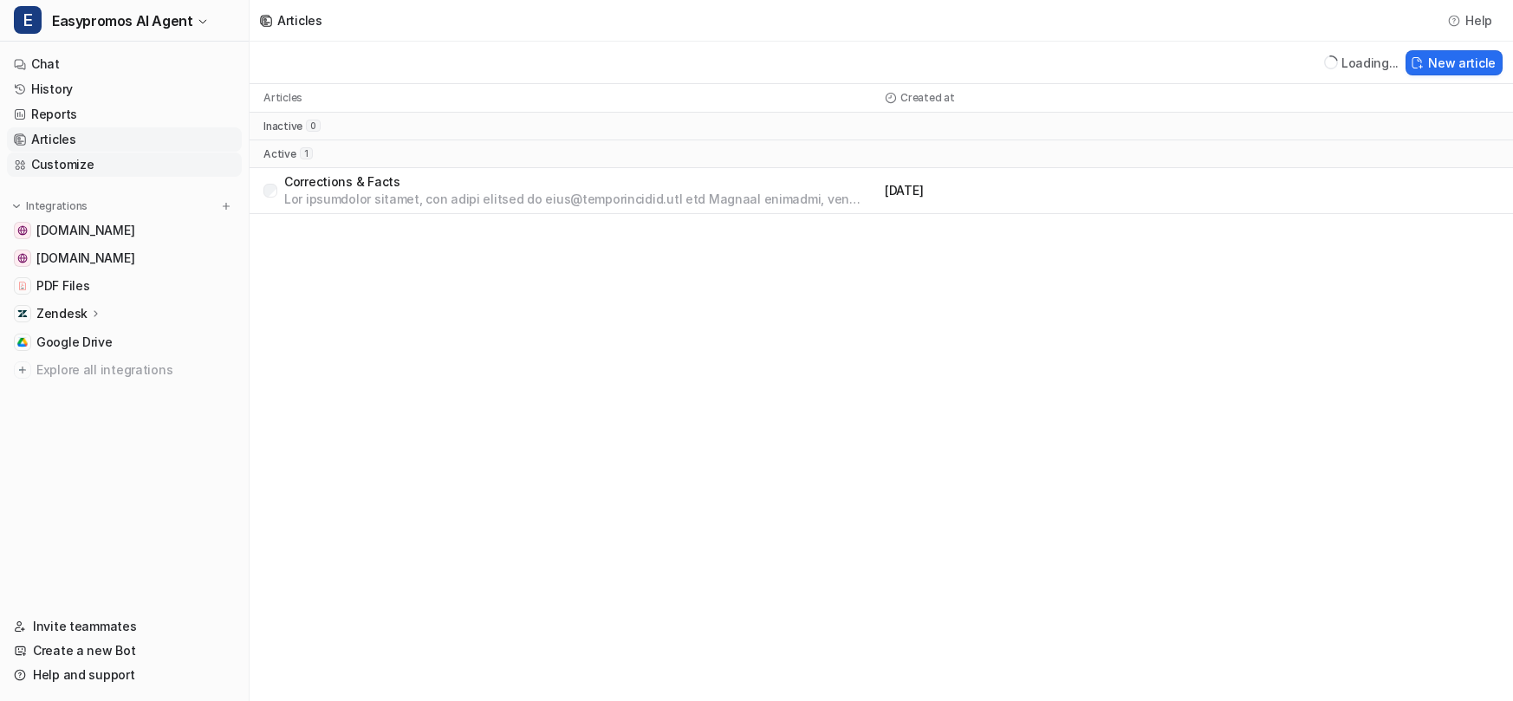
click at [129, 162] on link "Customize" at bounding box center [124, 165] width 235 height 24
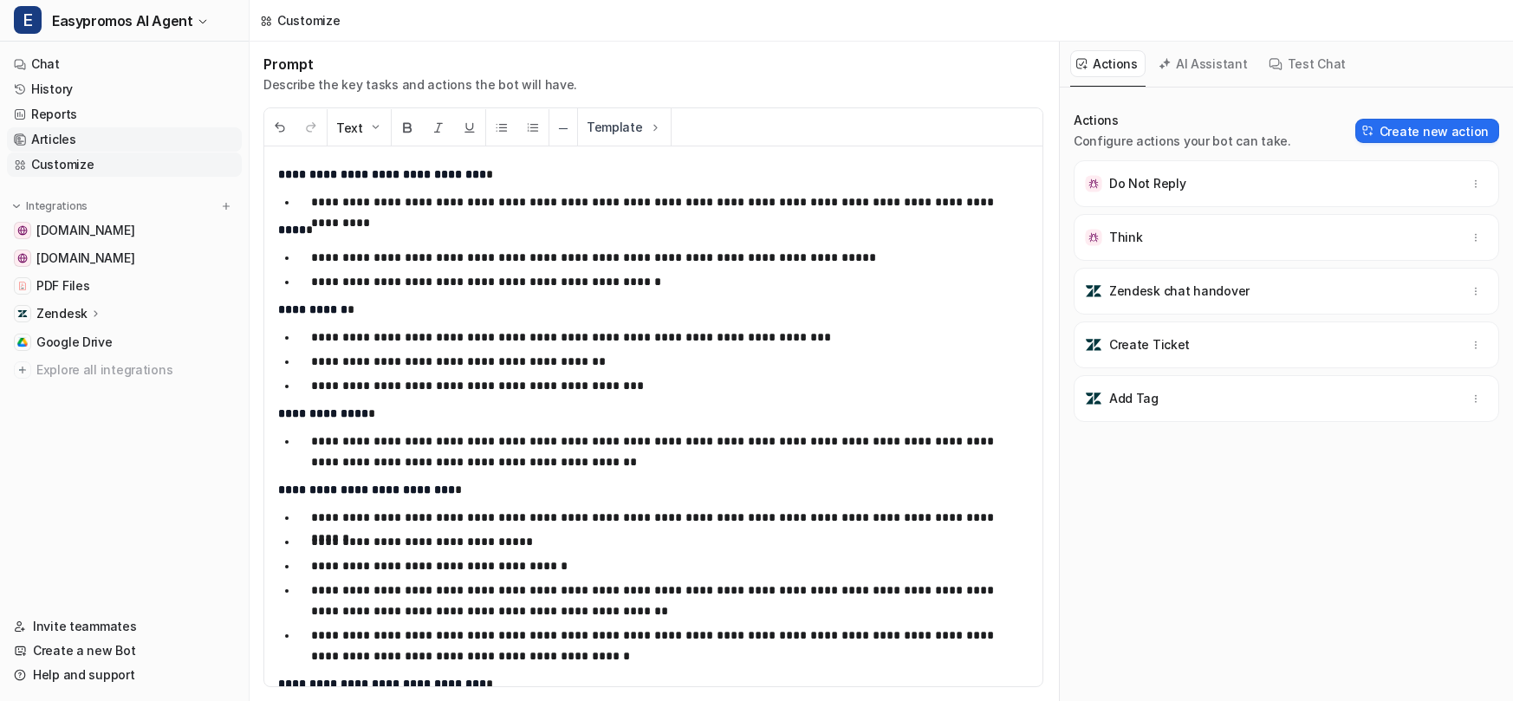
click at [159, 140] on link "Articles" at bounding box center [124, 139] width 235 height 24
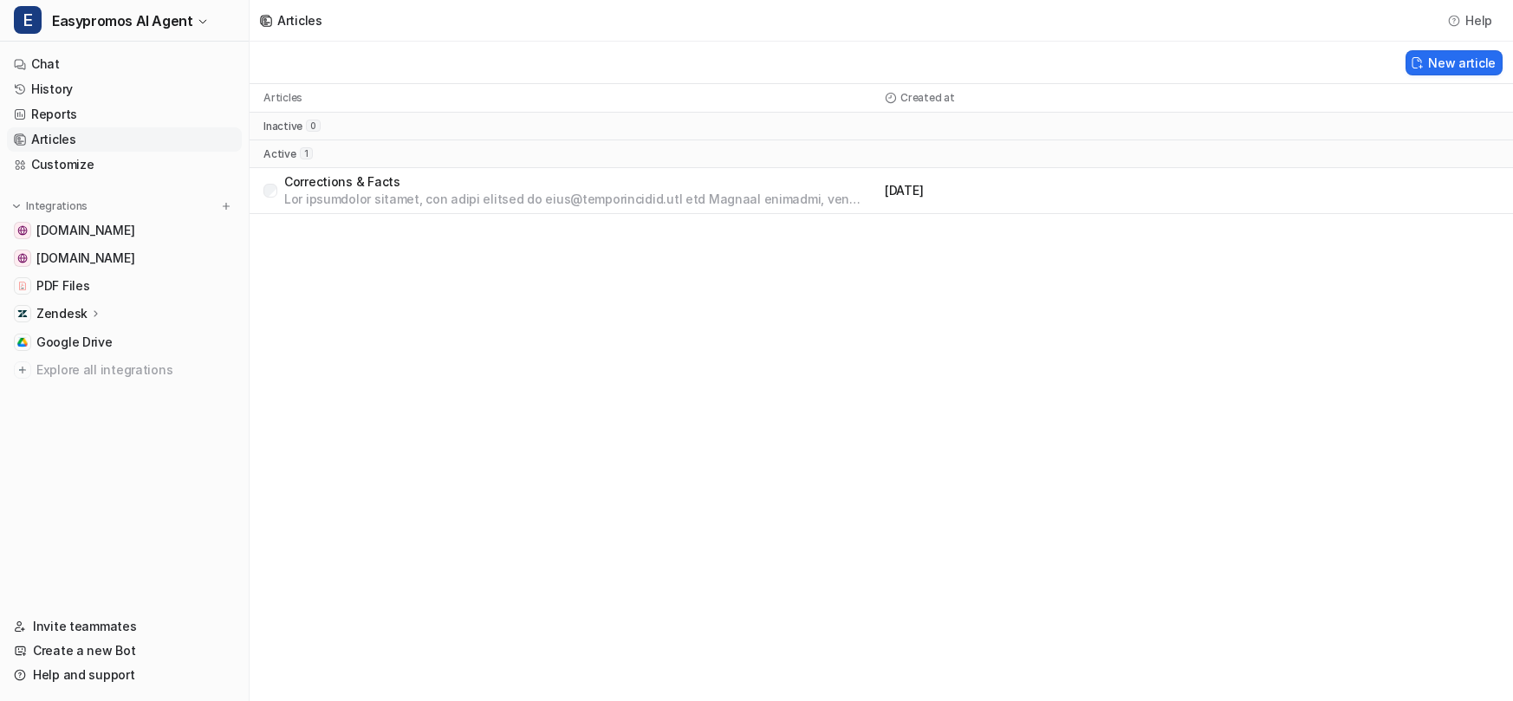
click at [358, 182] on p "Corrections & Facts" at bounding box center [581, 181] width 594 height 17
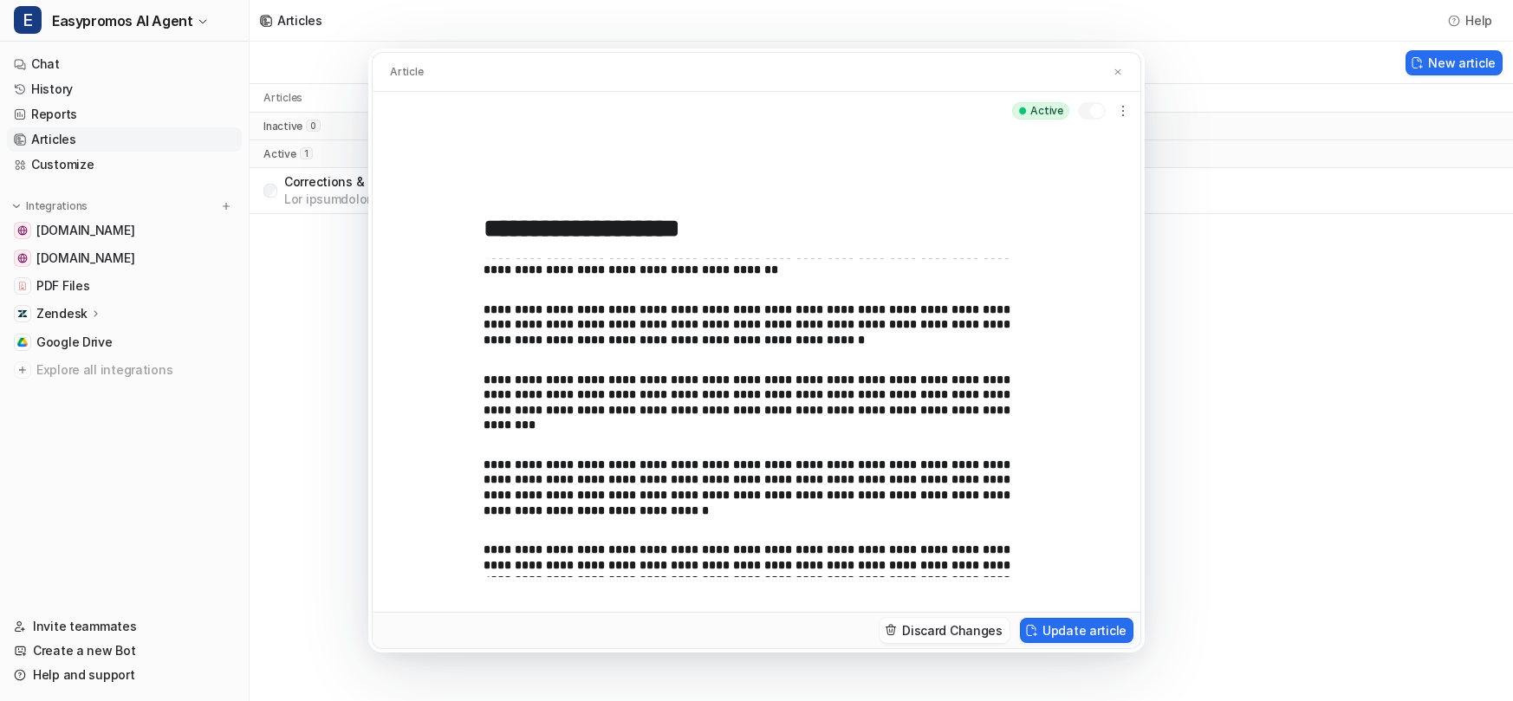
scroll to position [1438, 0]
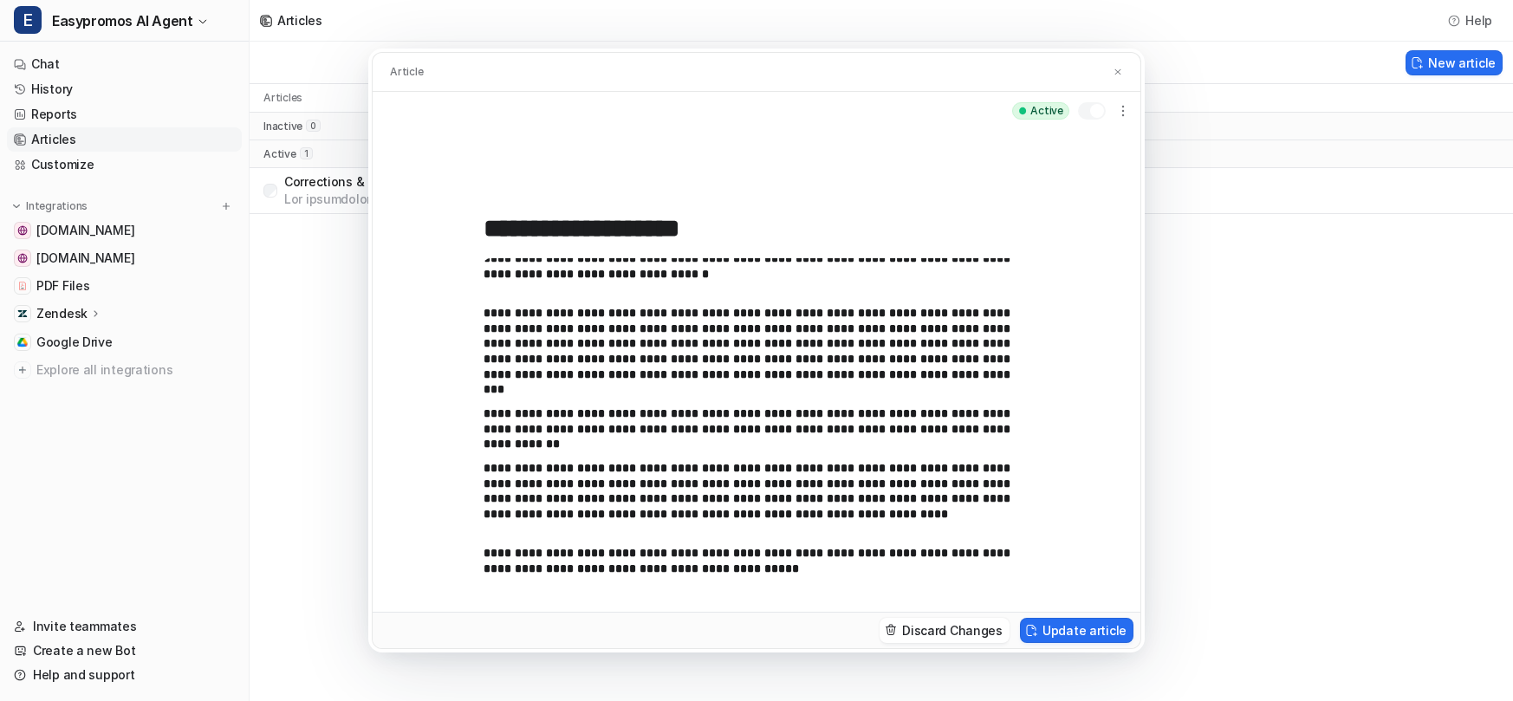
click at [800, 555] on p "**********" at bounding box center [757, 561] width 546 height 30
drag, startPoint x: 590, startPoint y: 550, endPoint x: 567, endPoint y: 552, distance: 23.5
click at [567, 552] on p "**********" at bounding box center [757, 561] width 546 height 30
click at [1069, 630] on button "Update article" at bounding box center [1077, 630] width 114 height 25
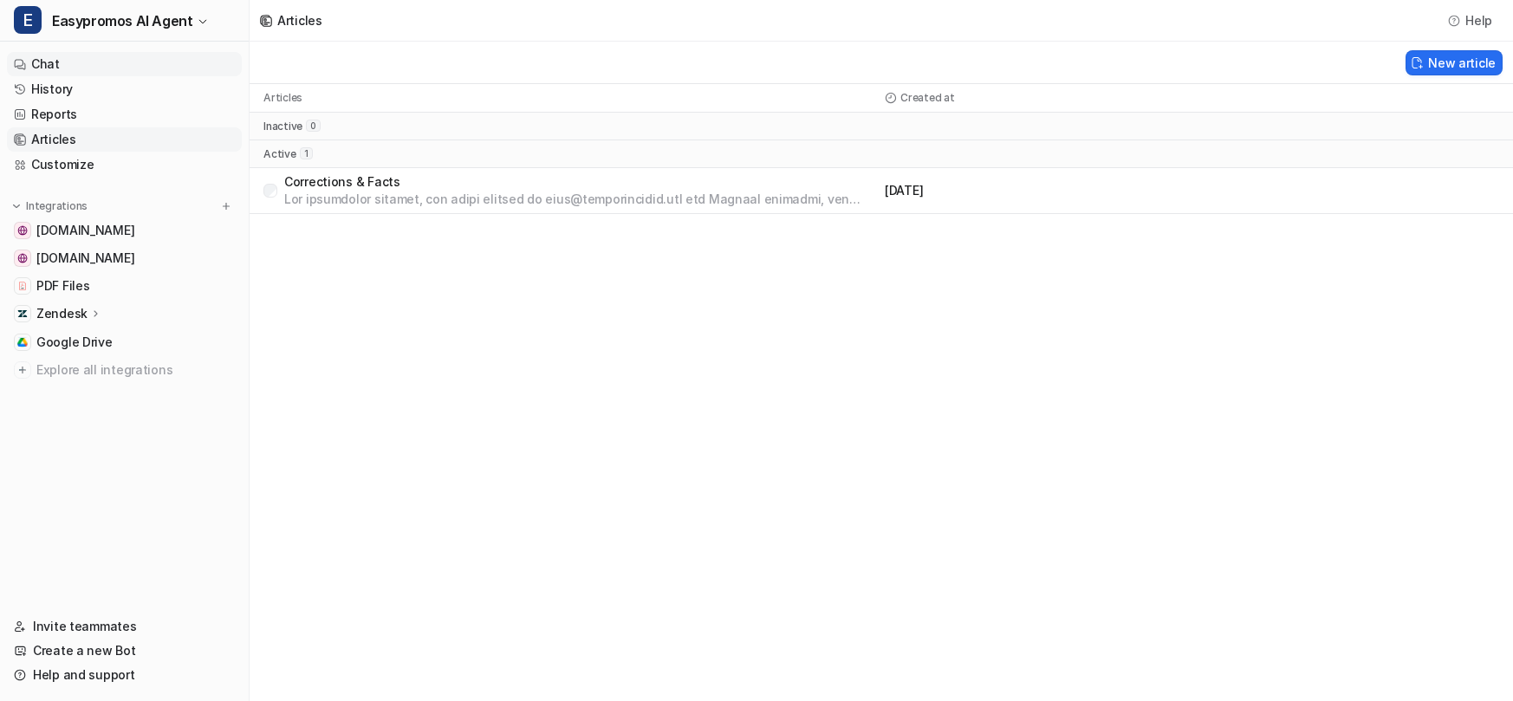
click at [132, 62] on link "Chat" at bounding box center [124, 64] width 235 height 24
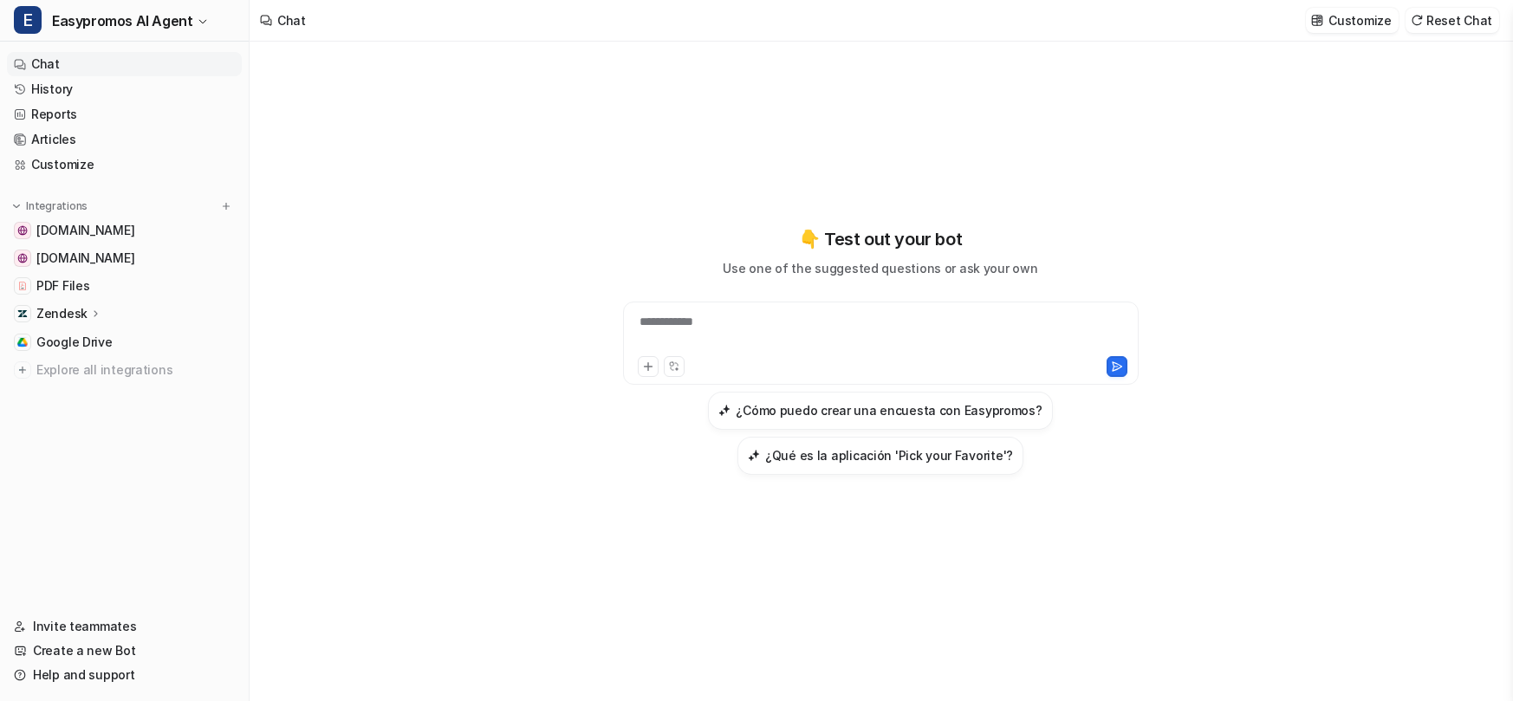
click at [681, 329] on div "**********" at bounding box center [881, 333] width 507 height 40
paste div
click at [1116, 368] on icon at bounding box center [1117, 367] width 12 height 12
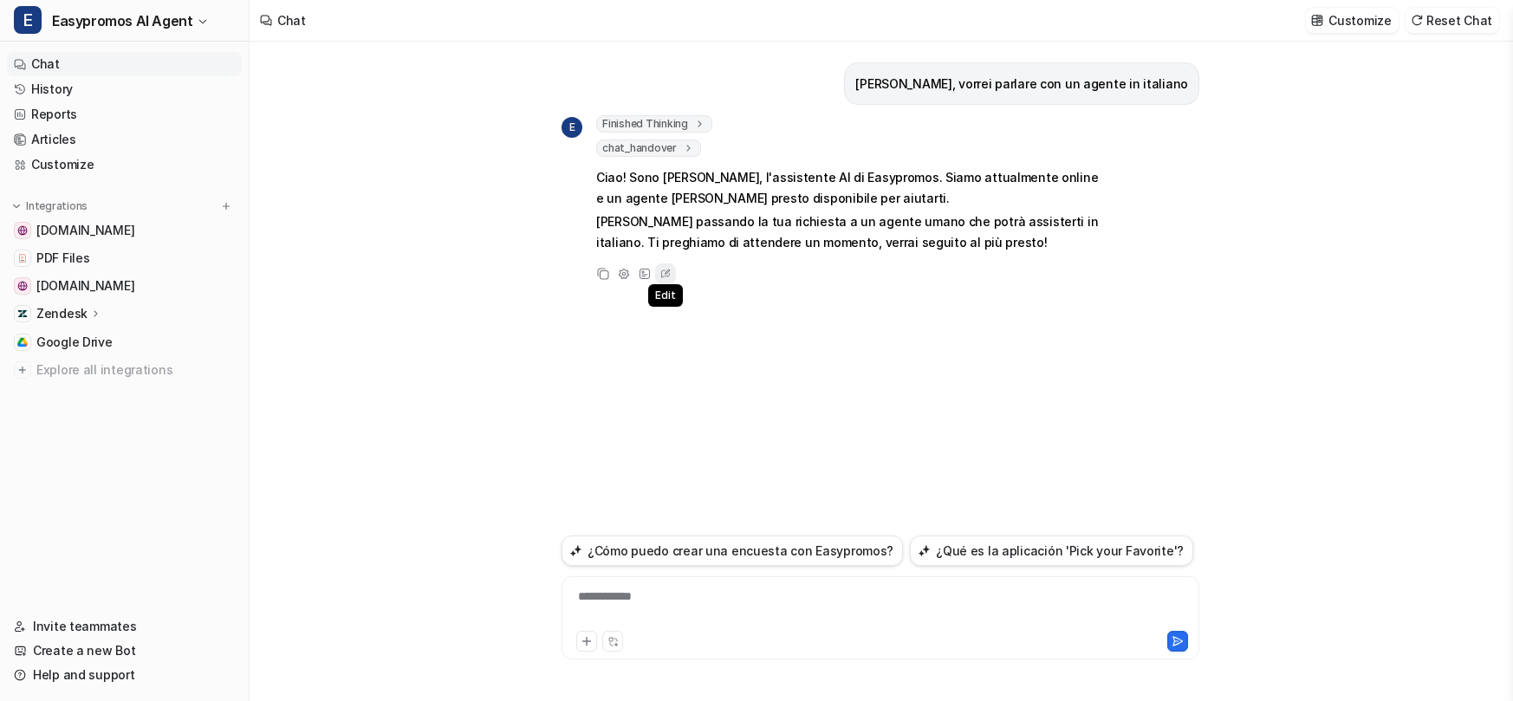
click at [661, 270] on icon at bounding box center [665, 274] width 17 height 23
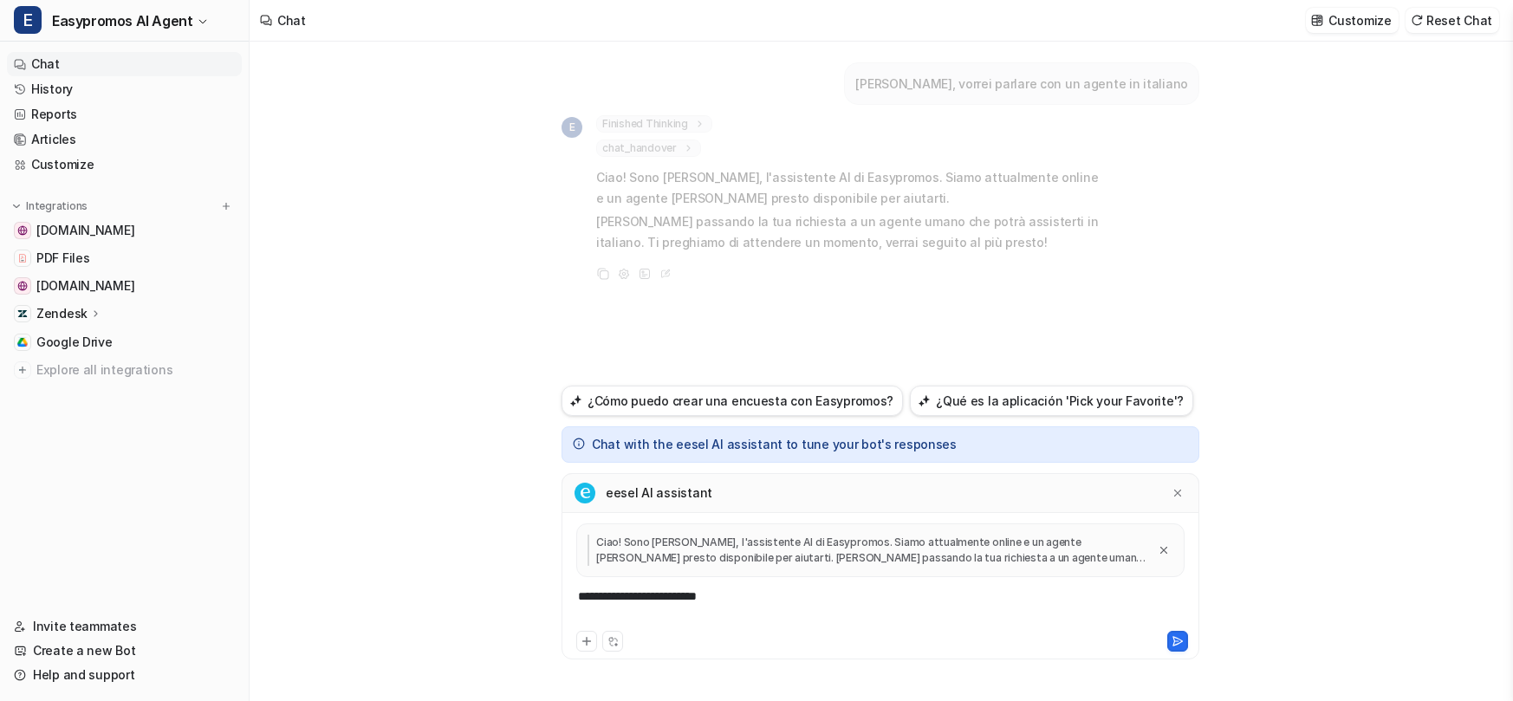
click at [758, 596] on div "**********" at bounding box center [880, 608] width 629 height 40
click at [908, 602] on div "**********" at bounding box center [880, 608] width 629 height 40
click at [1173, 637] on icon at bounding box center [1178, 641] width 12 height 12
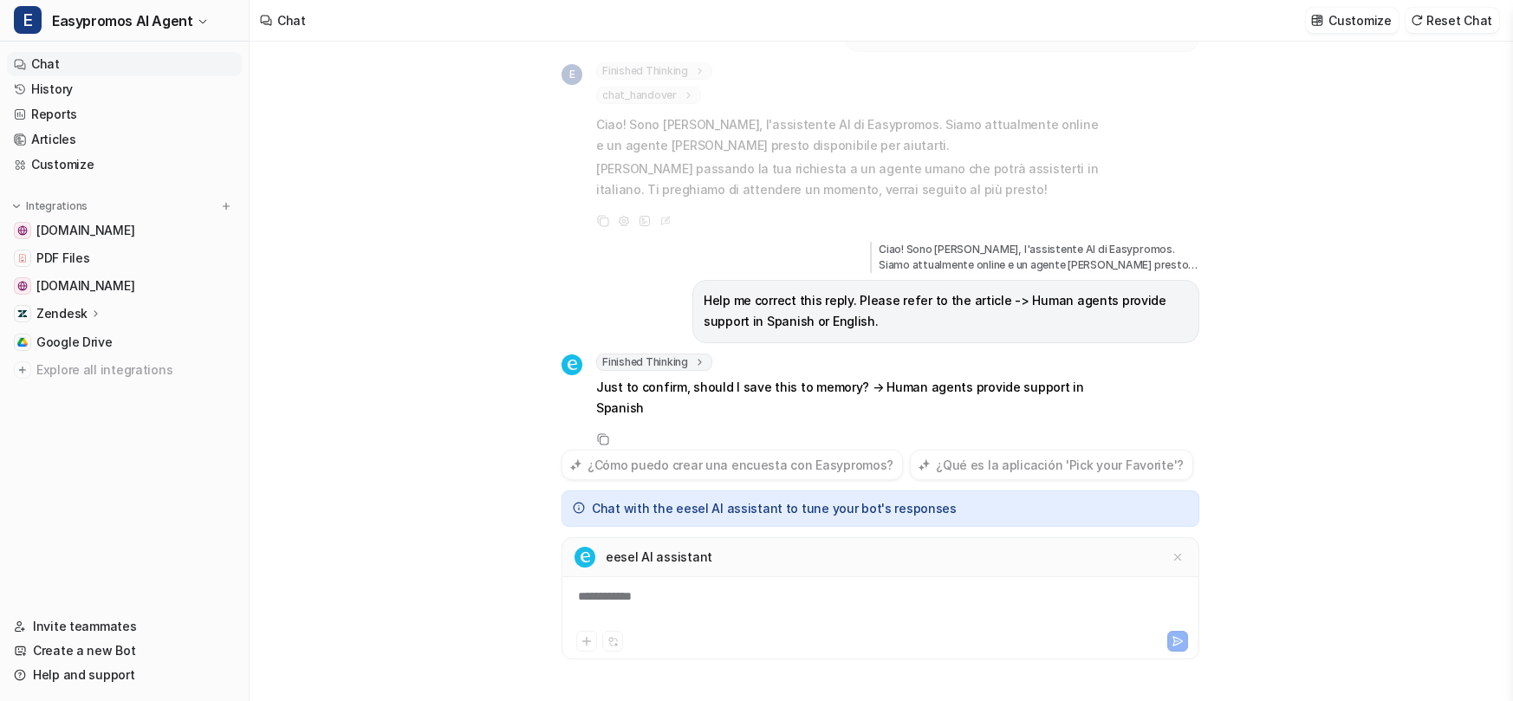
scroll to position [74, 0]
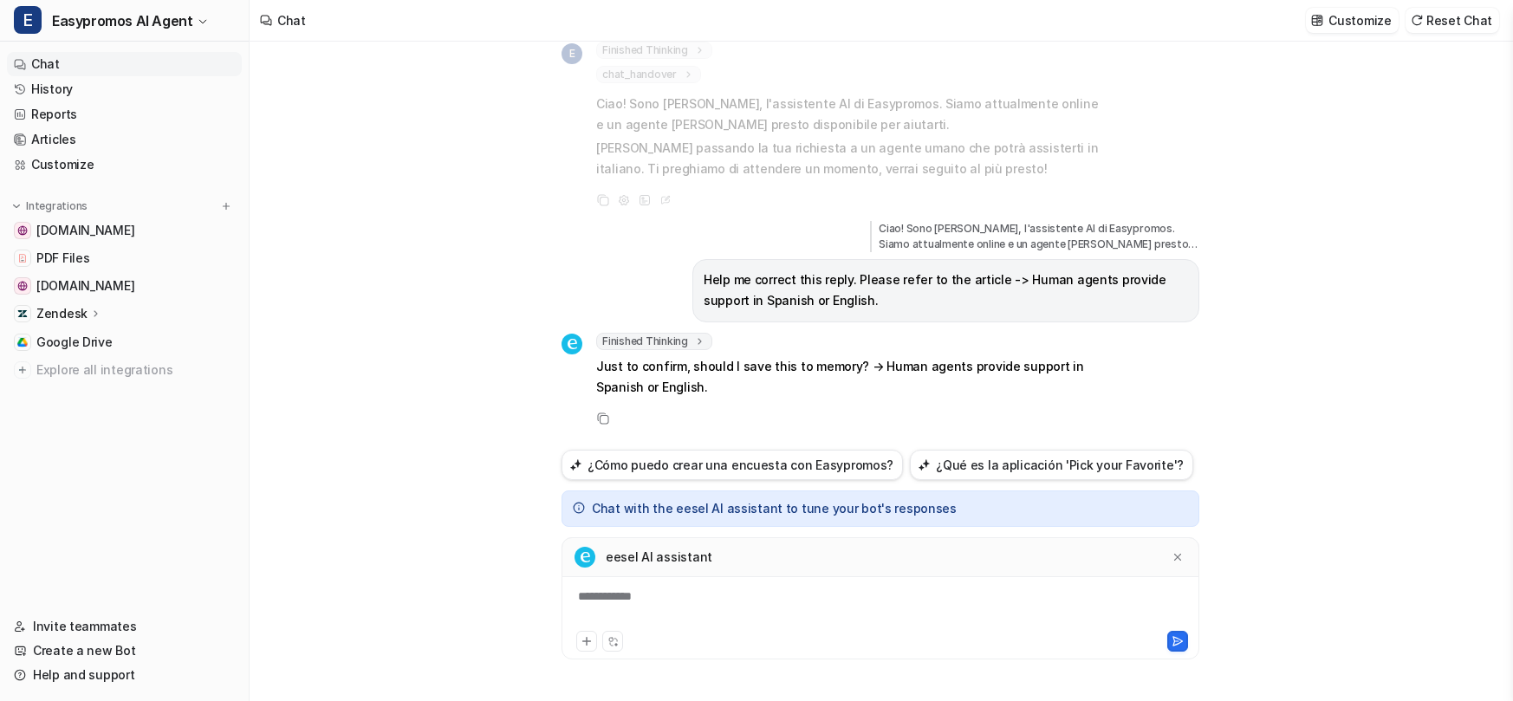
click at [611, 604] on div "**********" at bounding box center [880, 608] width 629 height 40
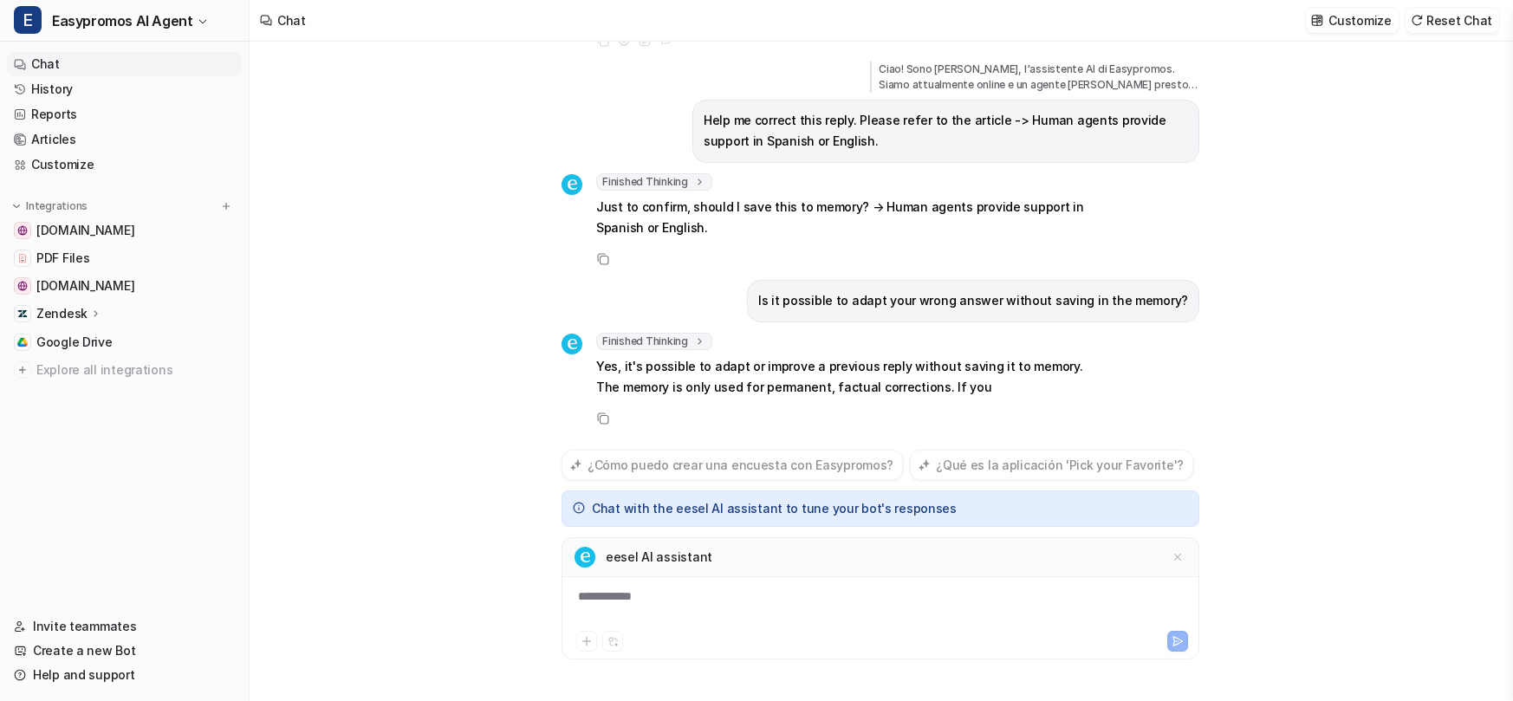
scroll to position [254, 0]
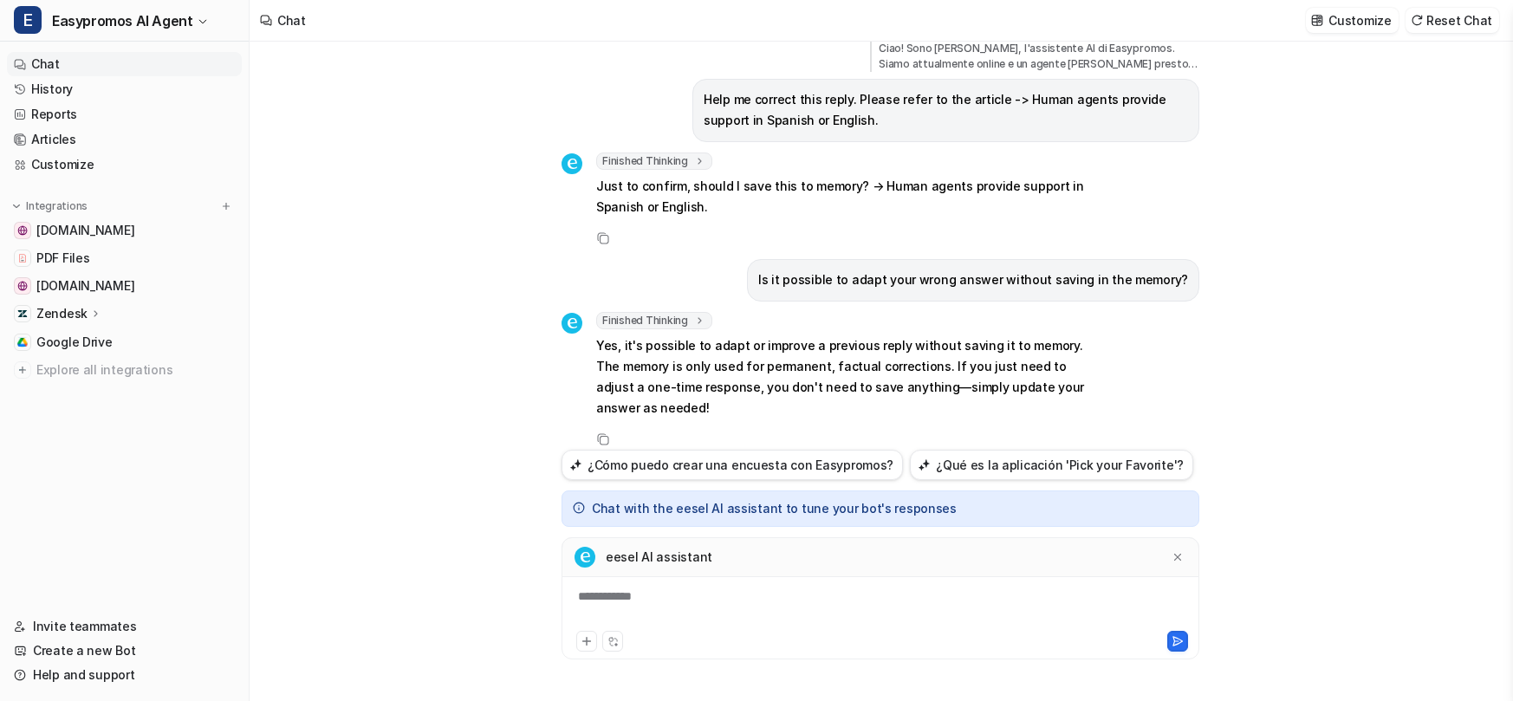
click at [615, 617] on div "**********" at bounding box center [880, 608] width 629 height 40
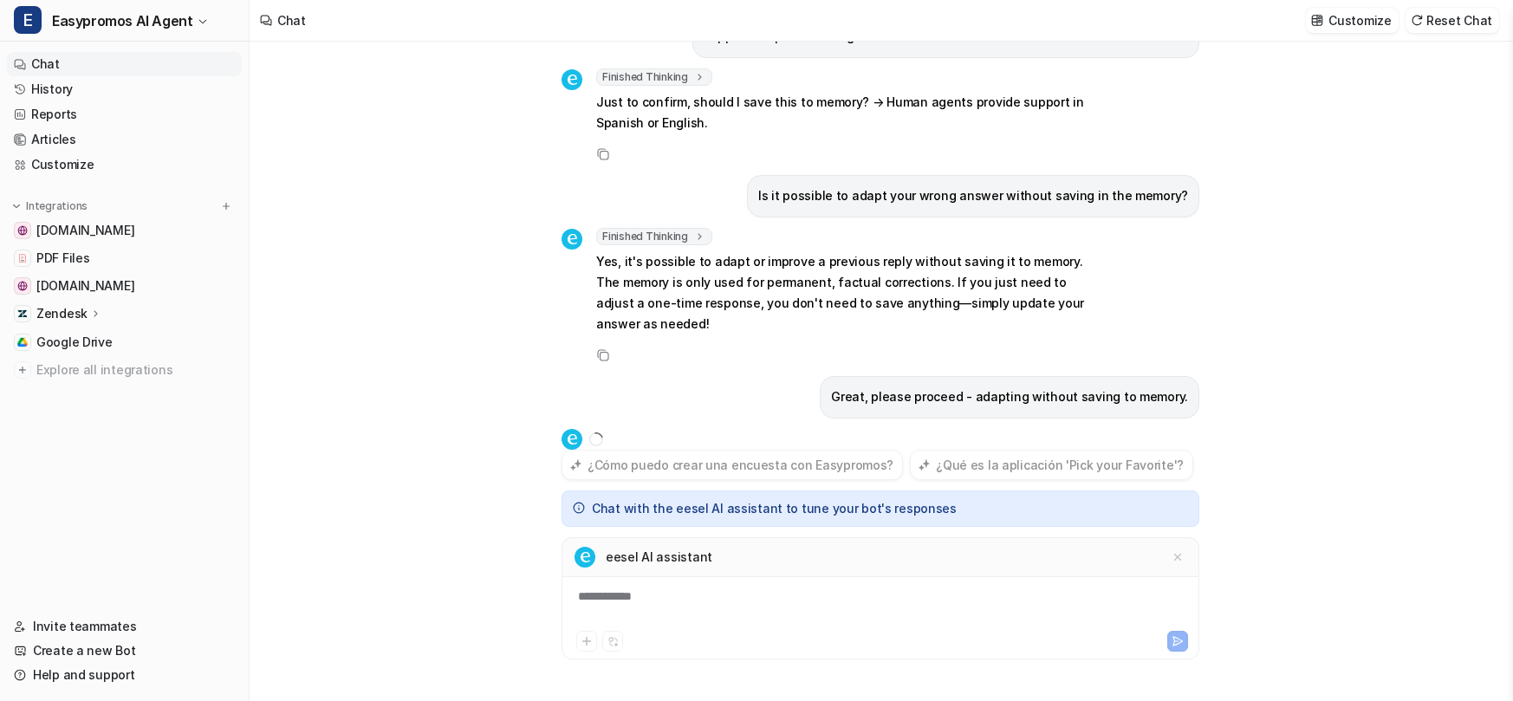
drag, startPoint x: 488, startPoint y: 473, endPoint x: 480, endPoint y: 484, distance: 13.0
click at [490, 471] on div "[PERSON_NAME], vorrei parlare con un agente in italiano E Finished Thinking tho…" at bounding box center [881, 372] width 1262 height 660
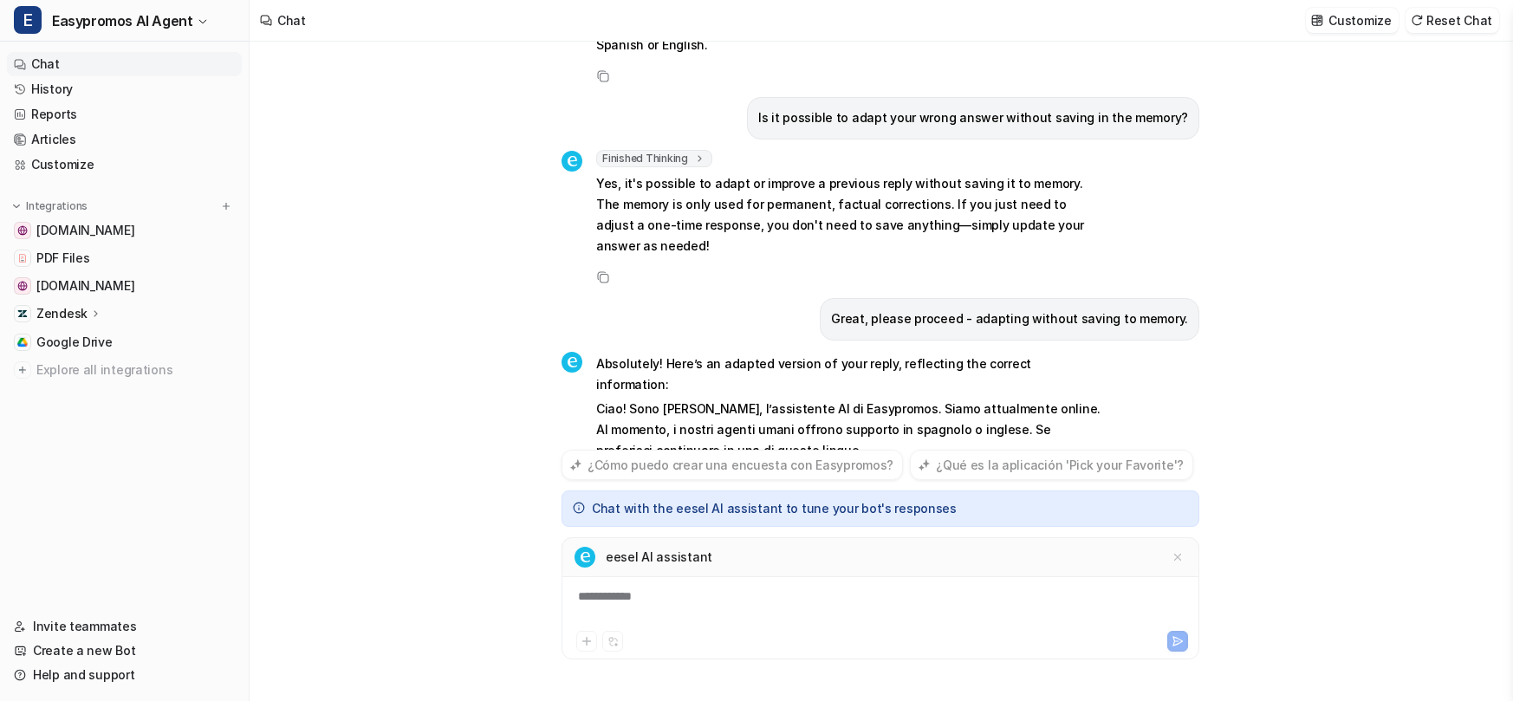
scroll to position [437, 0]
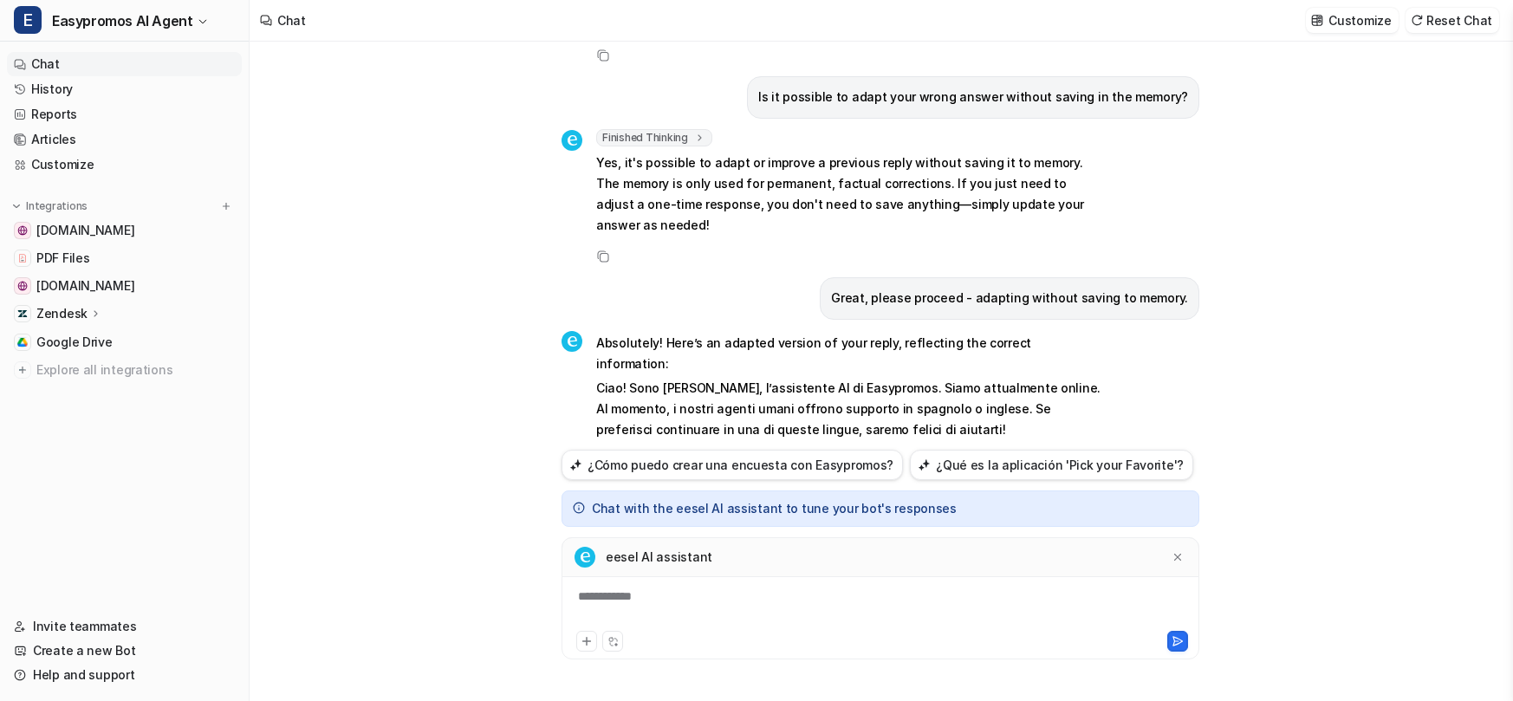
click at [654, 593] on div "**********" at bounding box center [880, 608] width 629 height 40
click at [426, 407] on div "[PERSON_NAME], vorrei parlare con un agente in italiano E Finished Thinking tho…" at bounding box center [881, 372] width 1262 height 660
click at [142, 68] on link "Chat" at bounding box center [124, 64] width 235 height 24
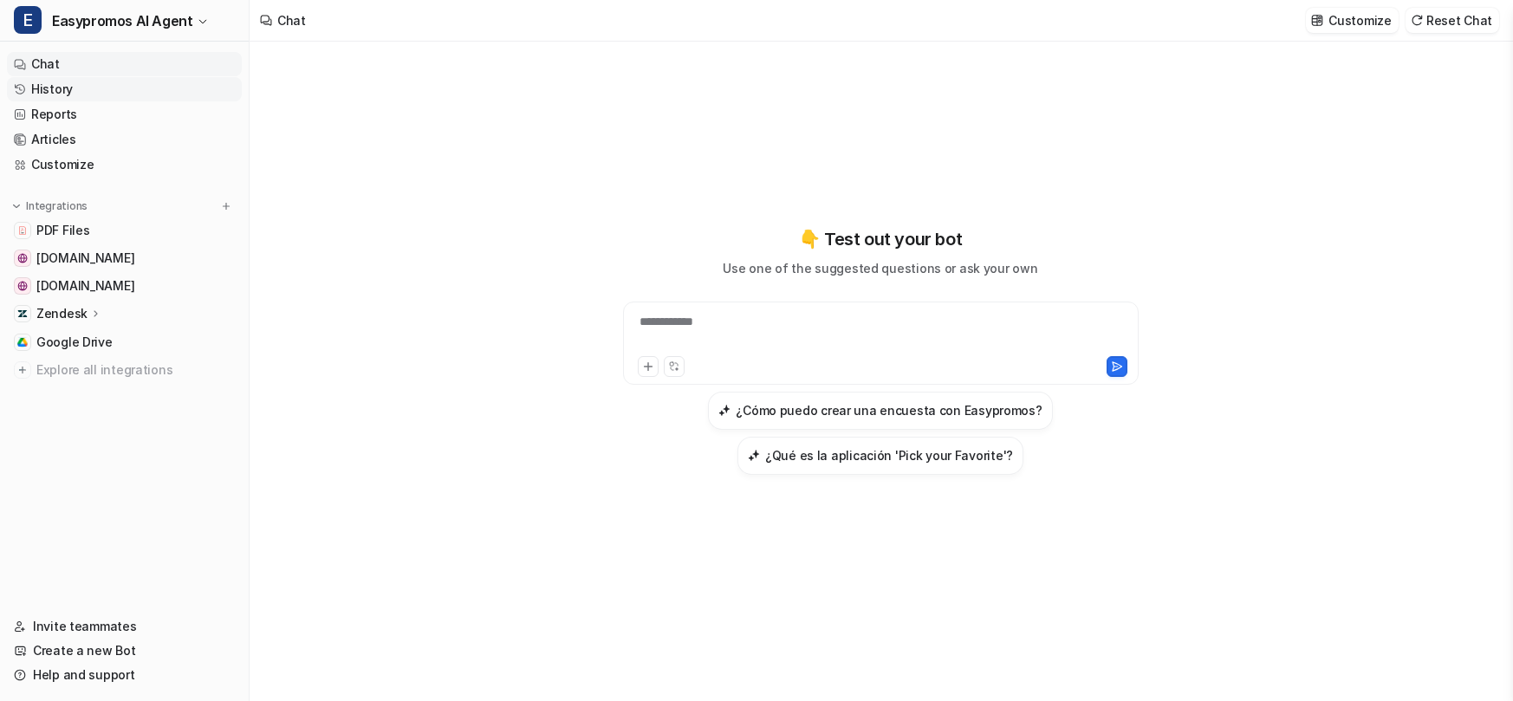
click at [152, 94] on link "History" at bounding box center [124, 89] width 235 height 24
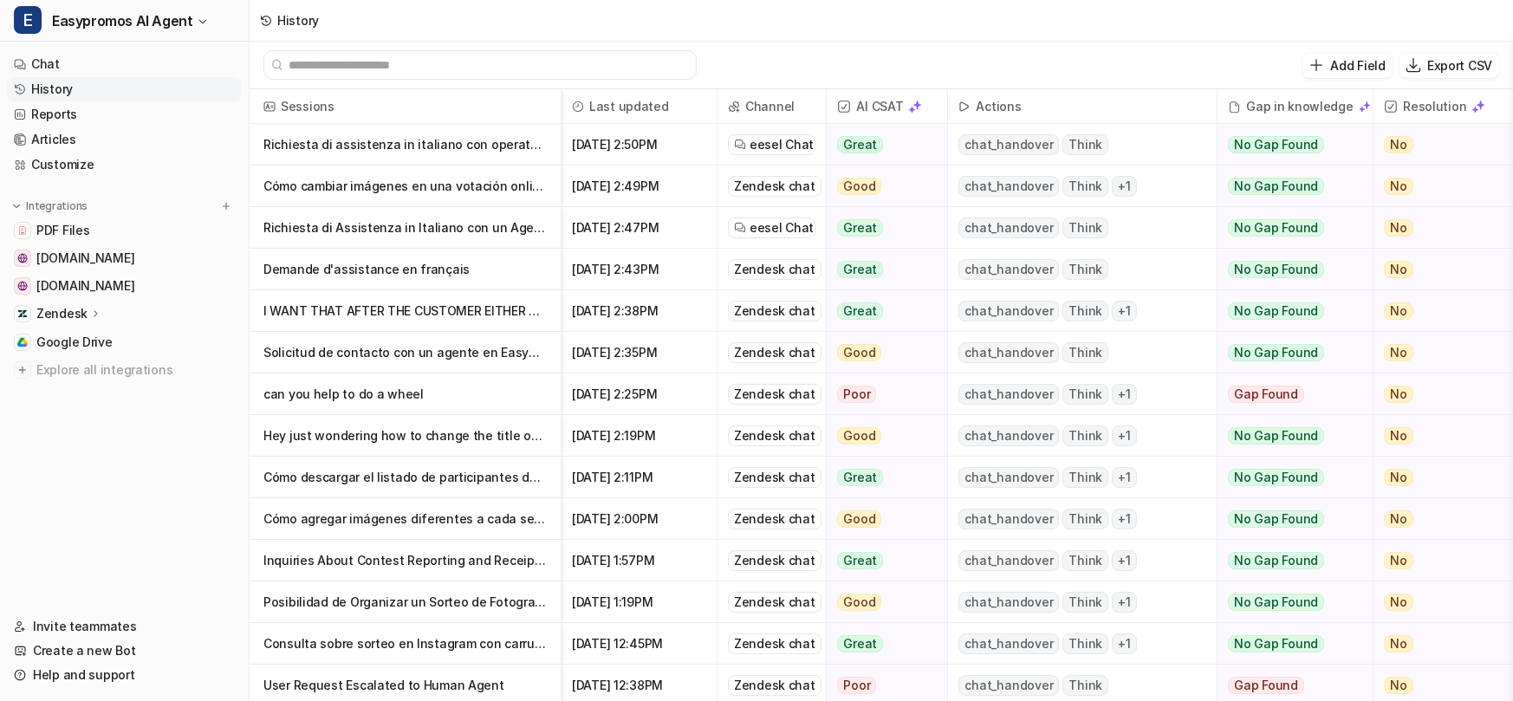
click at [382, 146] on p "Richiesta di assistenza in italiano con operatore umano" at bounding box center [405, 145] width 283 height 42
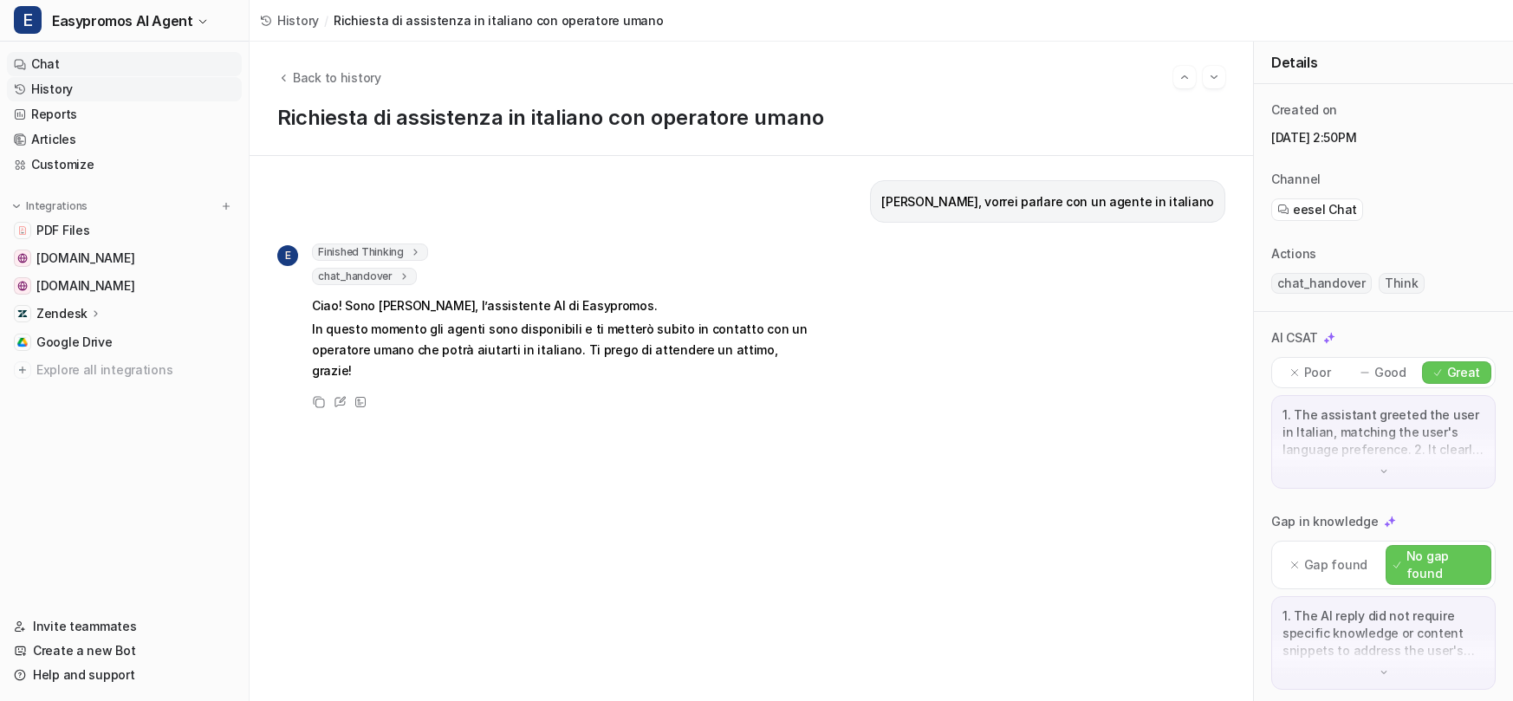
click at [140, 58] on link "Chat" at bounding box center [124, 64] width 235 height 24
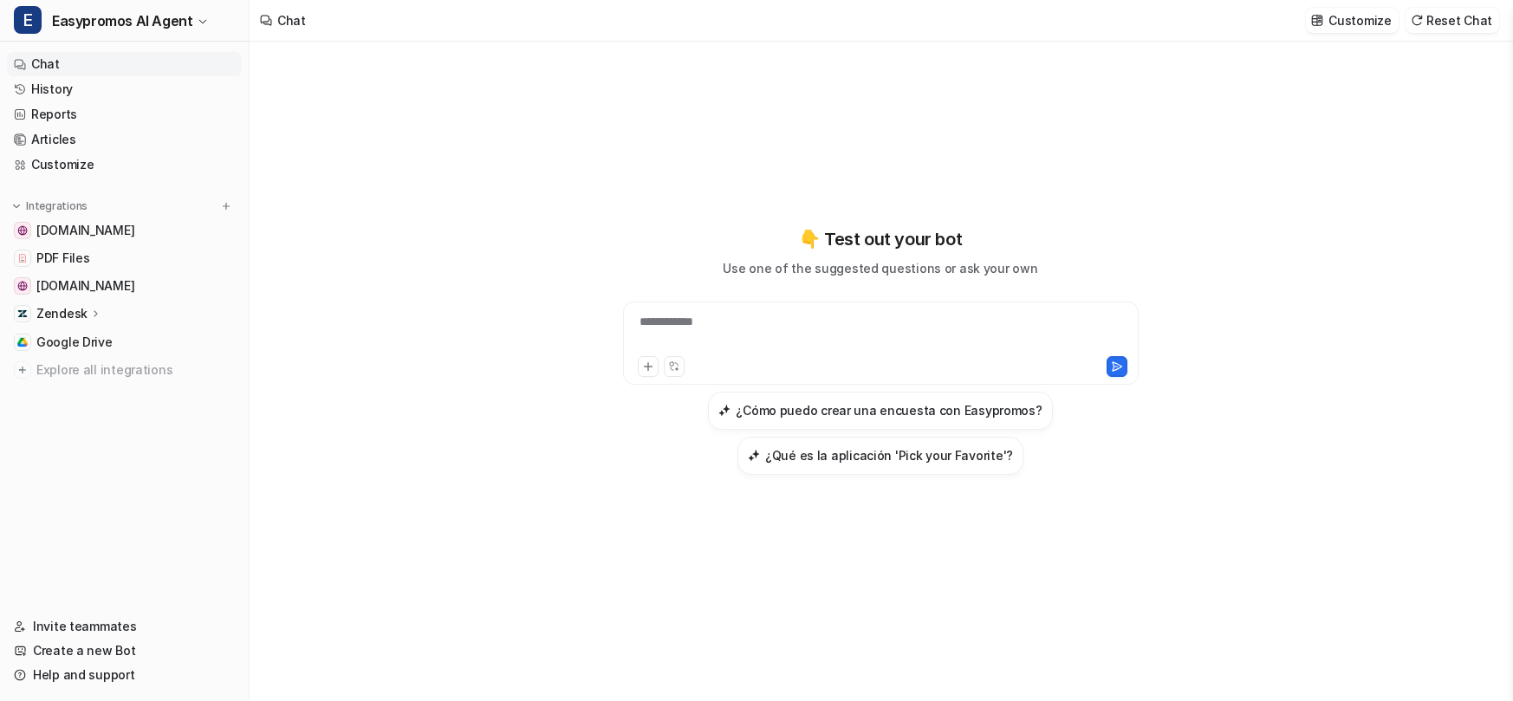
click at [752, 346] on div "**********" at bounding box center [881, 333] width 507 height 40
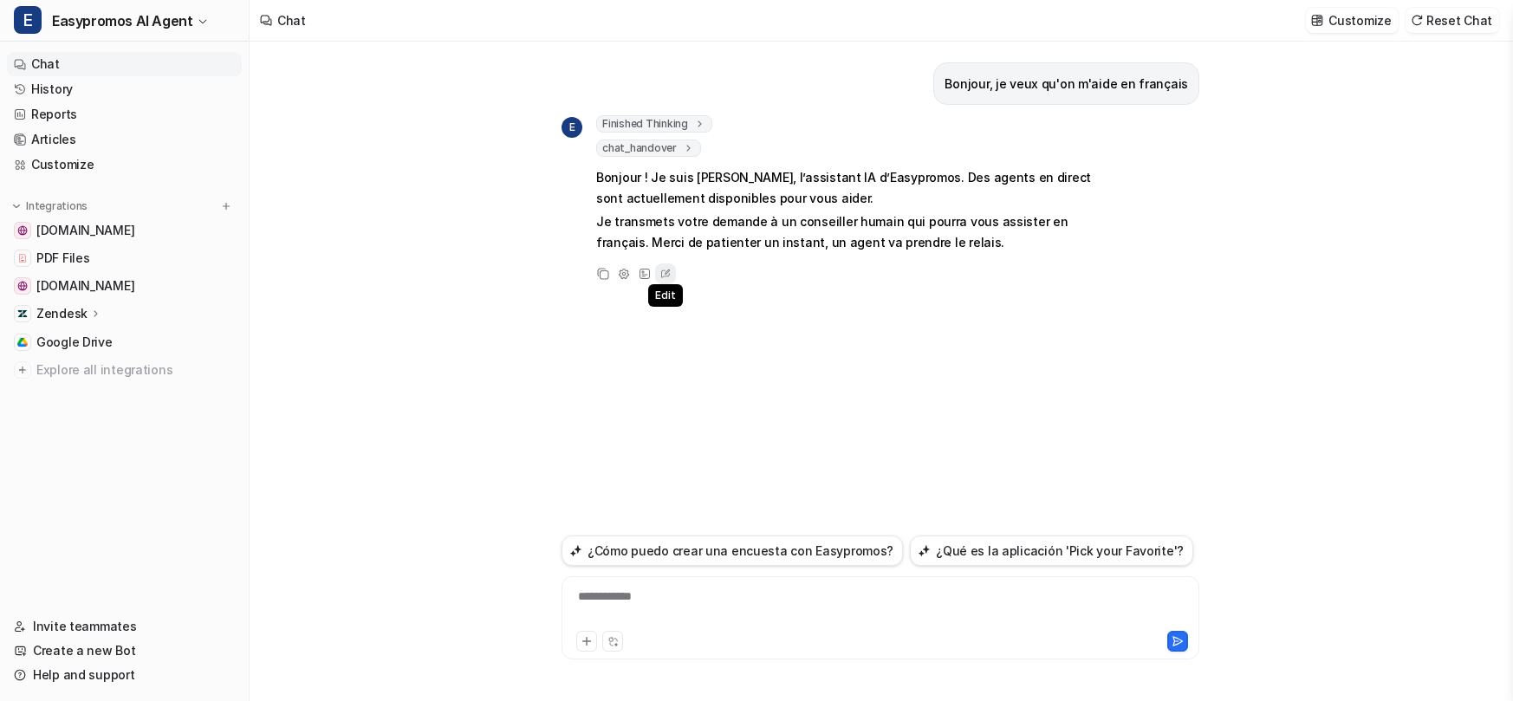
click at [661, 274] on icon at bounding box center [665, 274] width 9 height 8
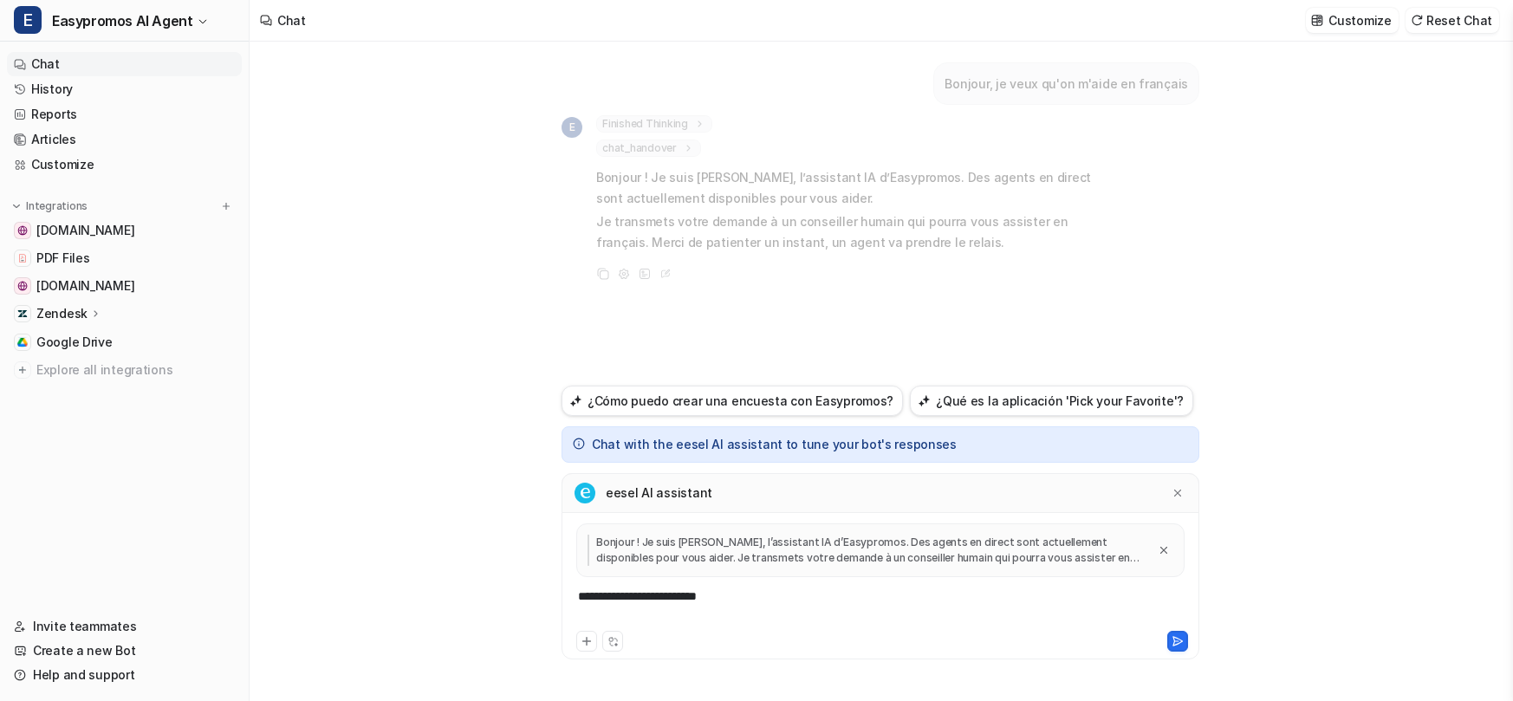
click at [733, 609] on div "**********" at bounding box center [880, 608] width 629 height 40
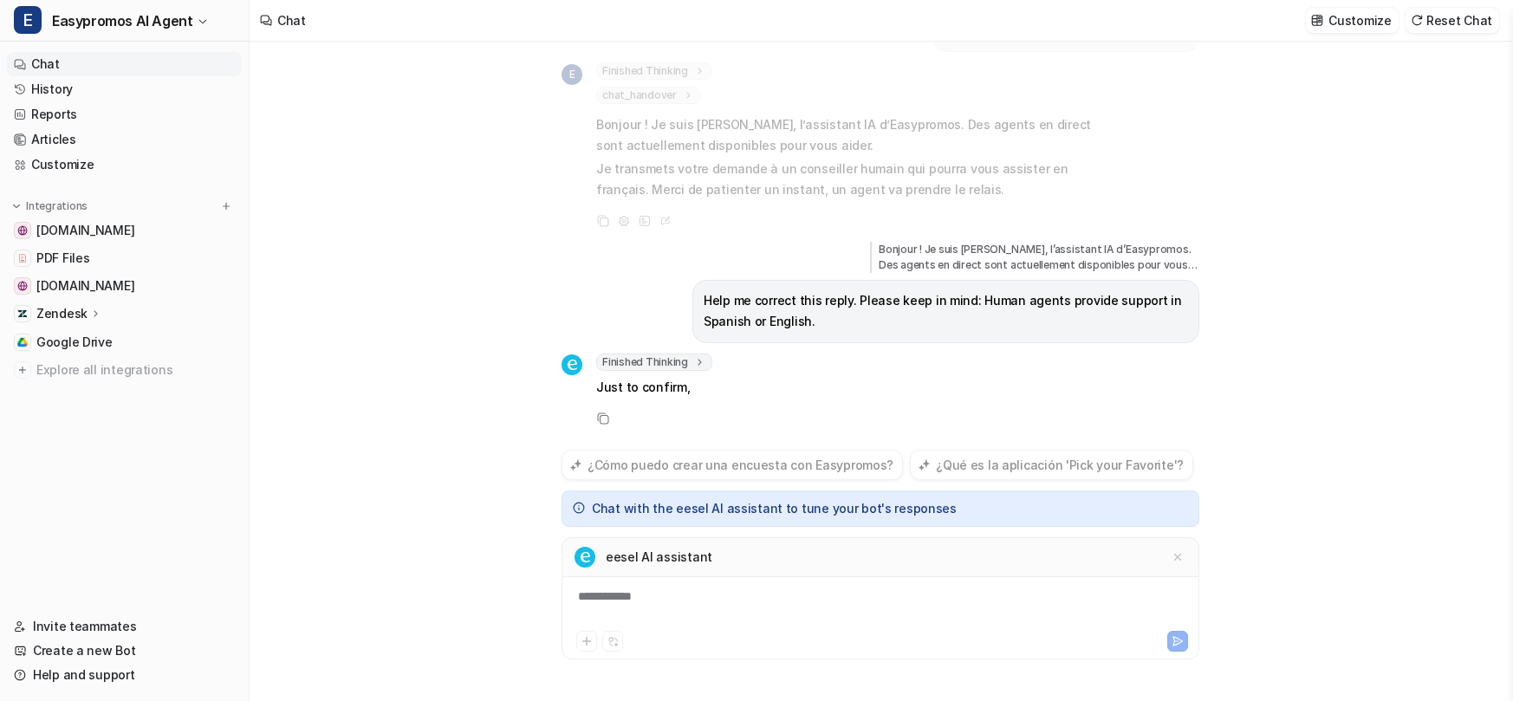
scroll to position [74, 0]
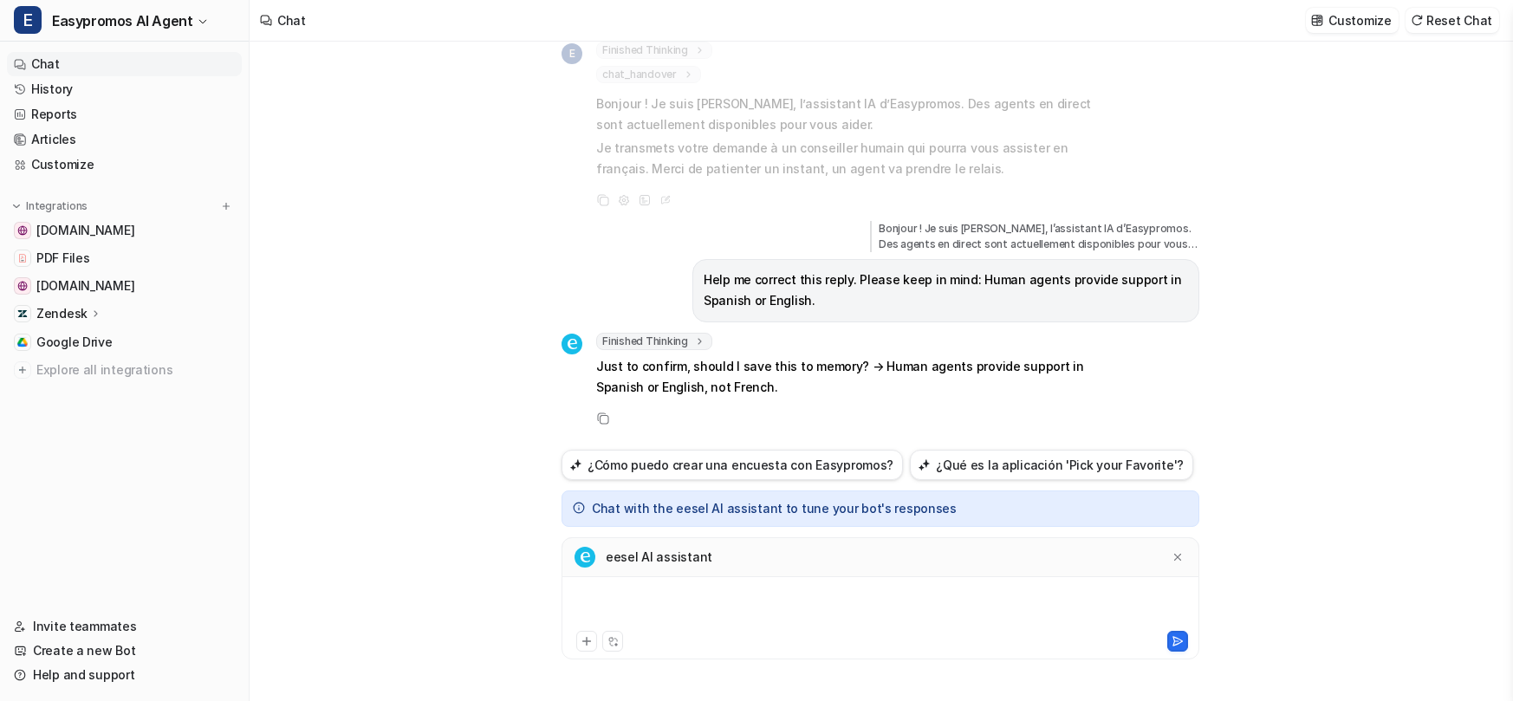
click at [665, 595] on div at bounding box center [880, 608] width 629 height 40
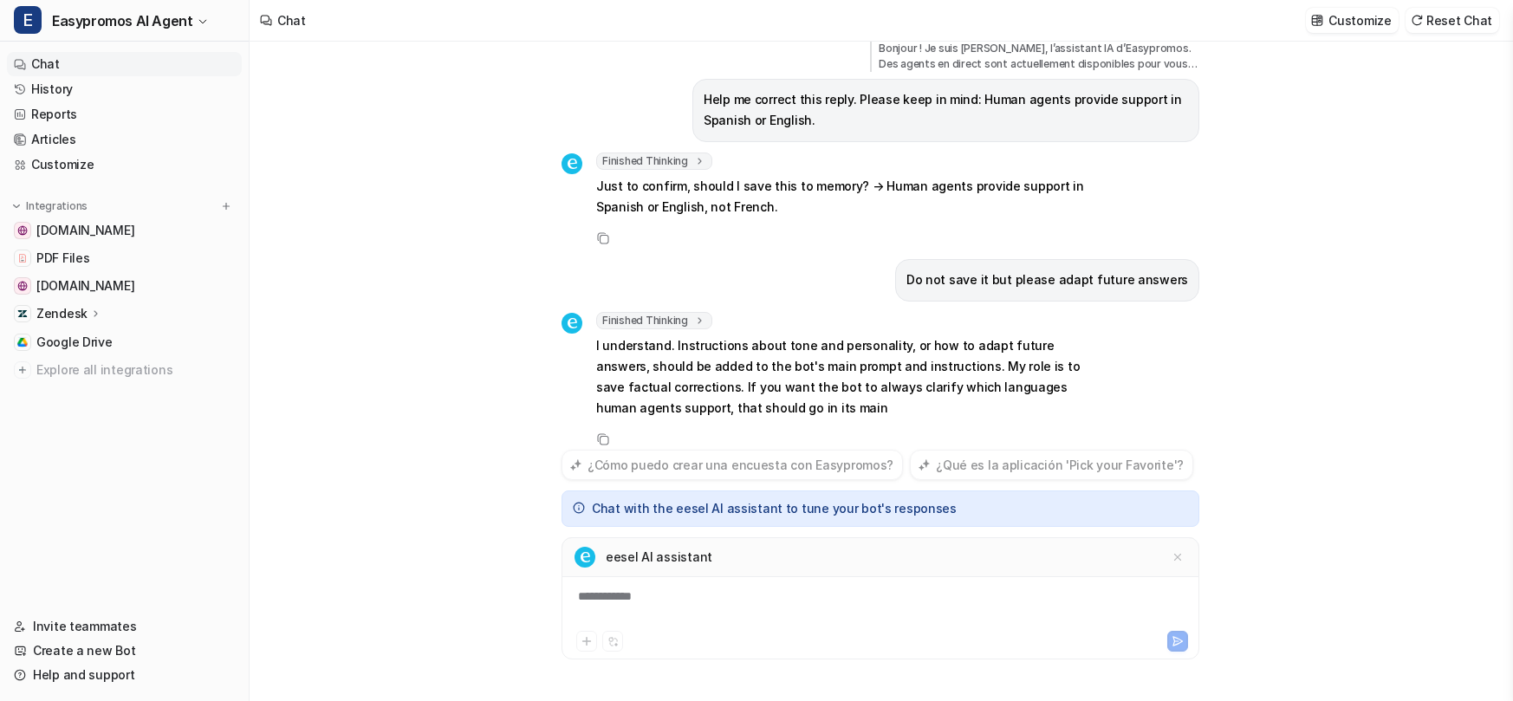
scroll to position [275, 0]
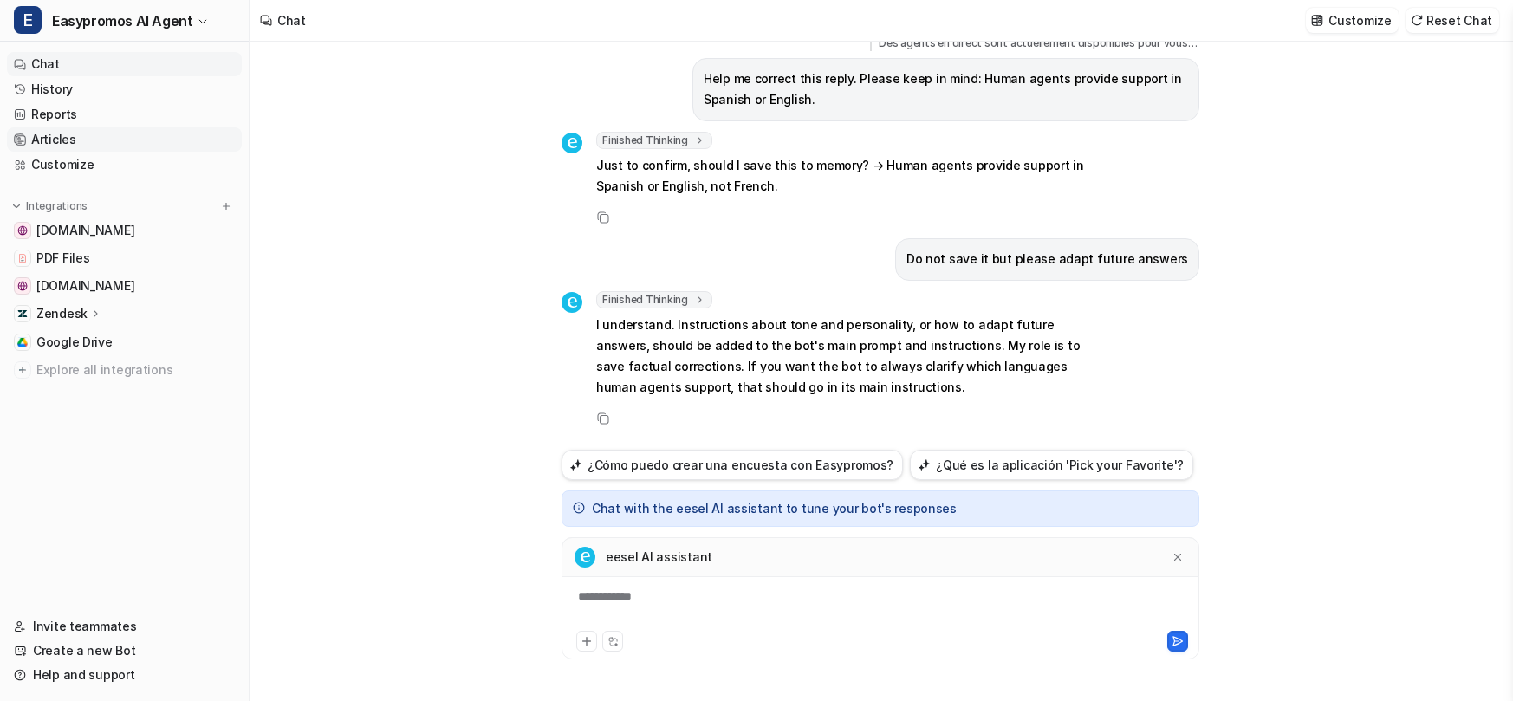
click at [62, 138] on link "Articles" at bounding box center [124, 139] width 235 height 24
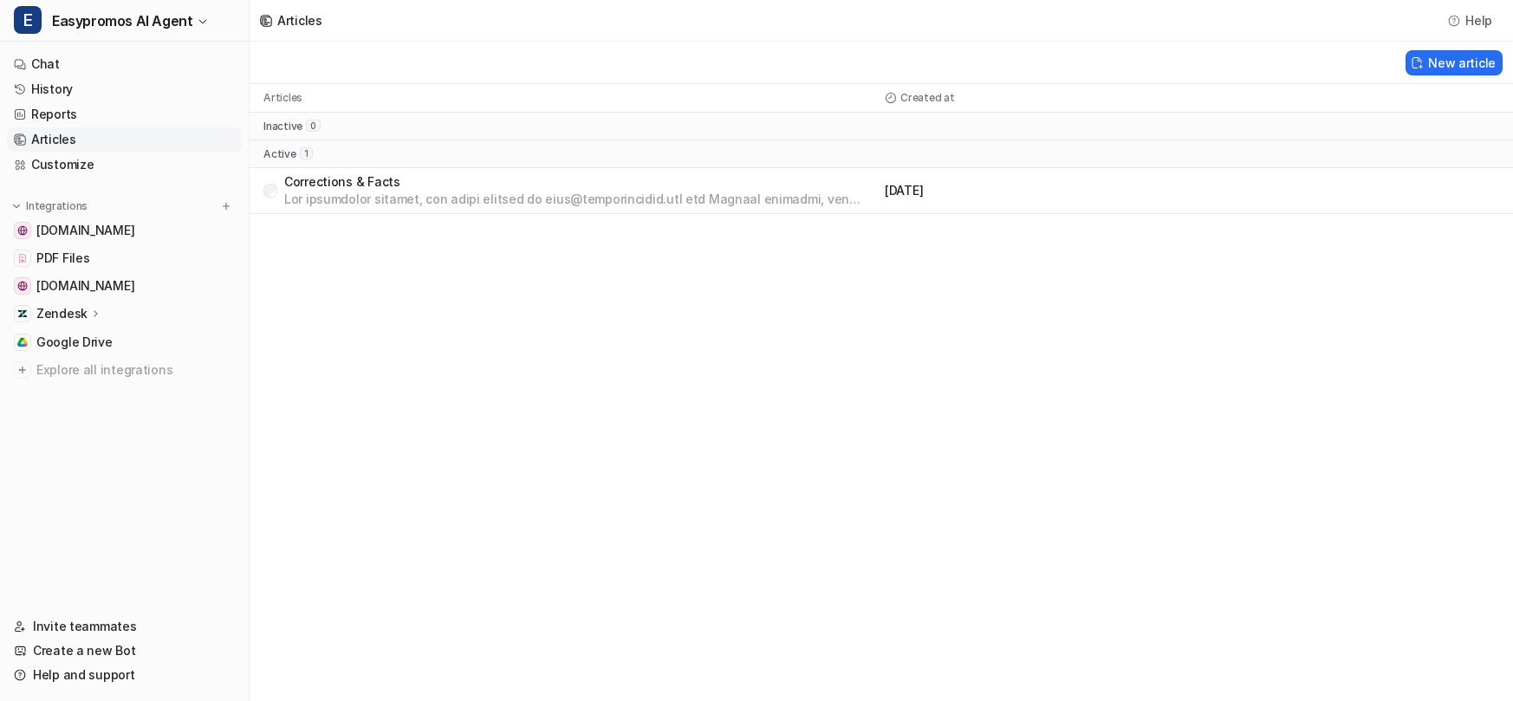
click at [325, 180] on p "Corrections & Facts" at bounding box center [581, 181] width 594 height 17
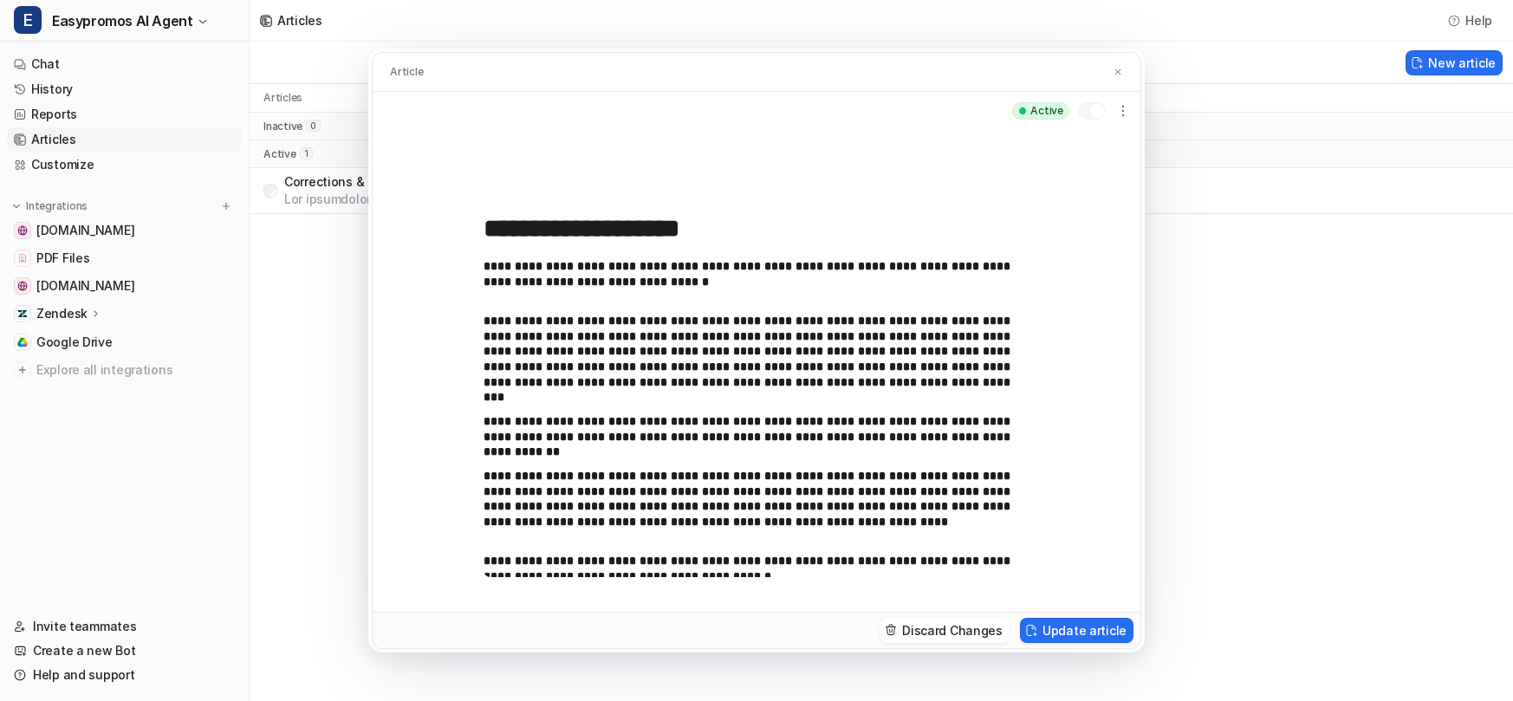
scroll to position [1438, 0]
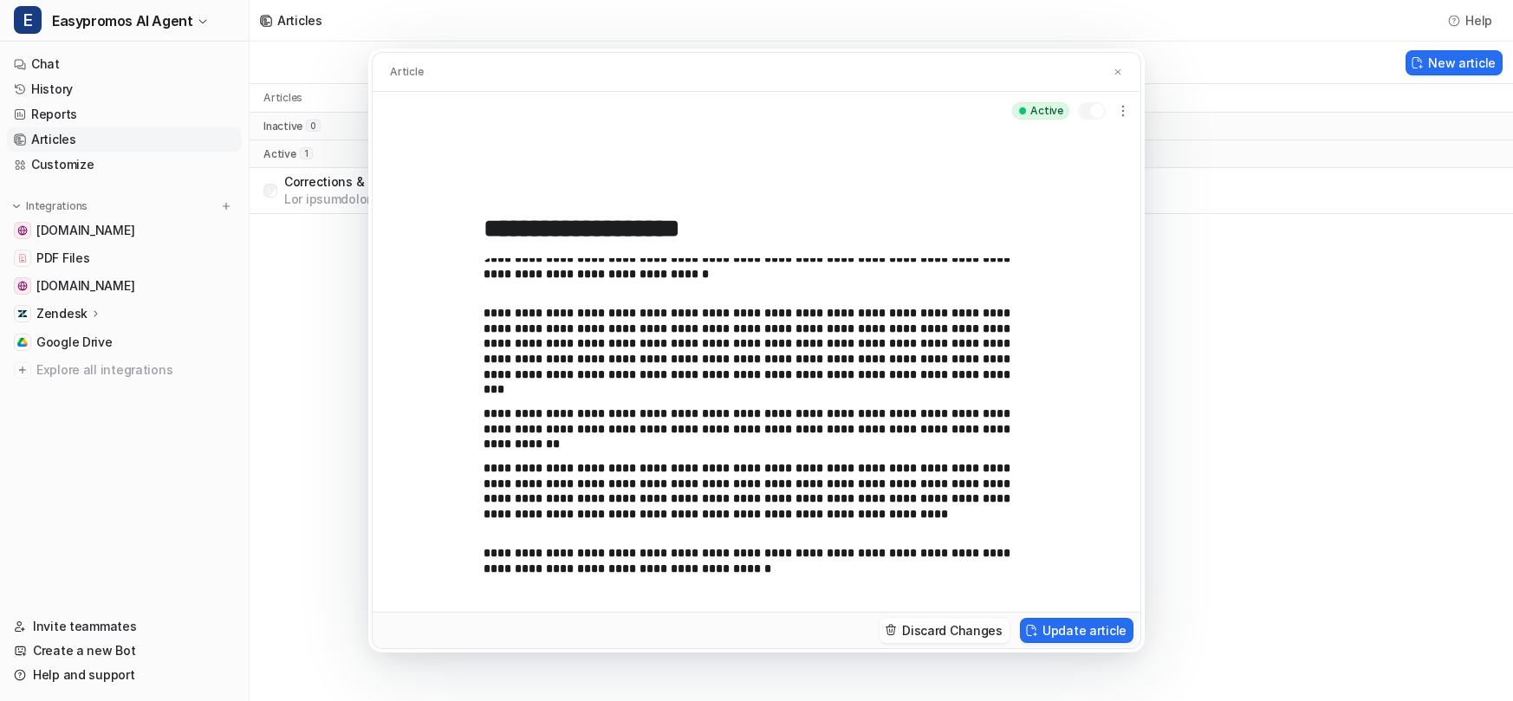
click at [778, 557] on p "**********" at bounding box center [757, 561] width 546 height 30
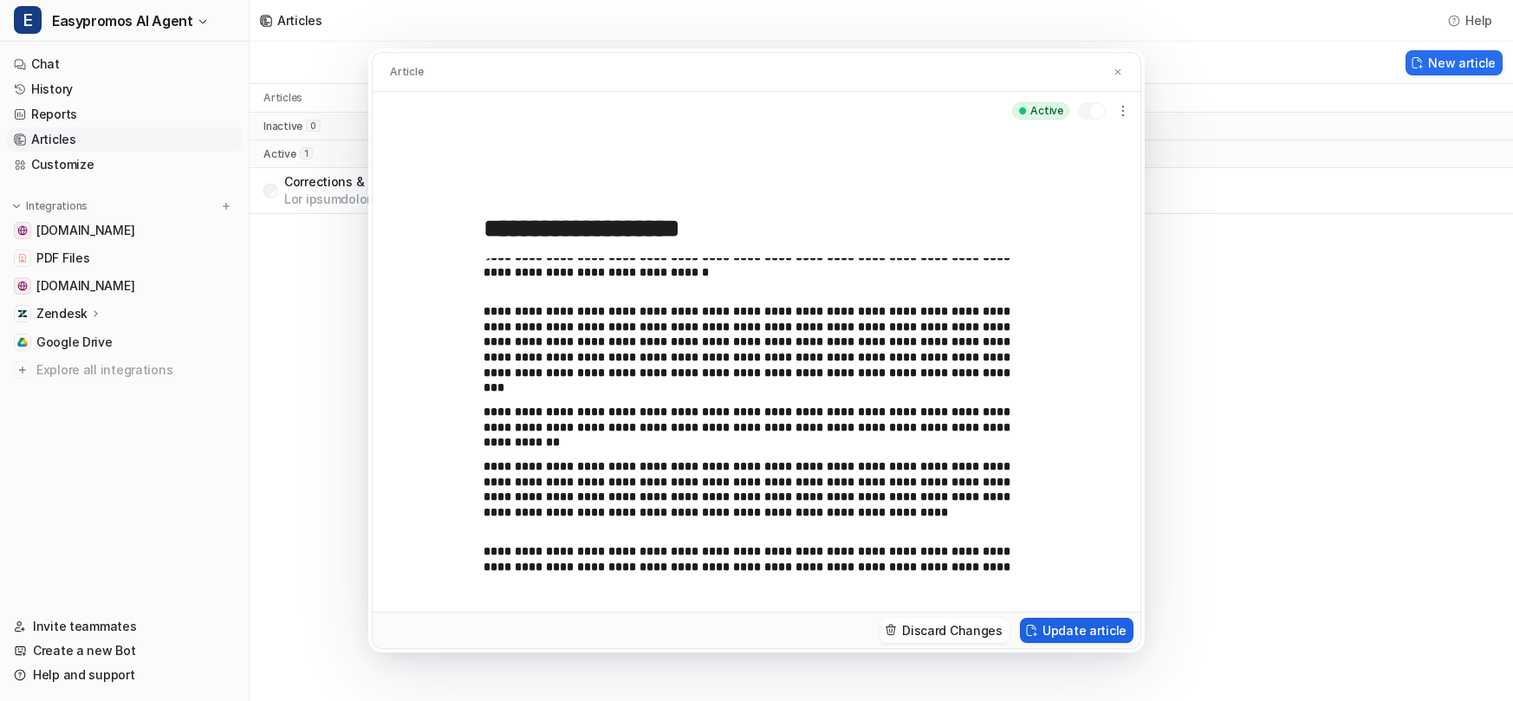
click at [1097, 628] on button "Update article" at bounding box center [1077, 630] width 114 height 25
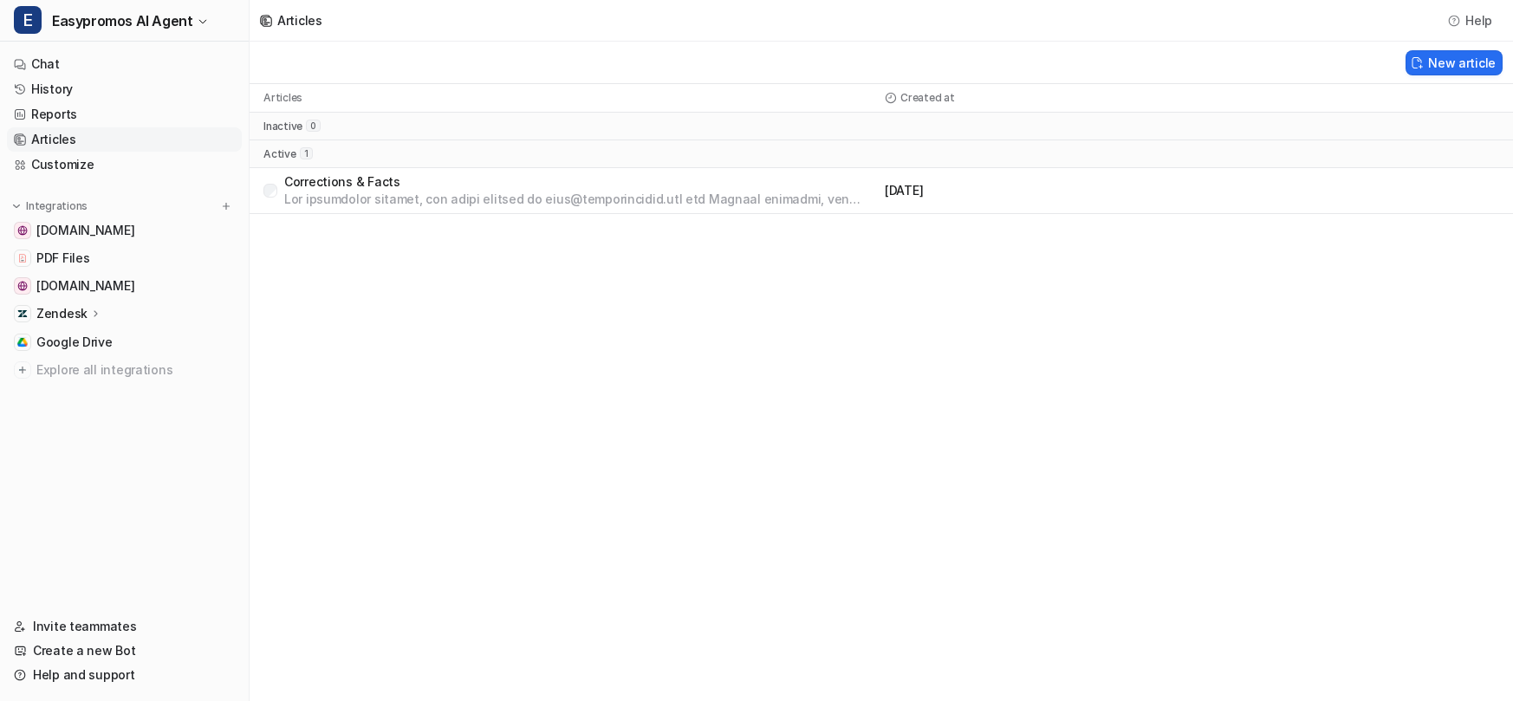
drag, startPoint x: 593, startPoint y: 415, endPoint x: 584, endPoint y: 410, distance: 10.1
click at [591, 414] on div "Articles Help New article Articles Created at inactive 0 active 1 Corrections &…" at bounding box center [756, 350] width 1513 height 701
click at [107, 61] on link "Chat" at bounding box center [124, 64] width 235 height 24
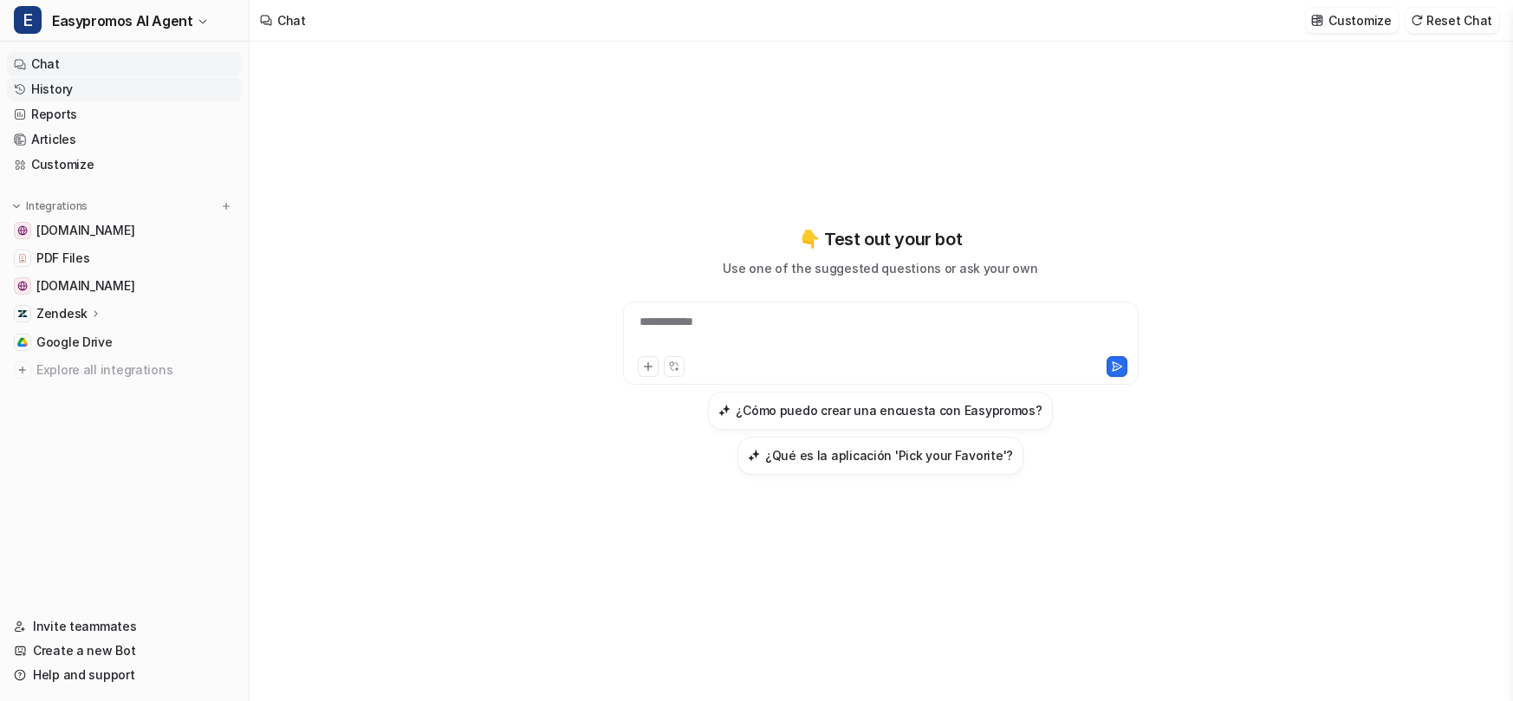
click at [92, 93] on link "History" at bounding box center [124, 89] width 235 height 24
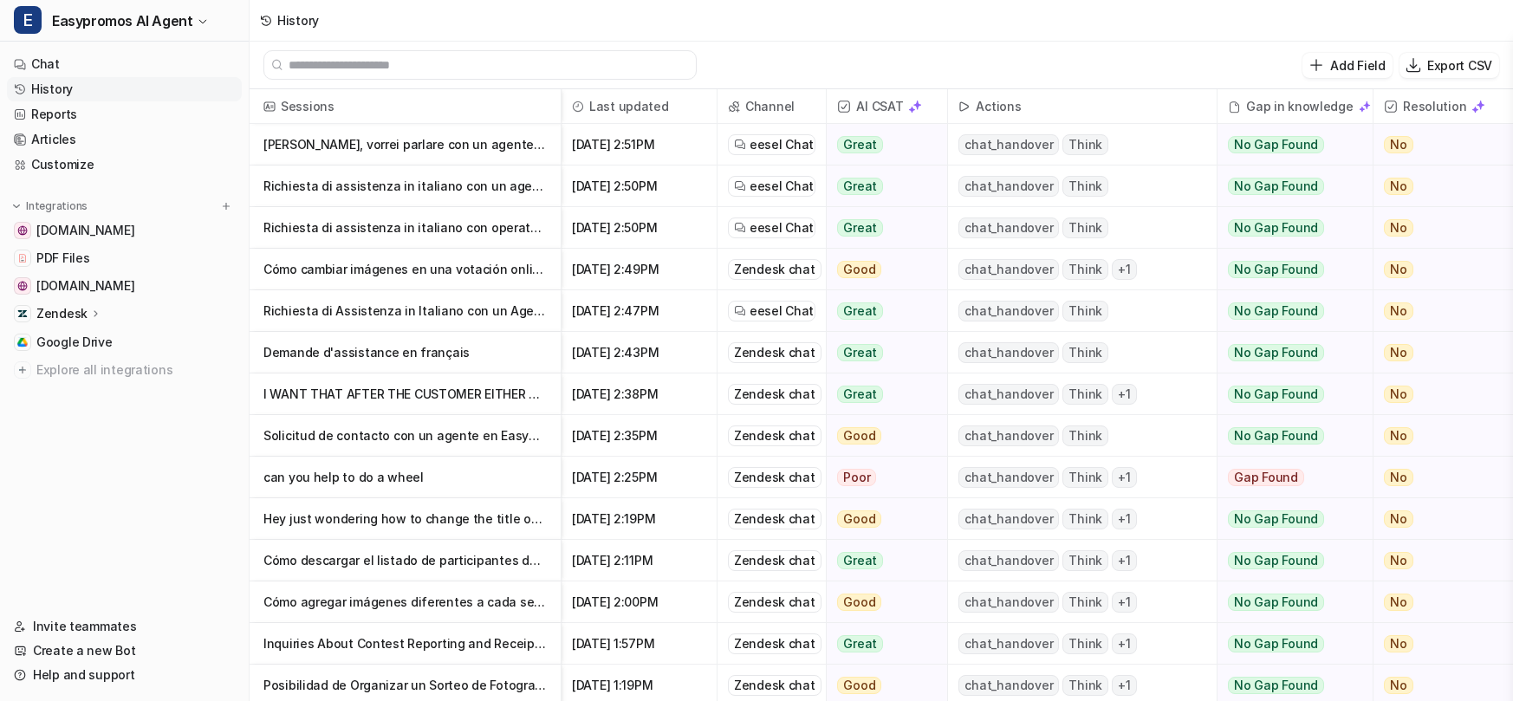
click at [377, 142] on p "[PERSON_NAME], vorrei parlare con un agente in italiano" at bounding box center [405, 145] width 283 height 42
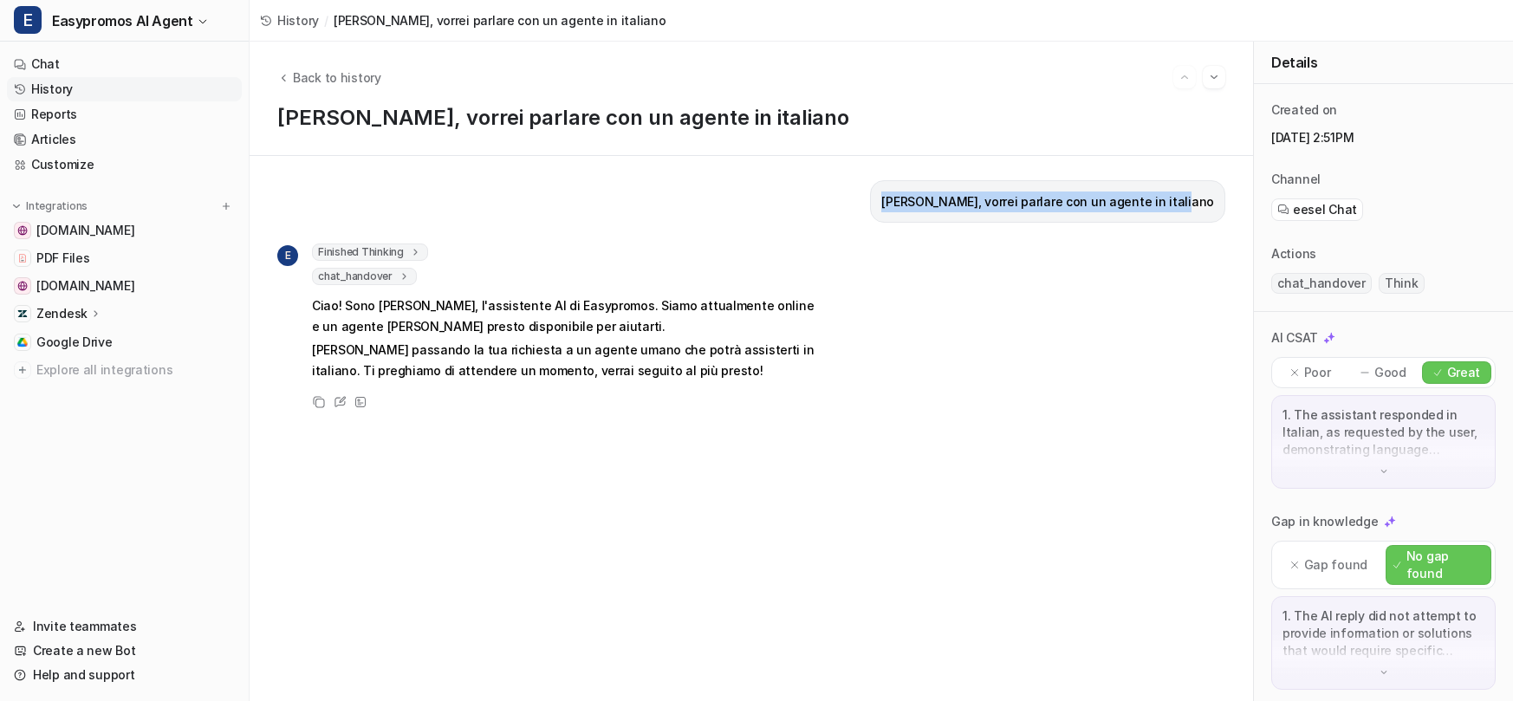
drag, startPoint x: 933, startPoint y: 204, endPoint x: 1220, endPoint y: 209, distance: 287.0
click at [1220, 209] on div "[PERSON_NAME], vorrei parlare con un agente in italiano" at bounding box center [1047, 201] width 355 height 42
copy p "[PERSON_NAME], vorrei parlare con un agente in italiano"
click at [138, 64] on link "Chat" at bounding box center [124, 64] width 235 height 24
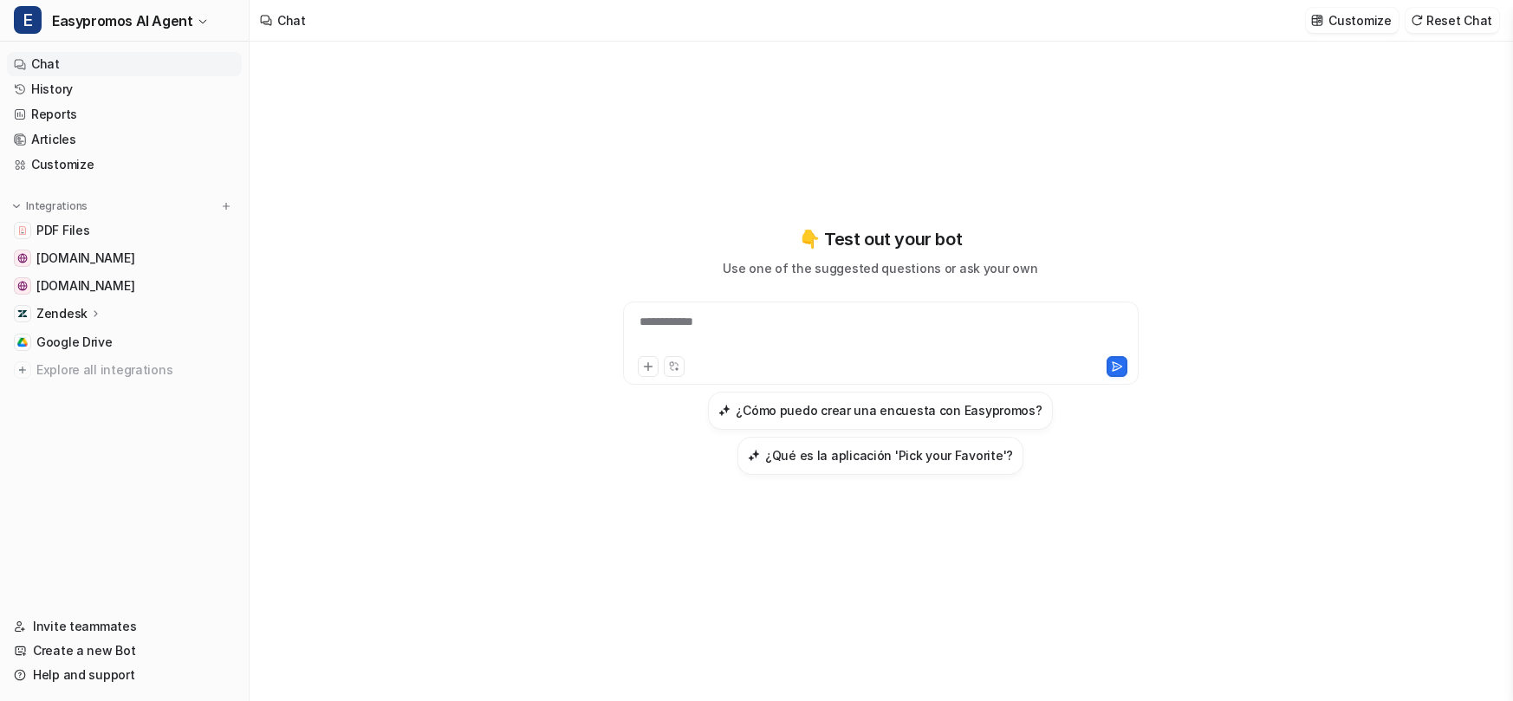
click at [739, 318] on div "**********" at bounding box center [881, 333] width 507 height 40
paste div
click at [1121, 367] on icon at bounding box center [1117, 366] width 10 height 9
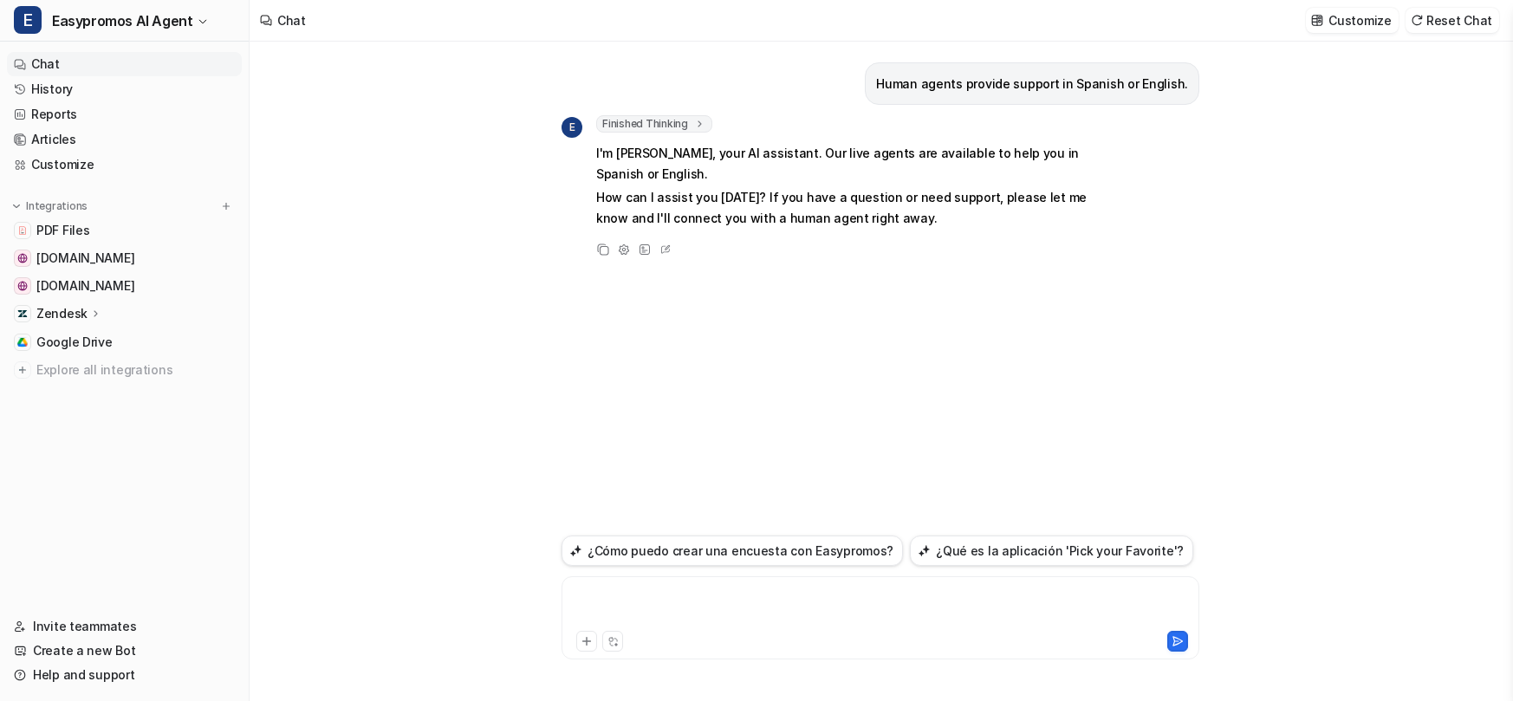
click at [680, 599] on div at bounding box center [880, 608] width 629 height 40
paste div
click at [1175, 644] on icon at bounding box center [1178, 641] width 12 height 12
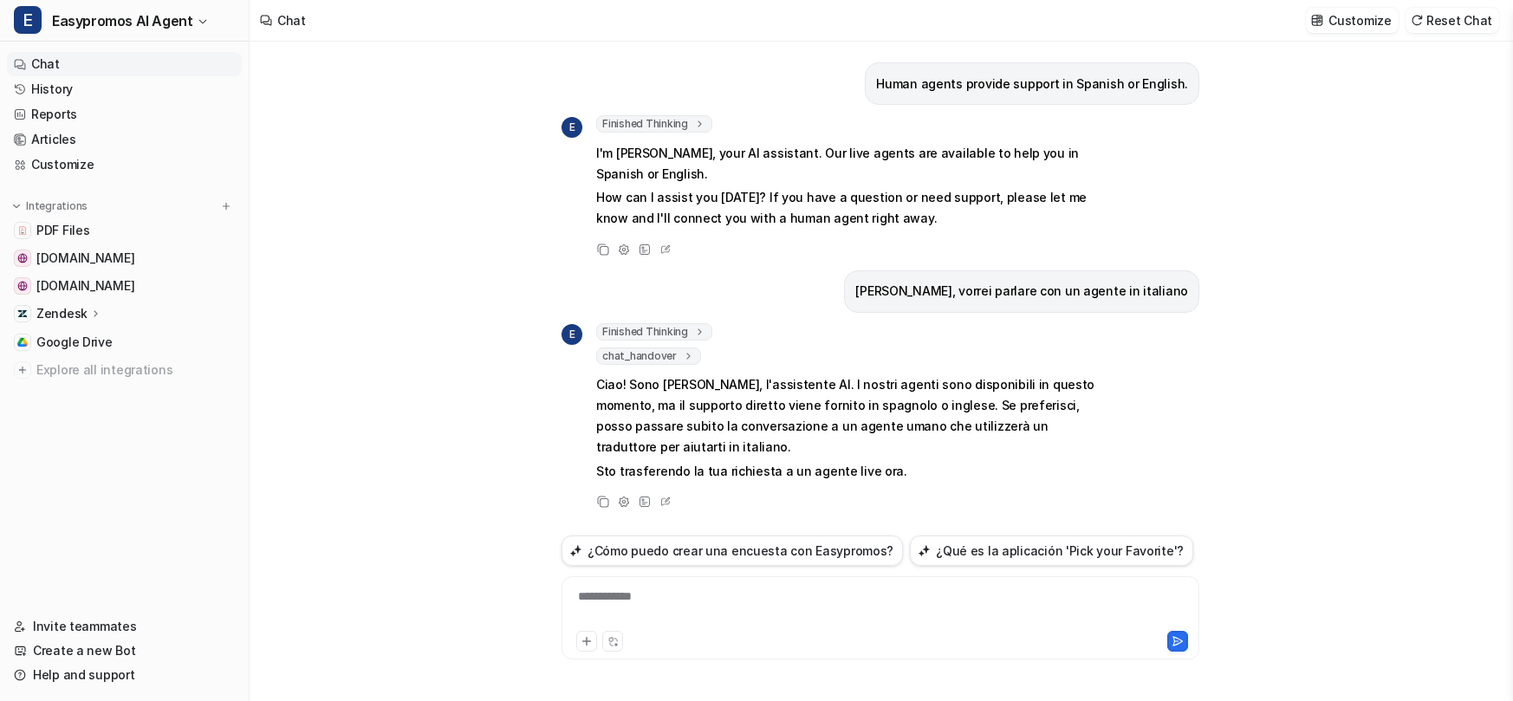
click at [212, 59] on link "Chat" at bounding box center [124, 64] width 235 height 24
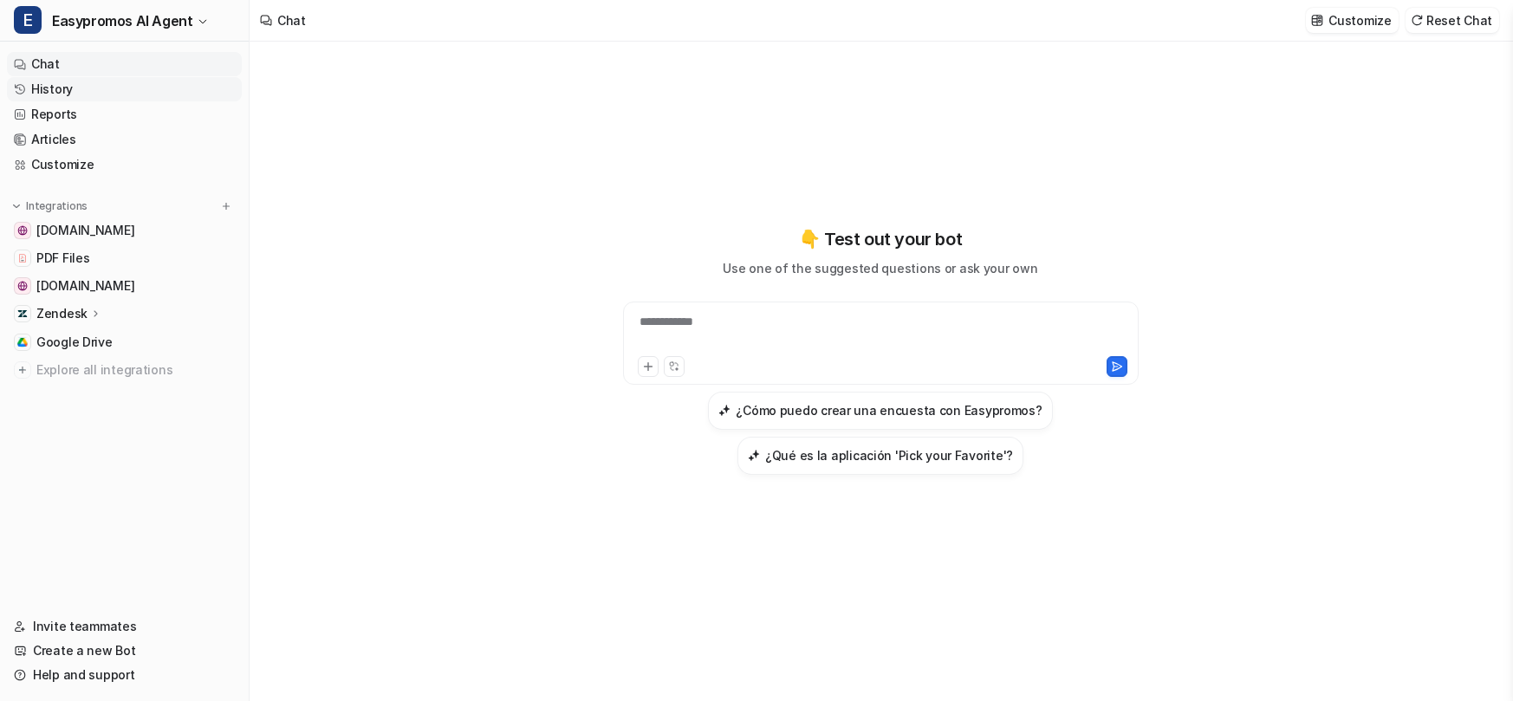
click at [146, 85] on link "History" at bounding box center [124, 89] width 235 height 24
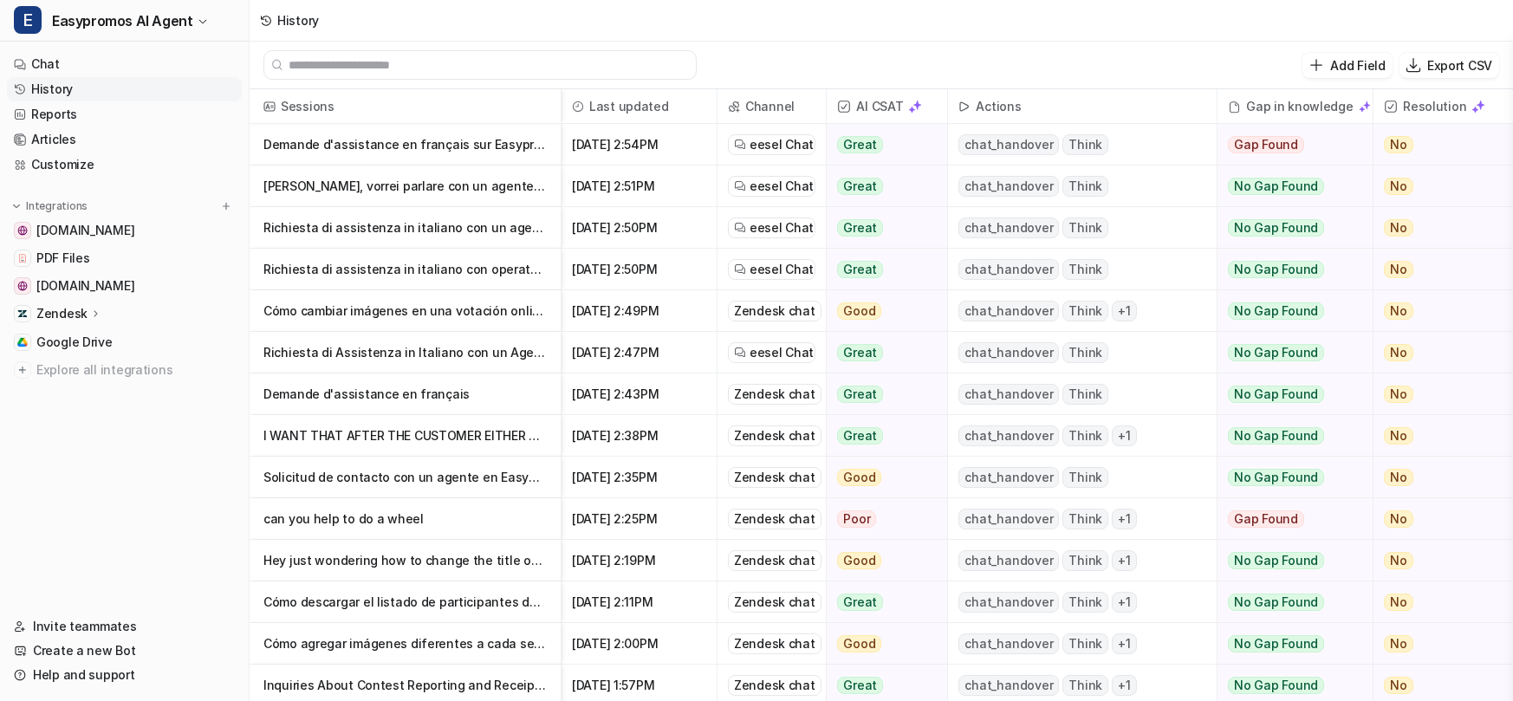
click at [406, 143] on p "Demande d'assistance en français sur Easypromos" at bounding box center [405, 145] width 283 height 42
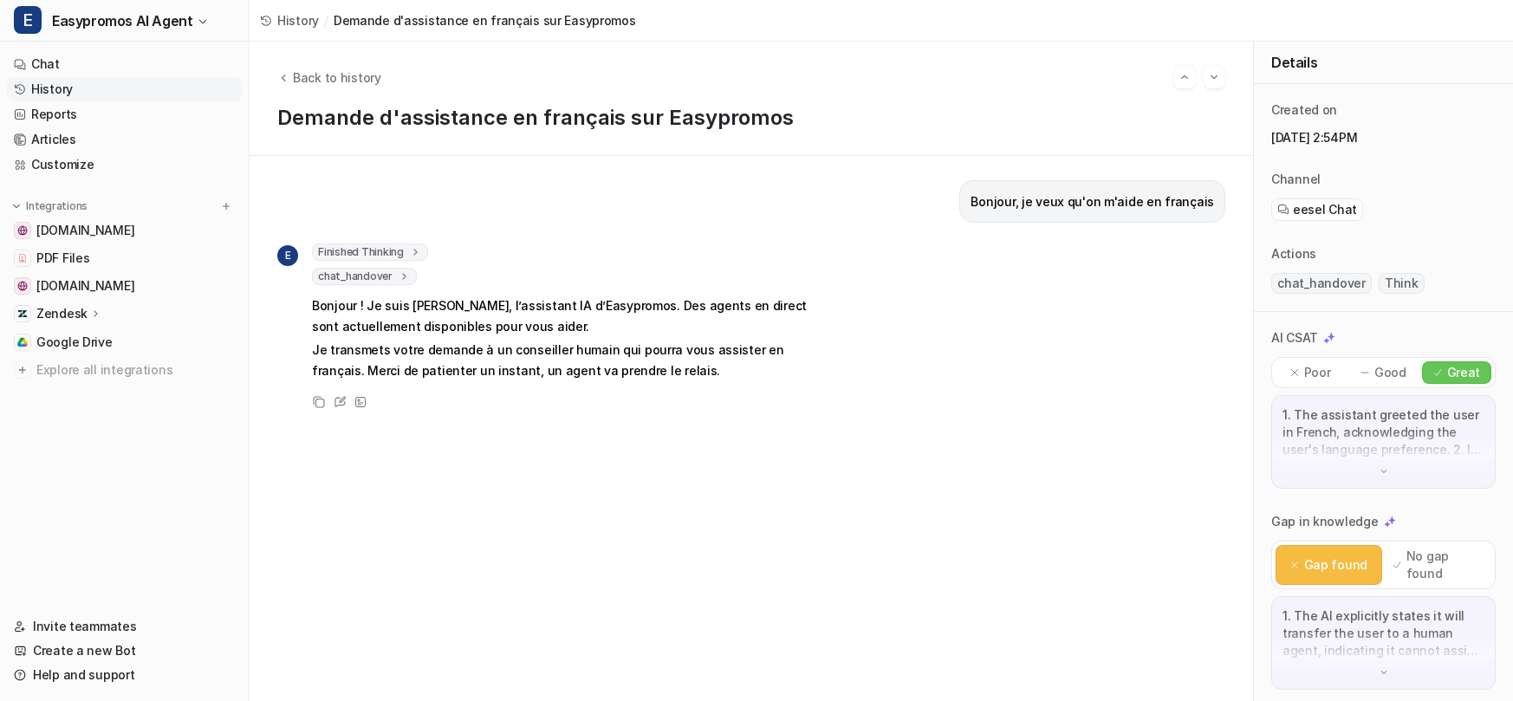
click at [1379, 366] on p "Good" at bounding box center [1391, 372] width 32 height 17
click at [120, 69] on link "Chat" at bounding box center [124, 64] width 235 height 24
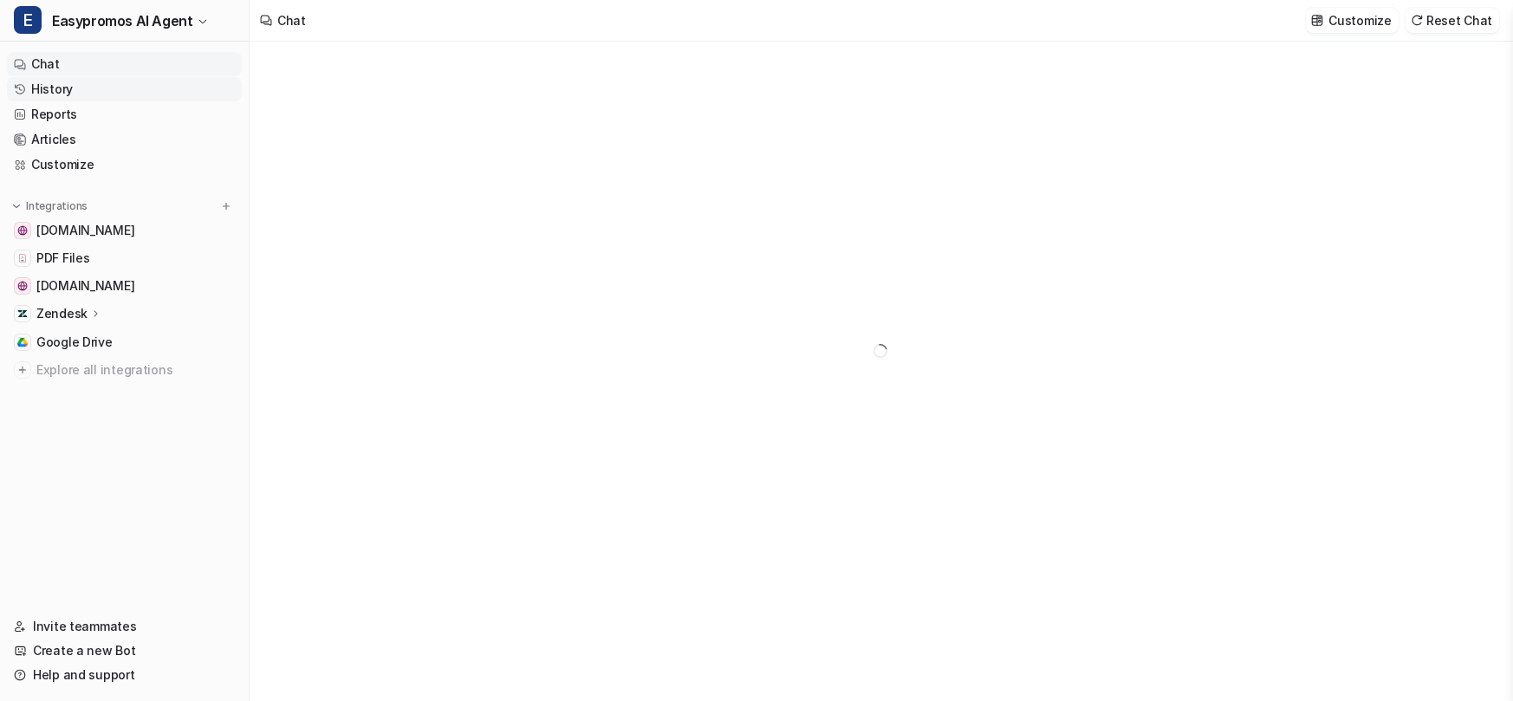
click at [115, 87] on link "History" at bounding box center [124, 89] width 235 height 24
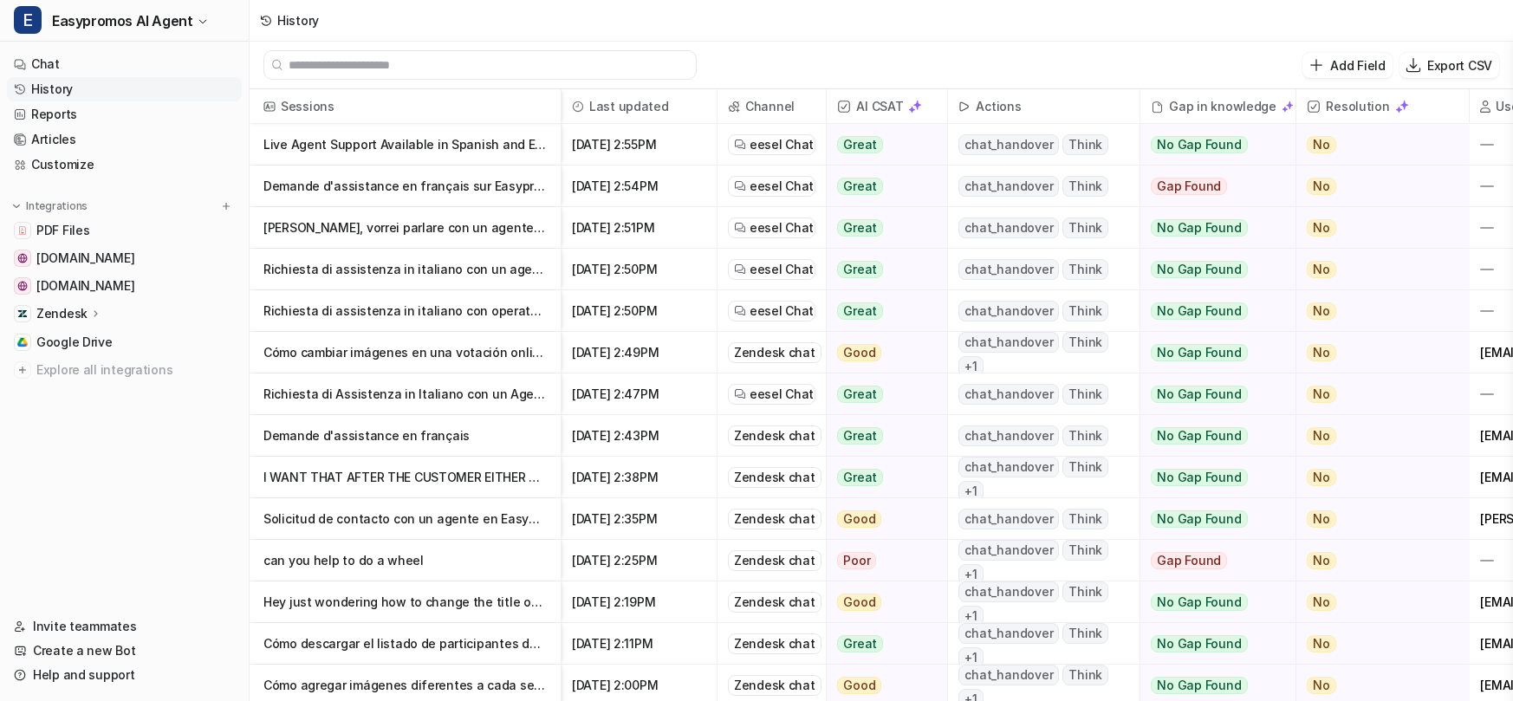
click at [316, 179] on p "Demande d'assistance en français sur Easypromos" at bounding box center [405, 187] width 283 height 42
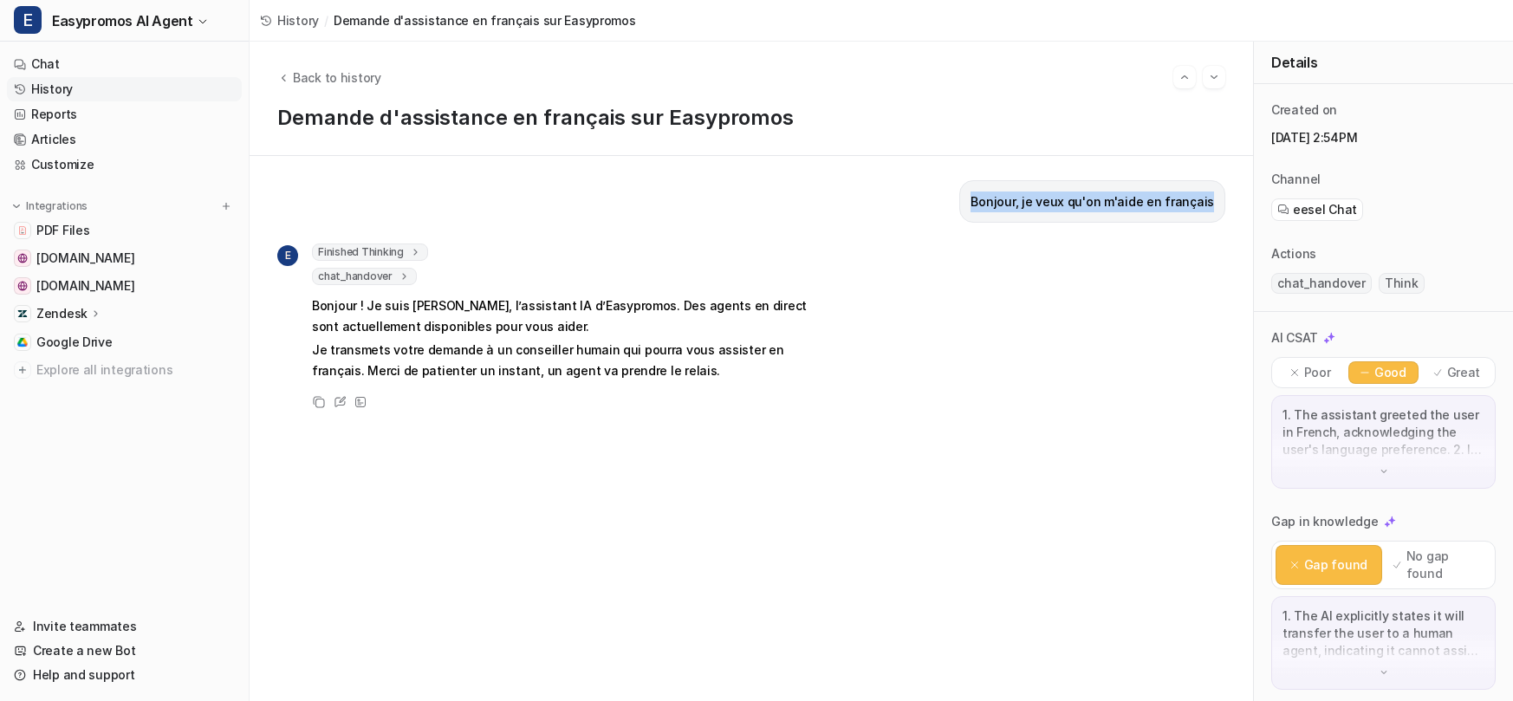
drag, startPoint x: 978, startPoint y: 198, endPoint x: 1220, endPoint y: 200, distance: 241.9
click at [1223, 200] on div "Bonjour, je veux qu'on m'aide en français" at bounding box center [1093, 201] width 266 height 42
click at [146, 64] on link "Chat" at bounding box center [124, 64] width 235 height 24
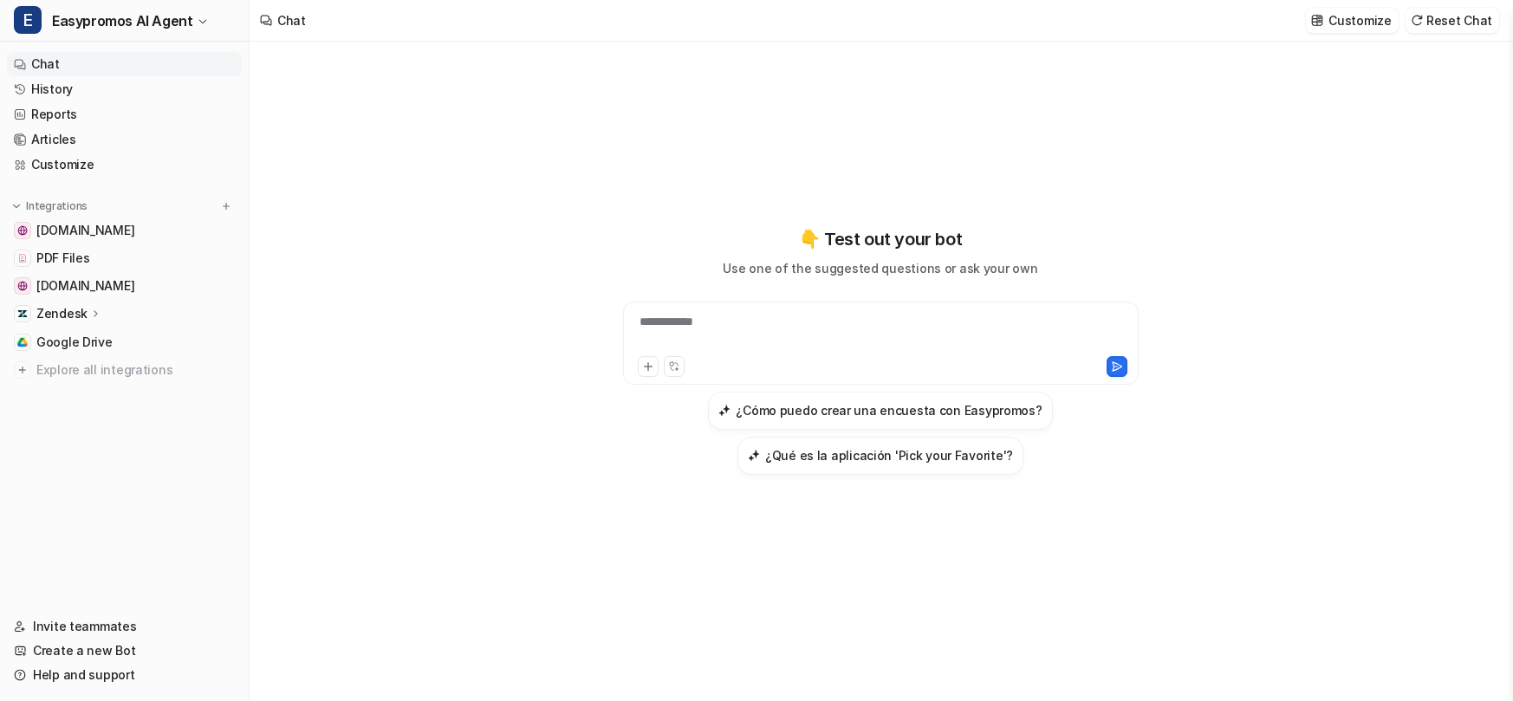
click at [677, 334] on div "**********" at bounding box center [881, 333] width 507 height 40
paste div
click at [1120, 368] on icon at bounding box center [1117, 367] width 12 height 12
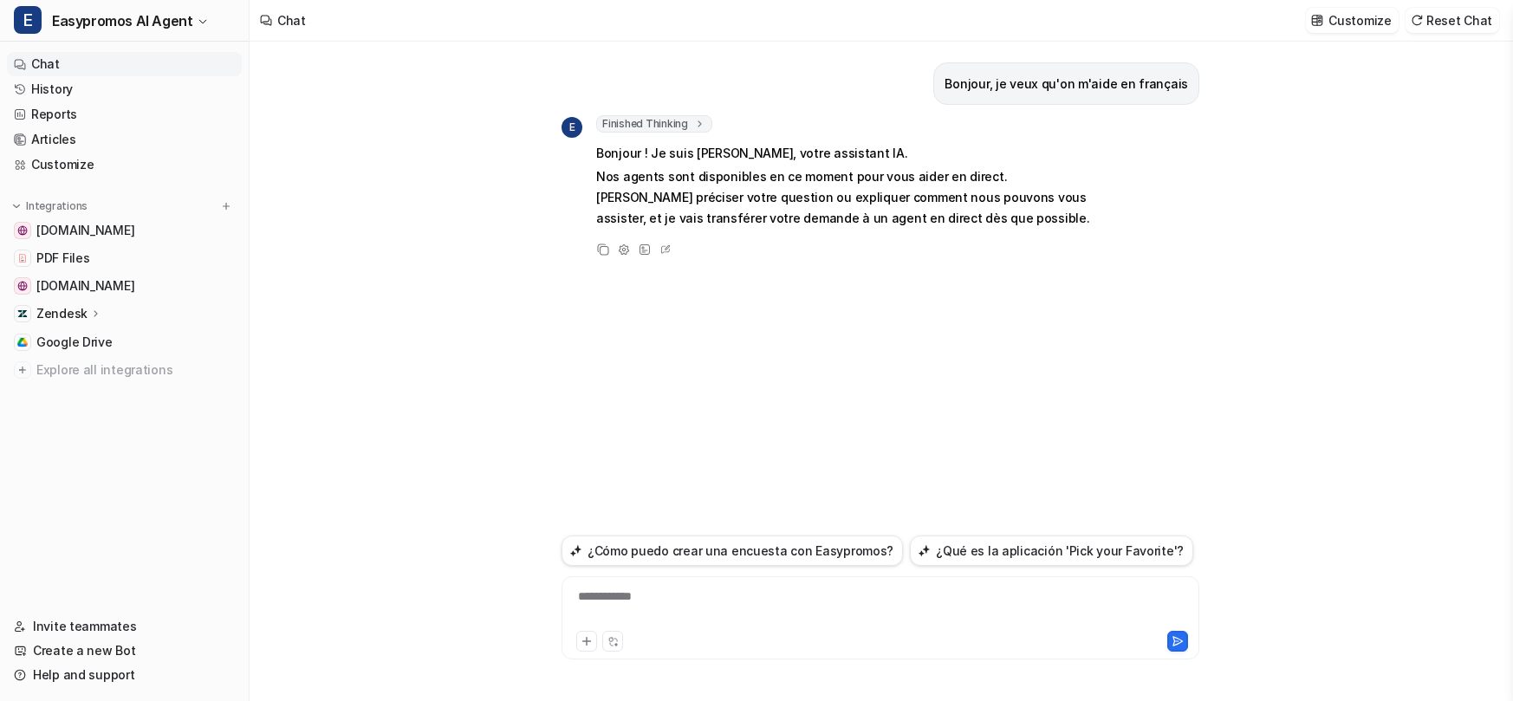
click at [630, 603] on div "**********" at bounding box center [880, 608] width 629 height 40
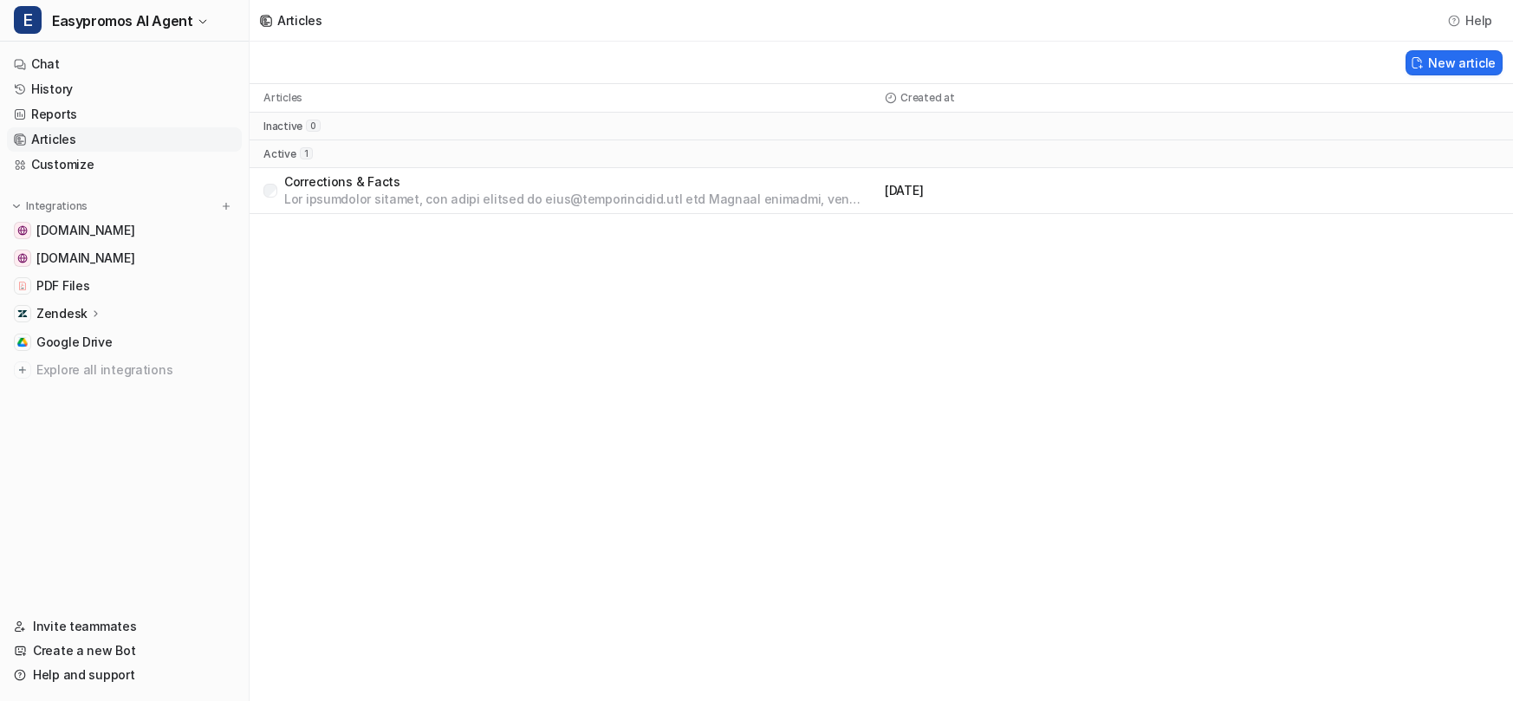
click at [354, 176] on p "Corrections & Facts" at bounding box center [581, 181] width 594 height 17
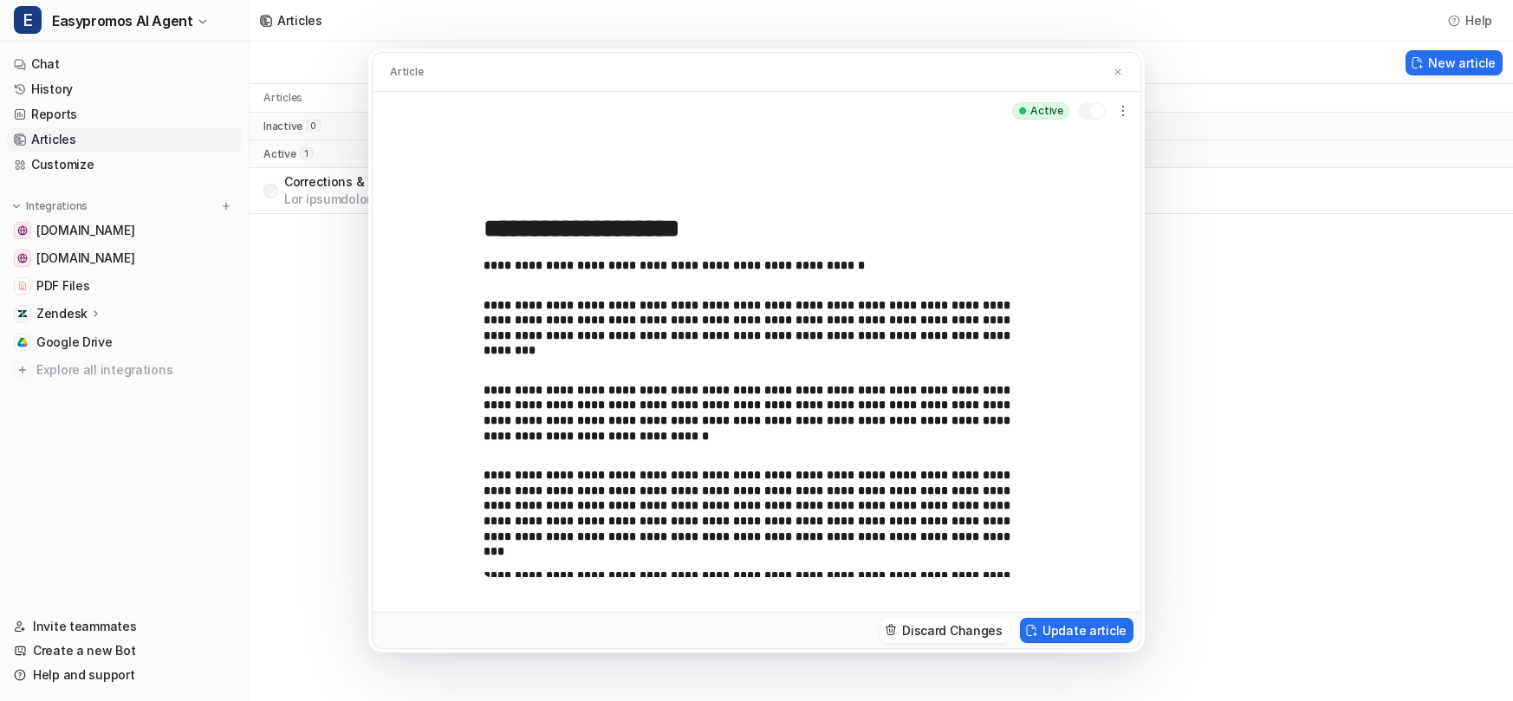
scroll to position [1438, 0]
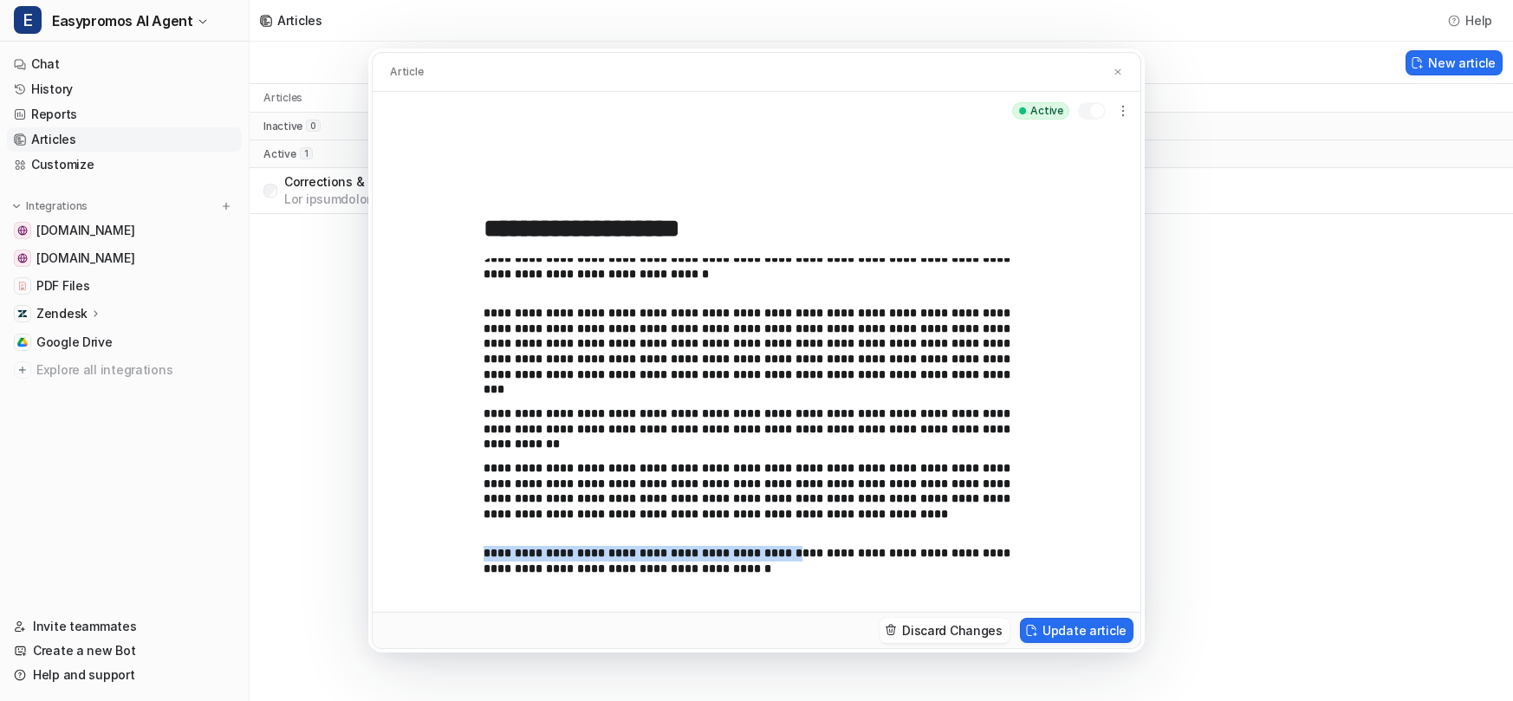
drag, startPoint x: 780, startPoint y: 557, endPoint x: 475, endPoint y: 550, distance: 305.2
click at [475, 550] on div "**********" at bounding box center [757, 371] width 768 height 482
copy p "**********"
